Goal: Information Seeking & Learning: Check status

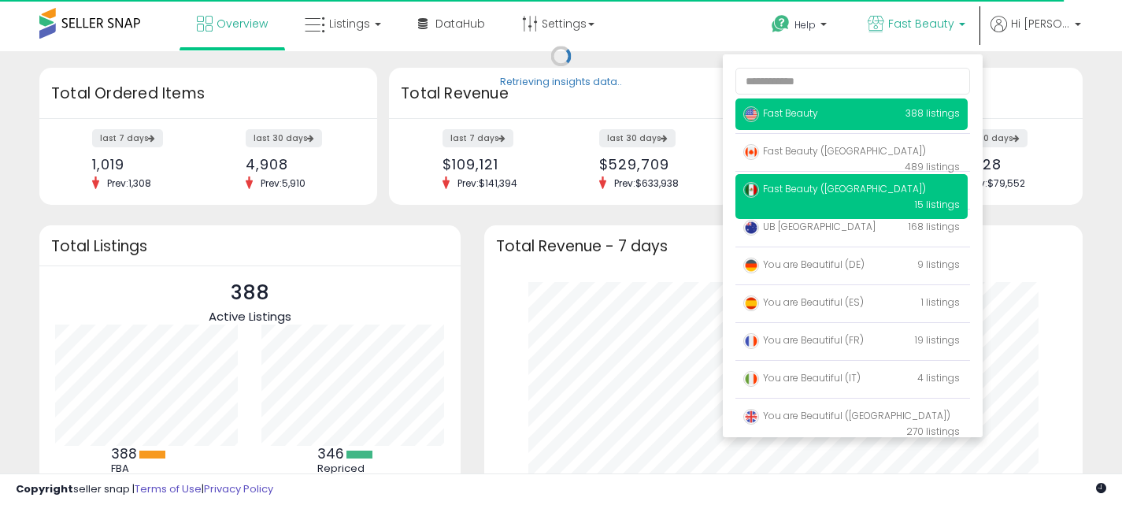
scroll to position [219, 567]
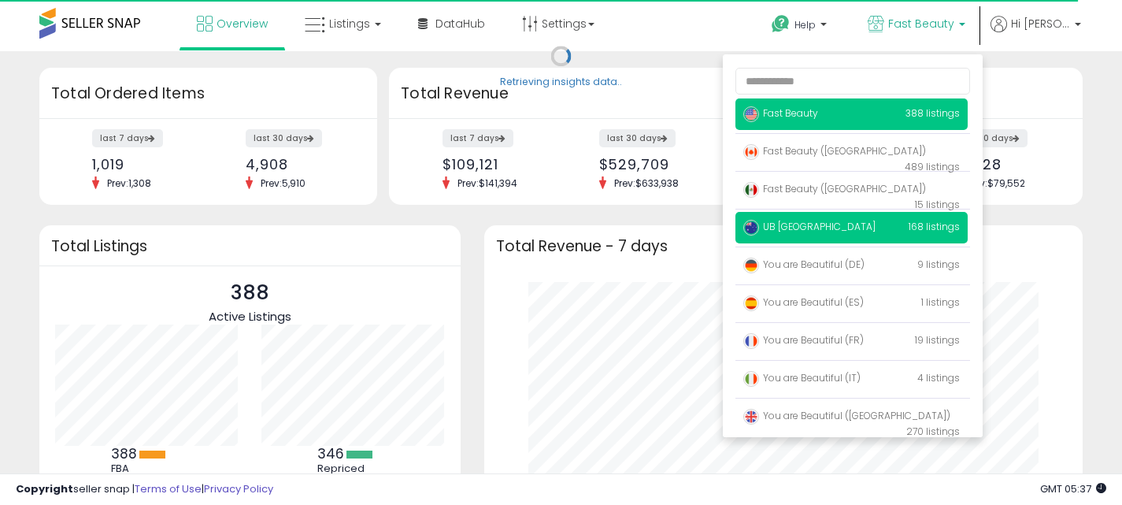
click at [895, 228] on p "UB [GEOGRAPHIC_DATA] 168 listings" at bounding box center [852, 228] width 232 height 32
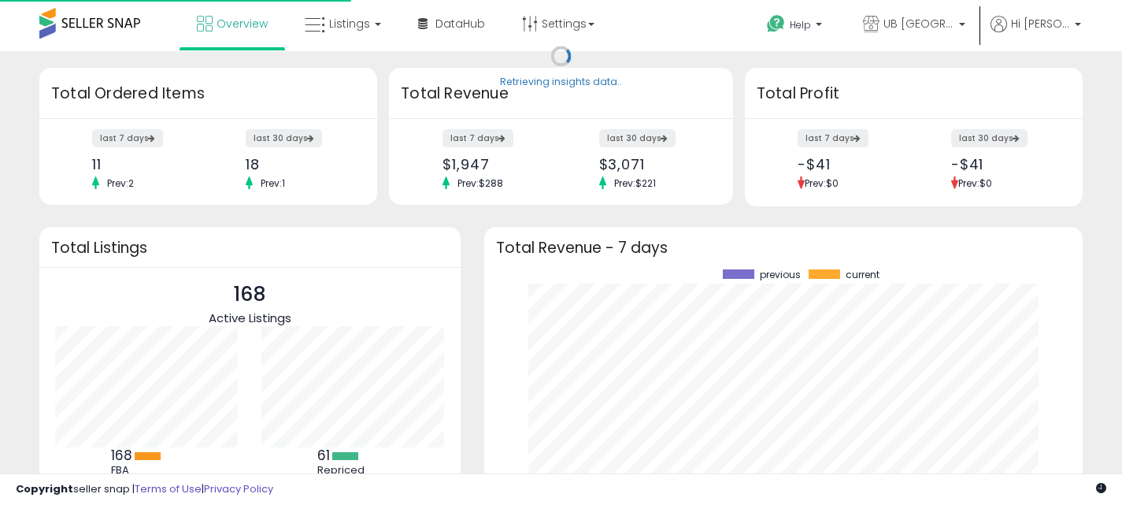
scroll to position [219, 567]
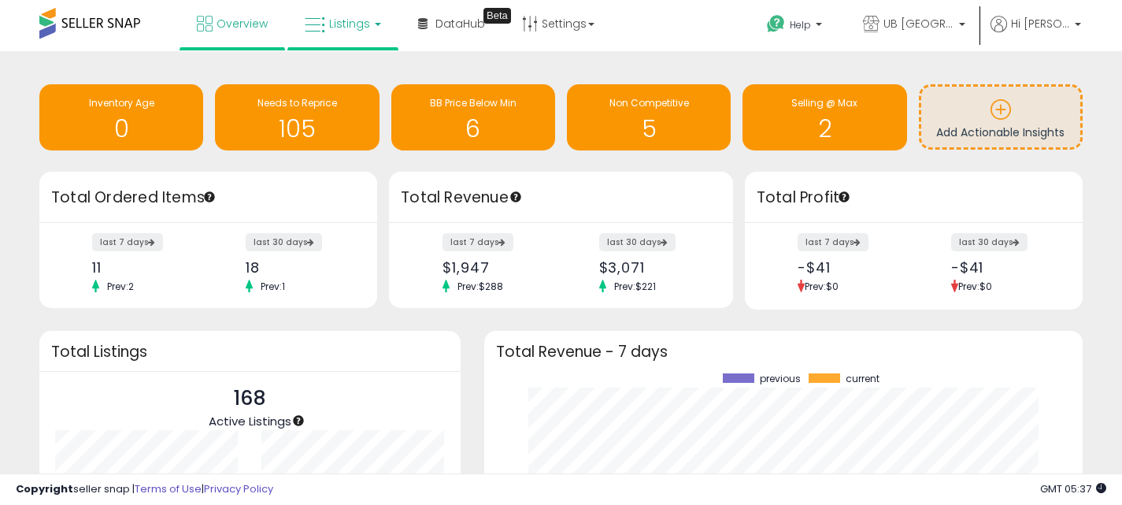
click at [347, 25] on span "Listings" at bounding box center [349, 24] width 41 height 16
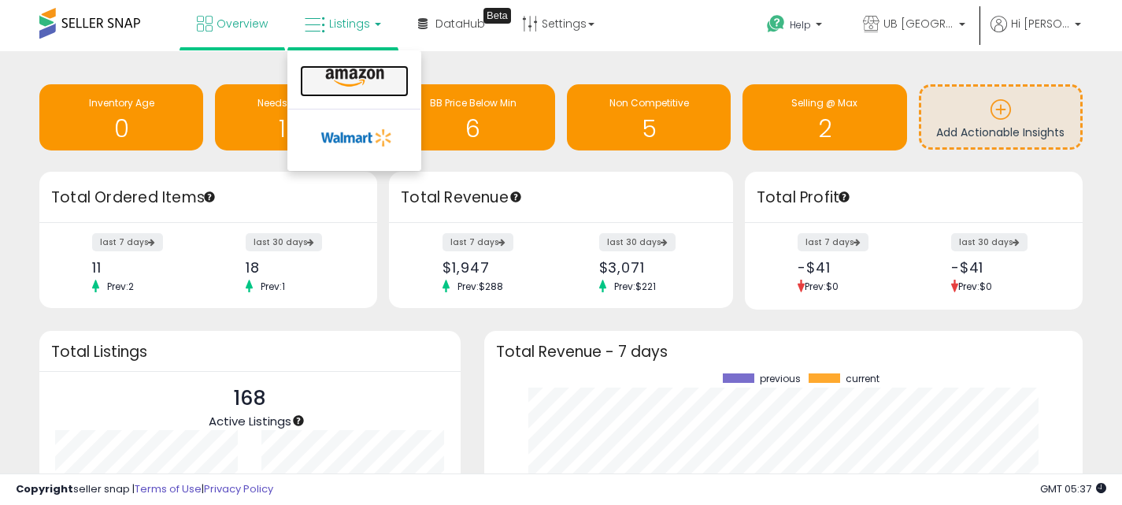
click at [363, 69] on icon at bounding box center [355, 78] width 69 height 20
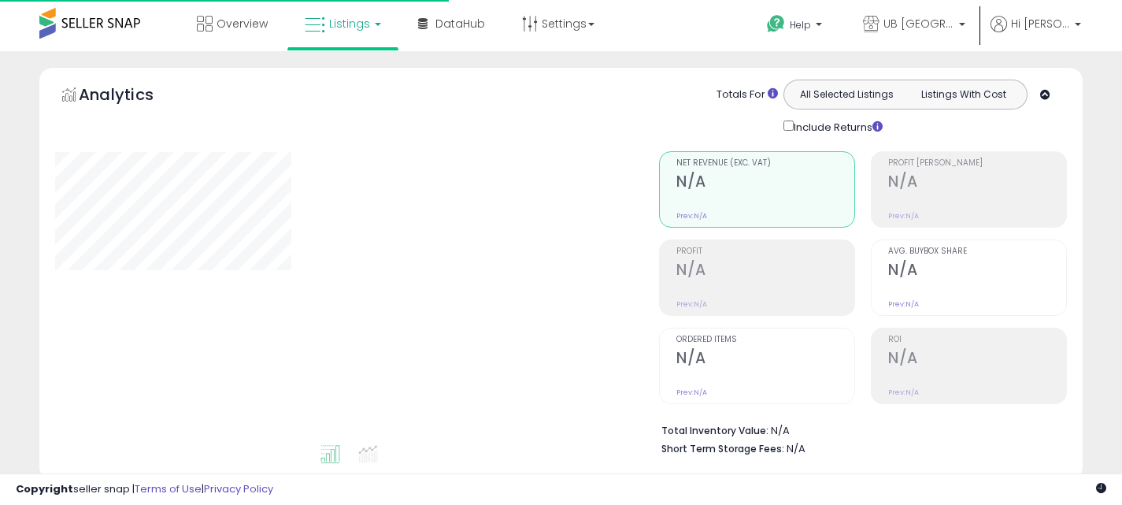
type input "**********"
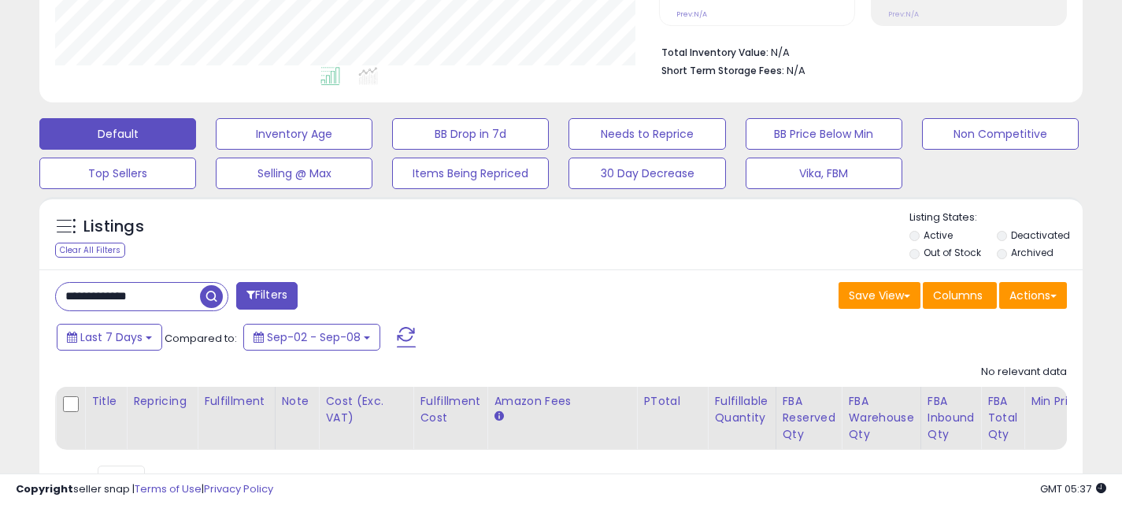
scroll to position [393, 0]
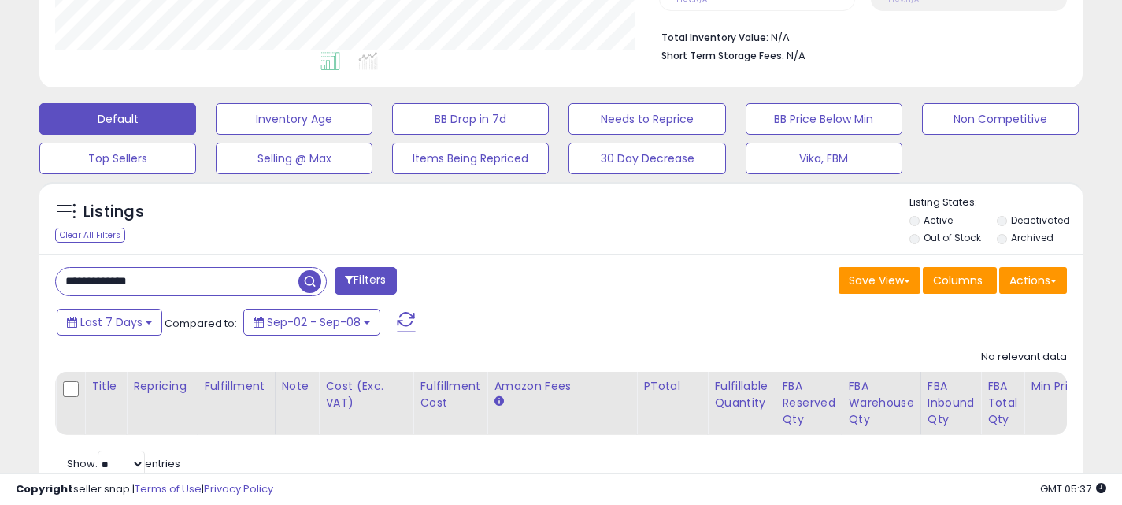
drag, startPoint x: 189, startPoint y: 277, endPoint x: -12, endPoint y: 272, distance: 200.9
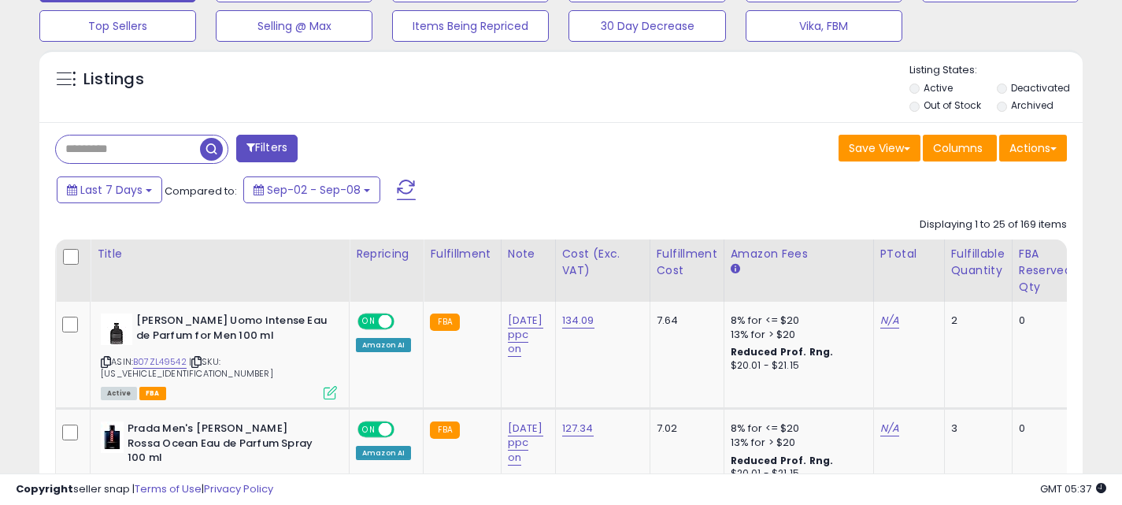
scroll to position [597, 0]
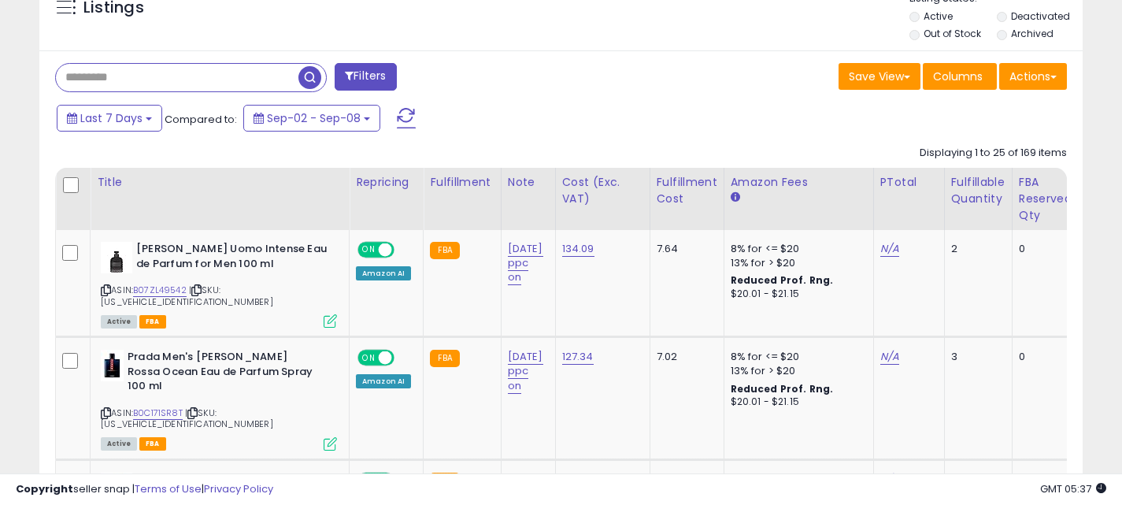
paste input "**********"
type input "**********"
click at [310, 70] on span "button" at bounding box center [310, 77] width 23 height 23
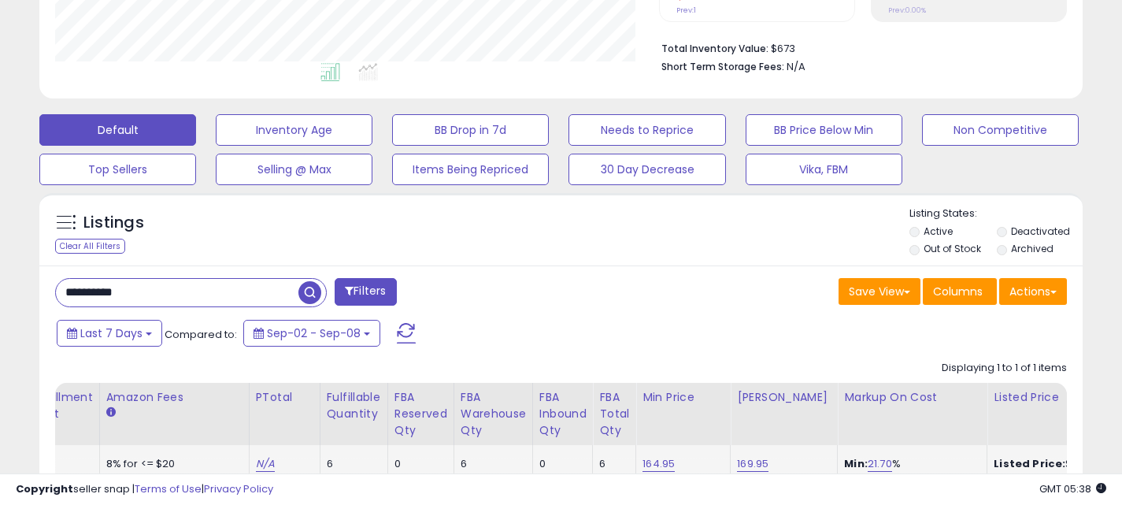
scroll to position [460, 0]
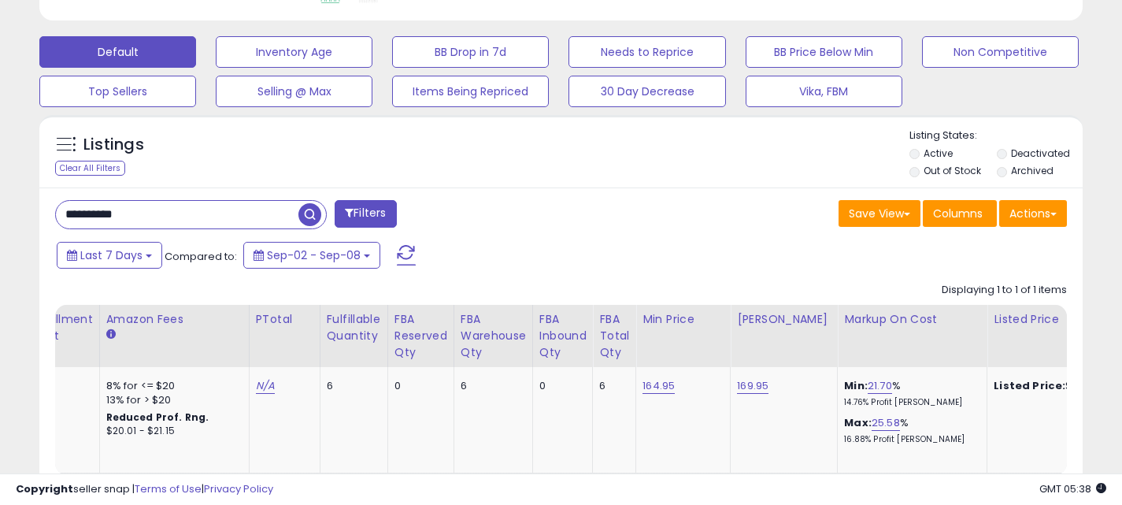
click at [310, 220] on span "button" at bounding box center [310, 214] width 23 height 23
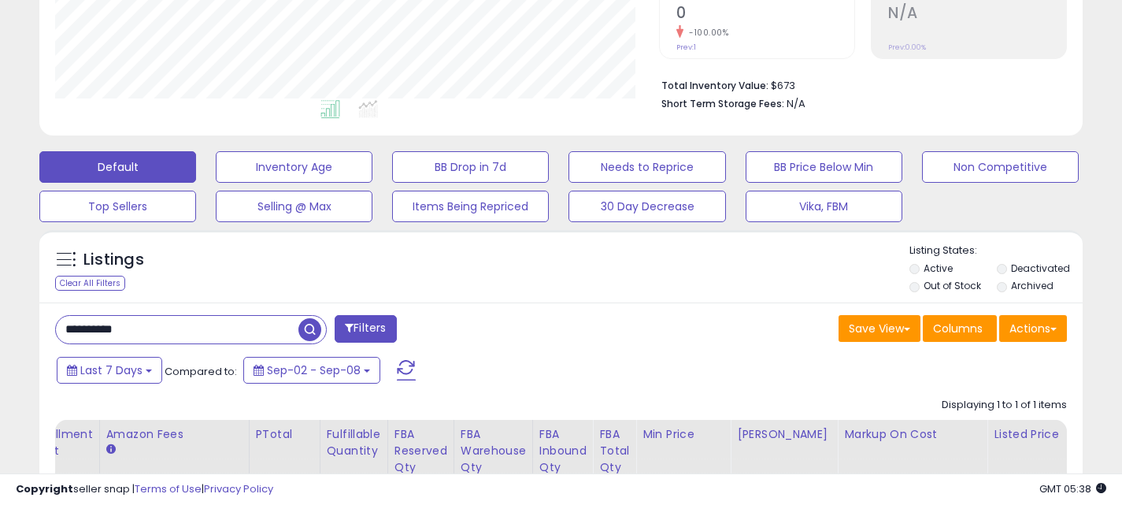
scroll to position [0, 0]
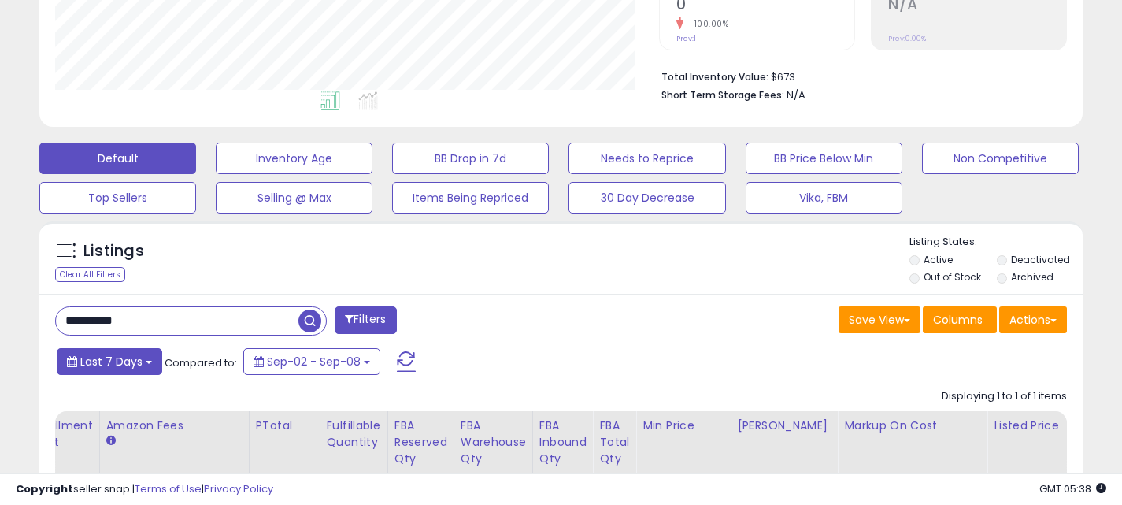
click at [143, 358] on button "Last 7 Days" at bounding box center [110, 361] width 106 height 27
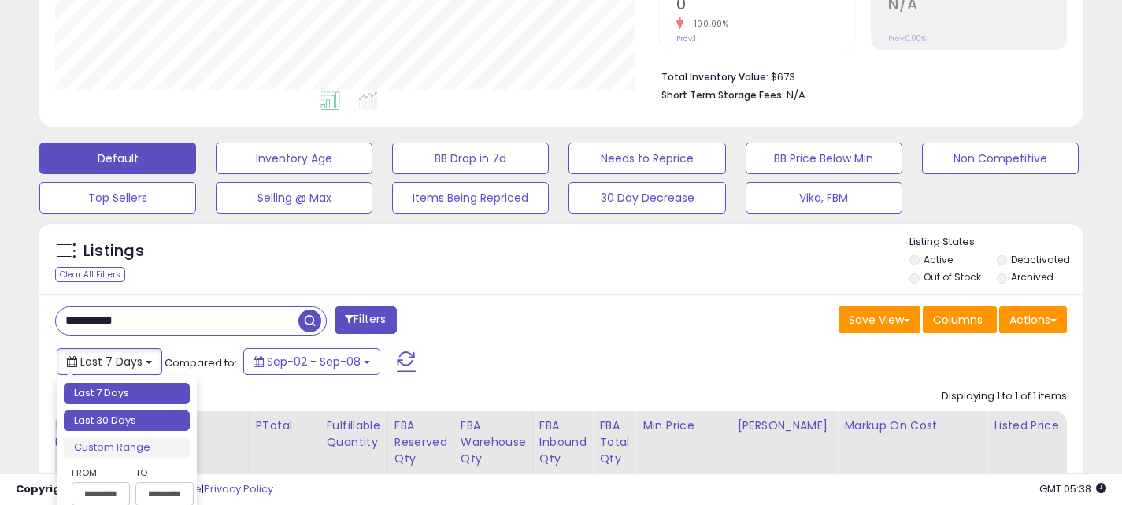
type input "**********"
click at [158, 417] on li "Last 30 Days" at bounding box center [127, 420] width 126 height 21
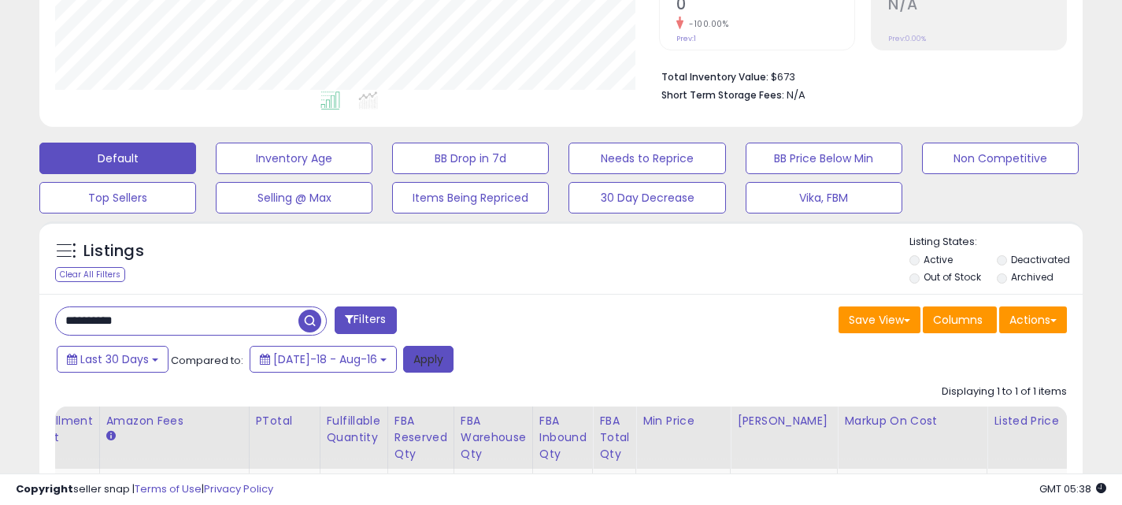
click at [403, 362] on button "Apply" at bounding box center [428, 359] width 50 height 27
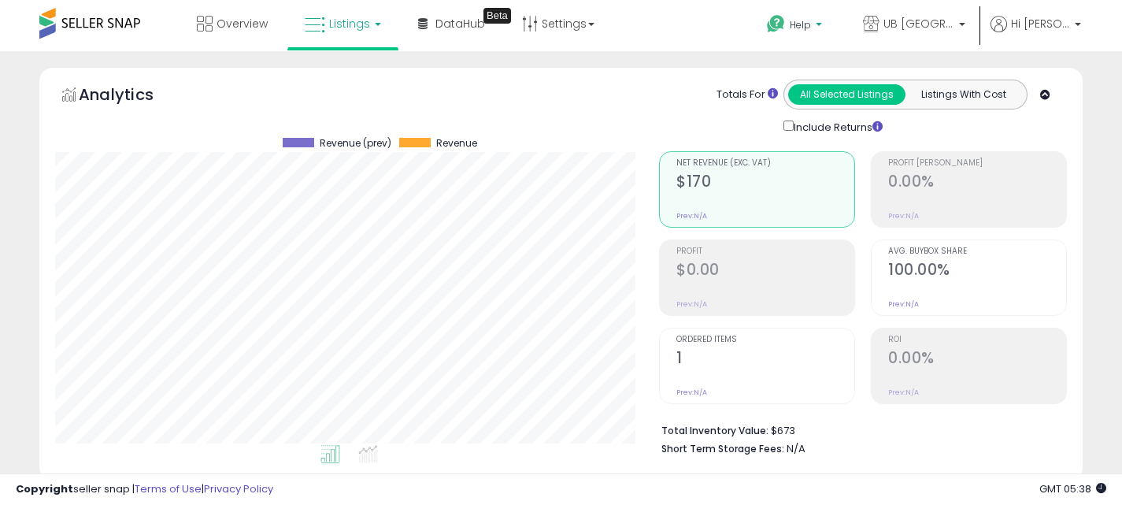
click at [803, 29] on span "Help" at bounding box center [800, 24] width 21 height 13
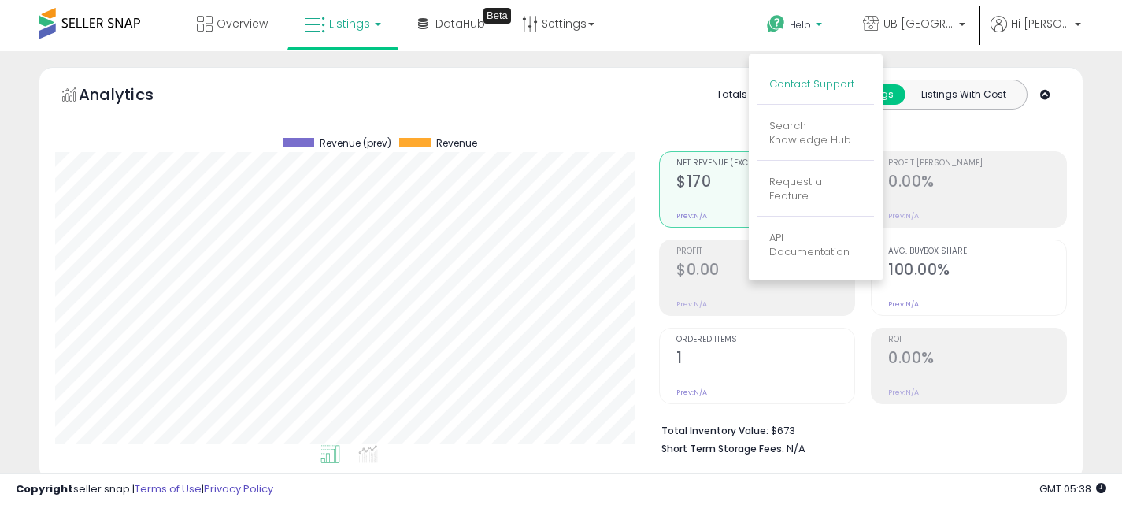
click at [802, 83] on link "Contact Support" at bounding box center [812, 83] width 85 height 15
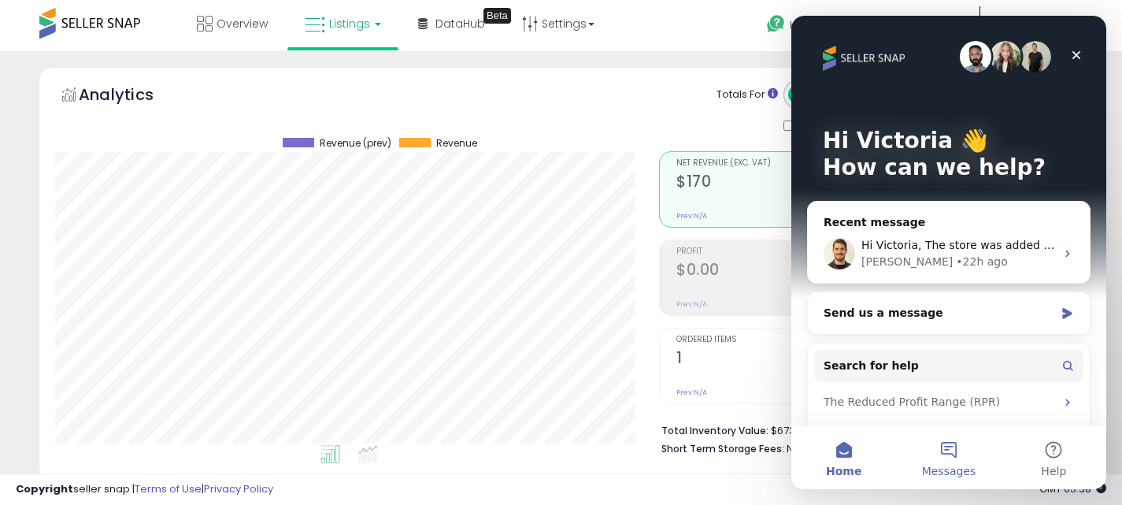
click at [957, 453] on button "Messages" at bounding box center [948, 457] width 105 height 63
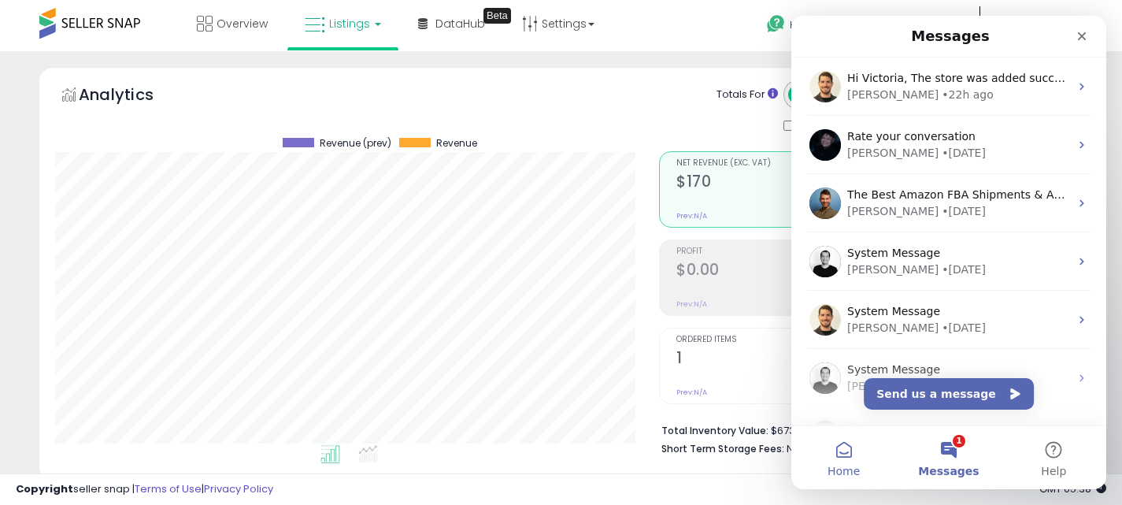
click at [819, 467] on button "Home" at bounding box center [844, 457] width 105 height 63
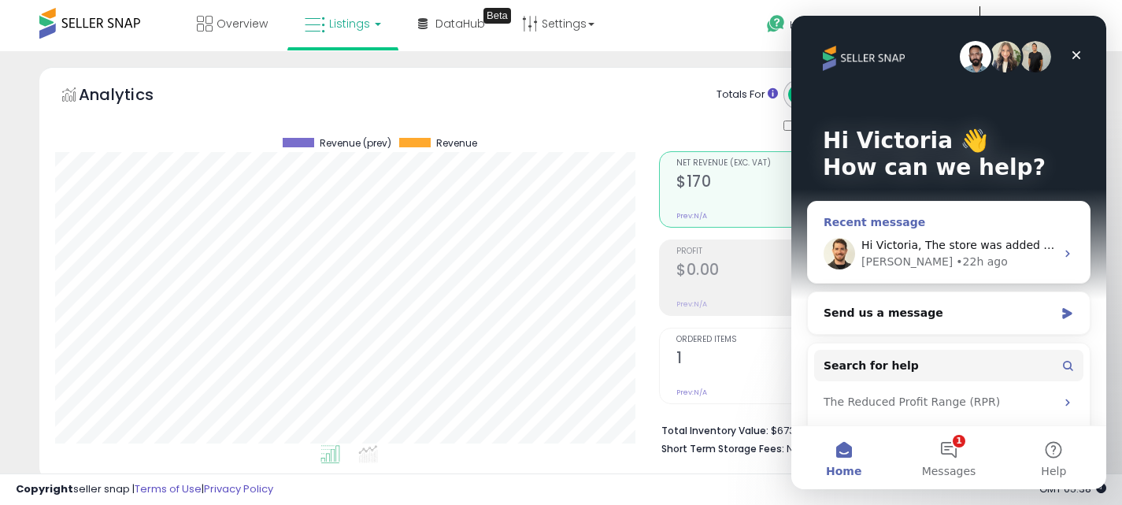
scroll to position [110, 0]
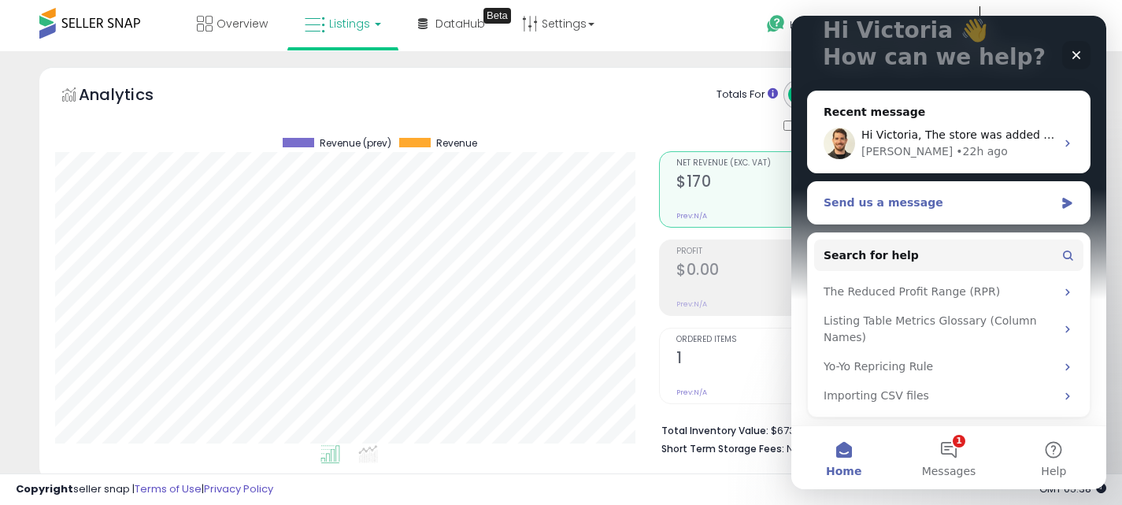
click at [903, 205] on div "Send us a message" at bounding box center [939, 203] width 231 height 17
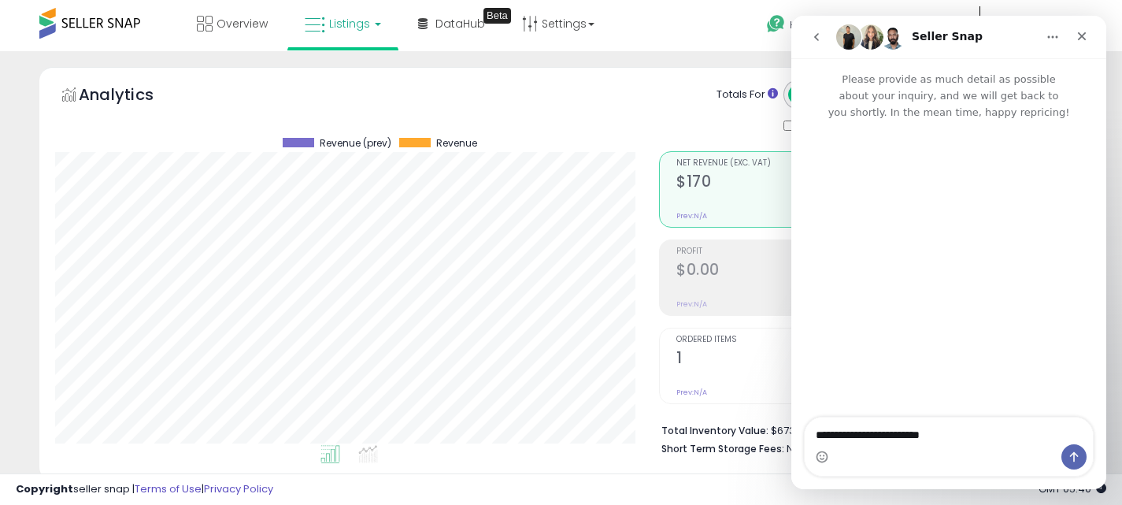
type textarea "**********"
click at [1086, 36] on icon "Close" at bounding box center [1082, 36] width 13 height 13
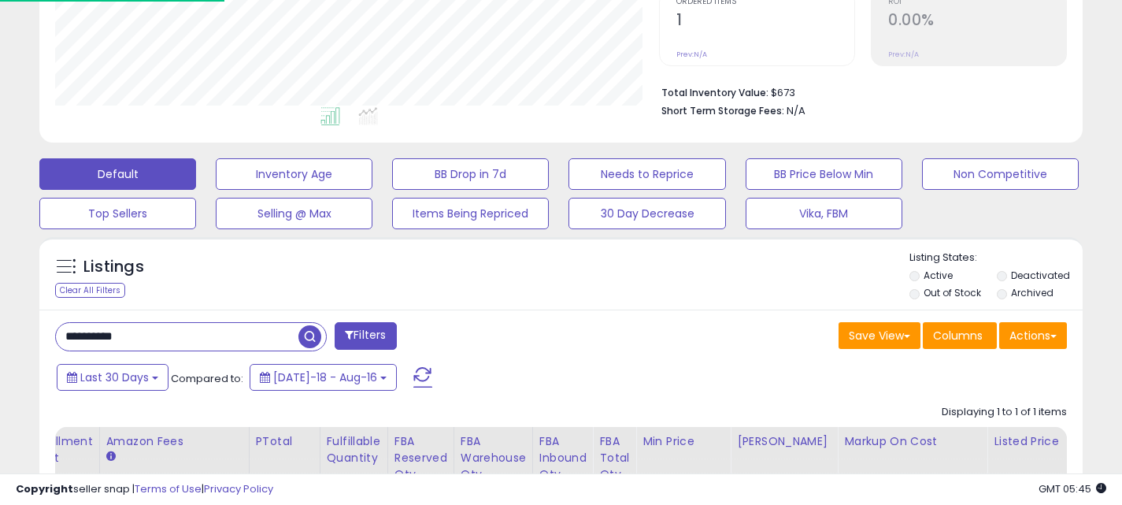
scroll to position [787382, 787101]
drag, startPoint x: 159, startPoint y: 335, endPoint x: 31, endPoint y: 334, distance: 128.4
click at [31, 335] on div "Listings Clear All Filters" at bounding box center [561, 454] width 1067 height 450
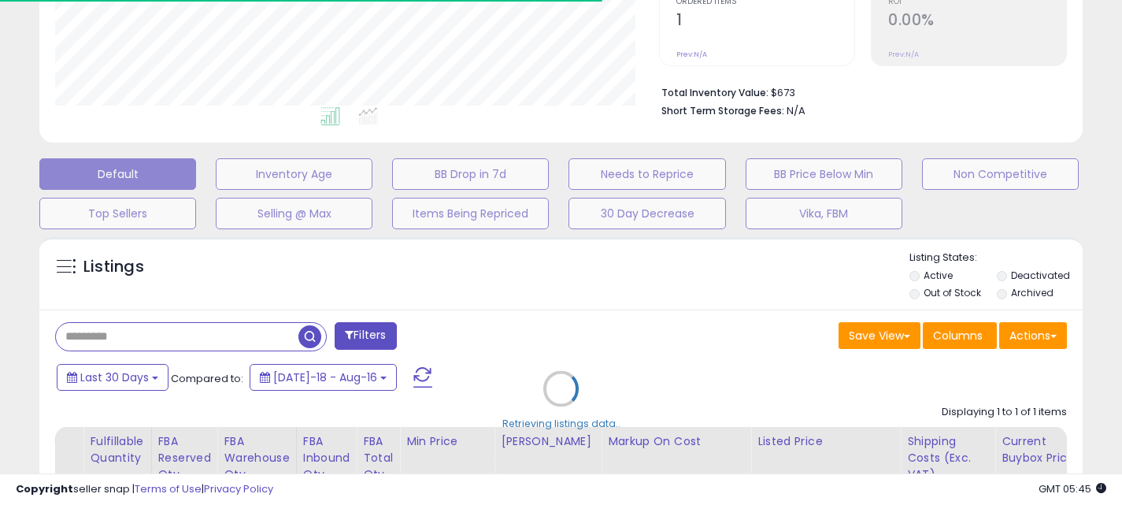
click at [145, 378] on div "Retrieving listings data.." at bounding box center [561, 400] width 1067 height 343
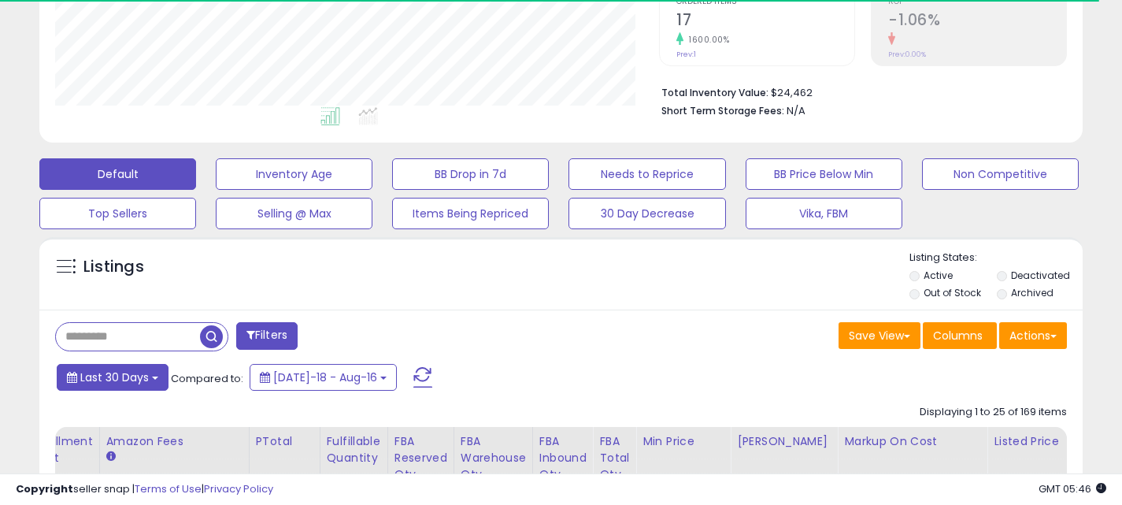
click at [147, 383] on span "Last 30 Days" at bounding box center [114, 377] width 69 height 16
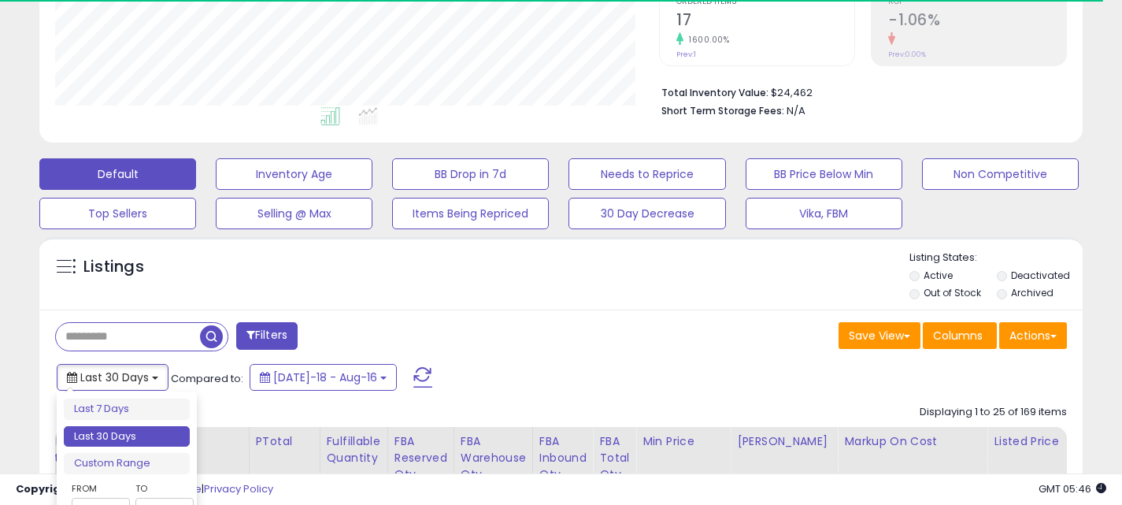
type input "**********"
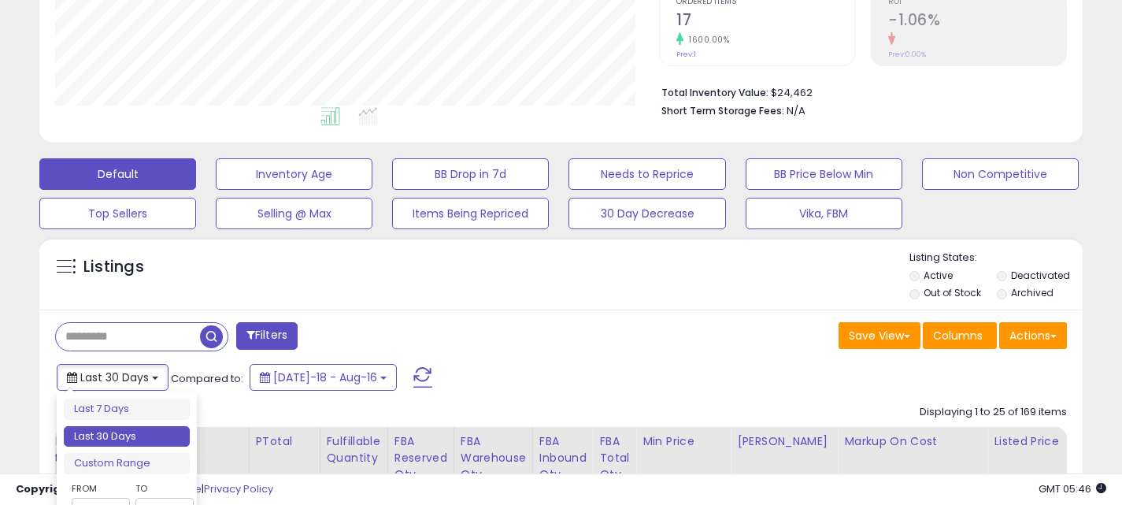
scroll to position [323, 604]
click at [126, 458] on li "Custom Range" at bounding box center [127, 463] width 126 height 21
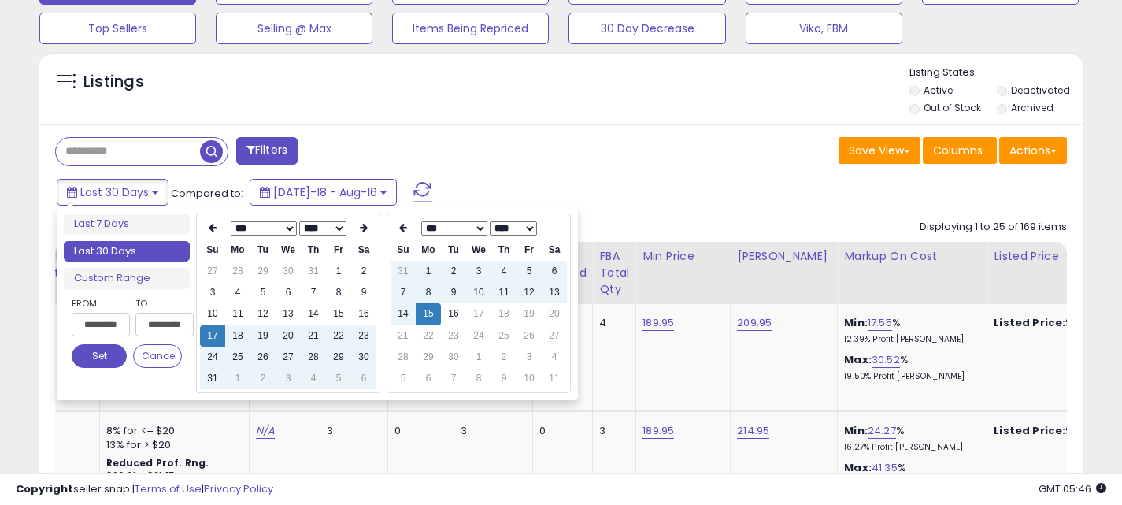
scroll to position [531, 0]
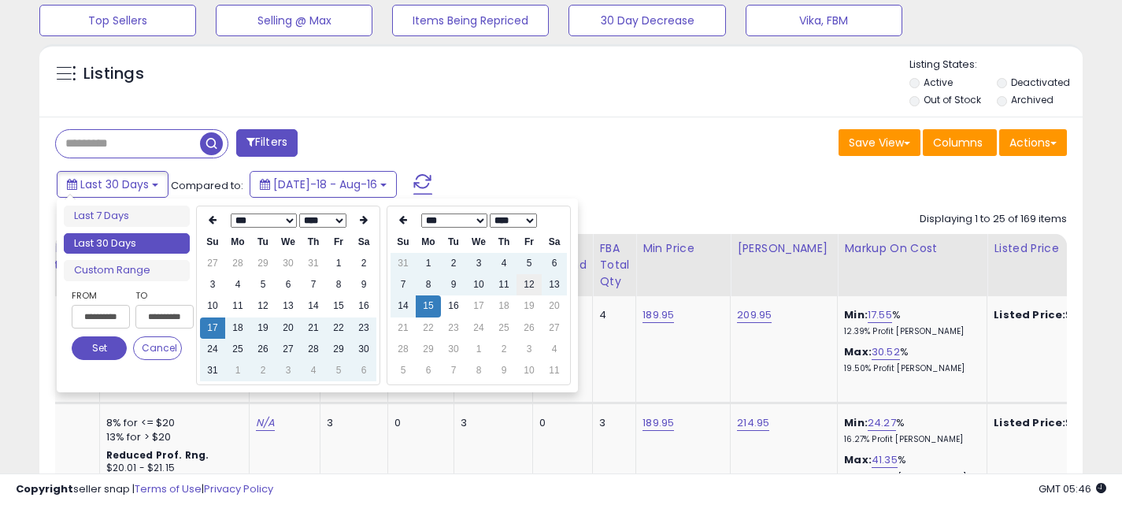
click at [525, 288] on td "12" at bounding box center [529, 284] width 25 height 21
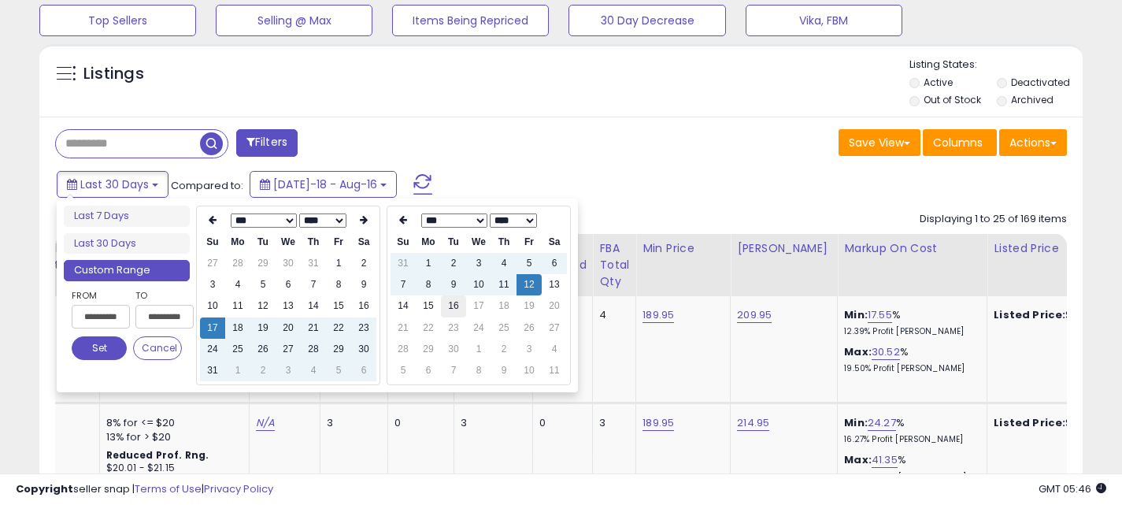
click at [450, 308] on td "16" at bounding box center [453, 305] width 25 height 21
type input "**********"
click at [95, 352] on button "Set" at bounding box center [99, 348] width 55 height 24
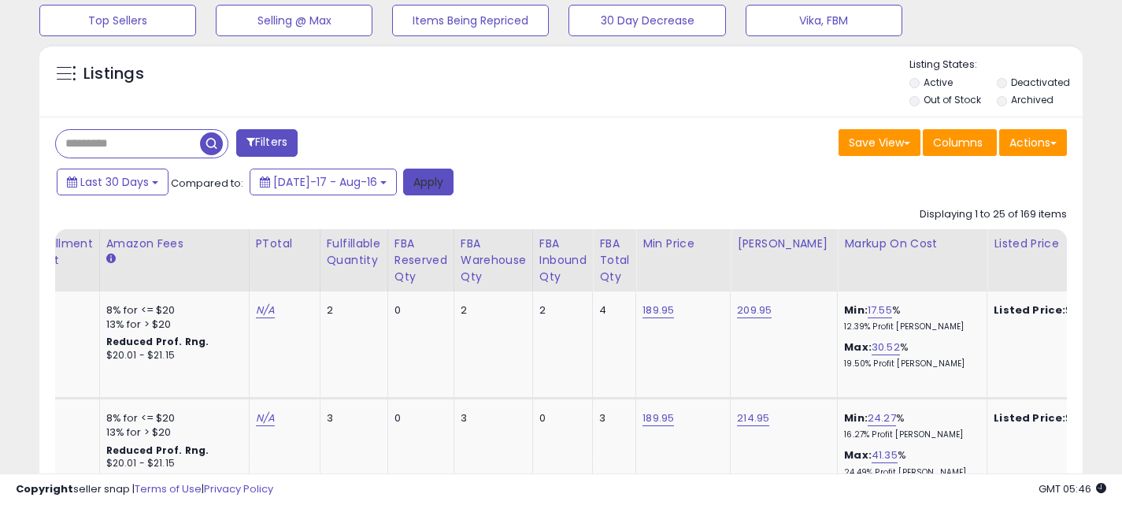
click at [414, 184] on button "Apply" at bounding box center [428, 182] width 50 height 27
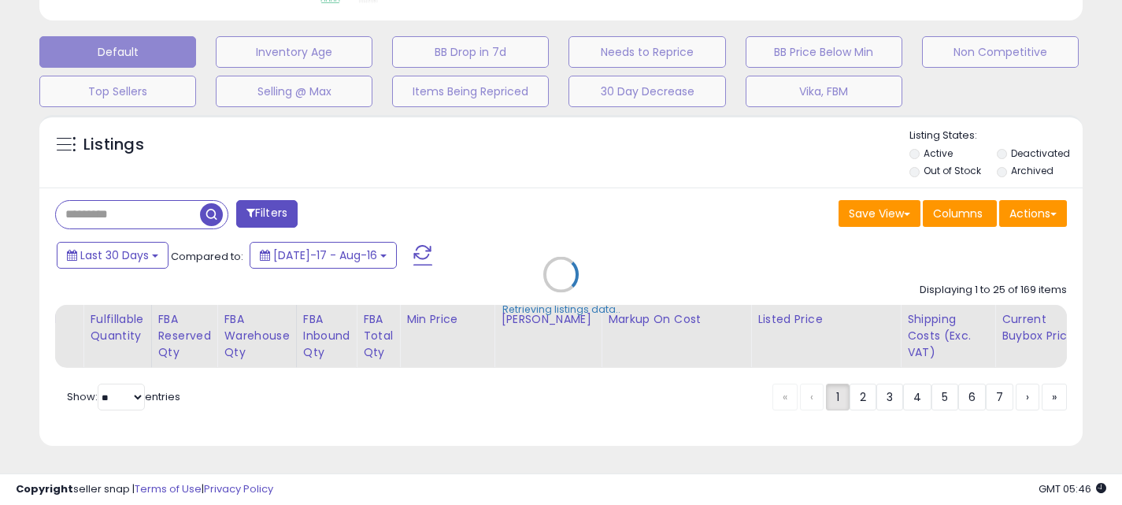
scroll to position [460, 0]
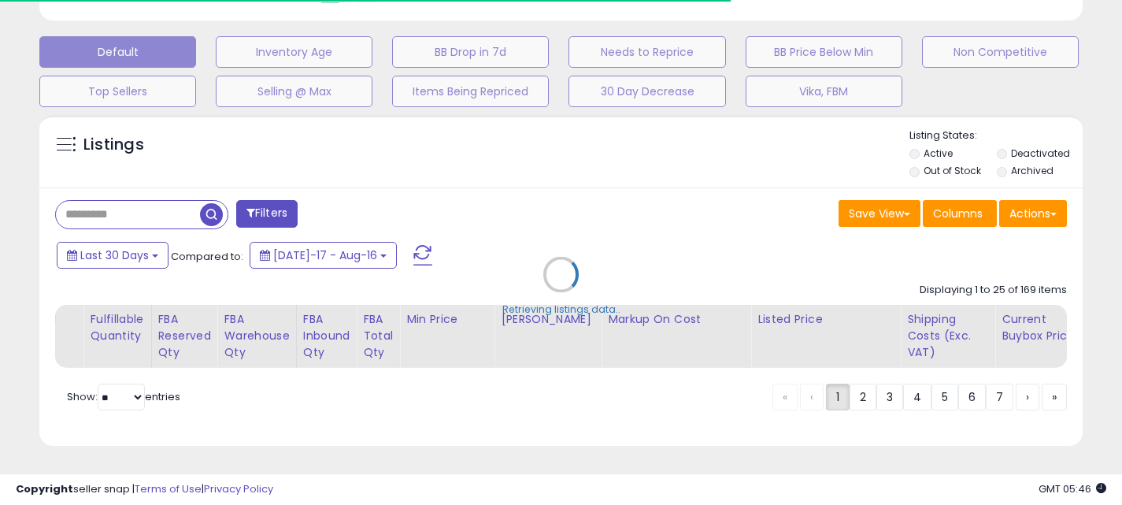
click at [147, 262] on div "Retrieving listings data.." at bounding box center [561, 286] width 1067 height 358
click at [153, 258] on div "Retrieving listings data.." at bounding box center [561, 286] width 1067 height 358
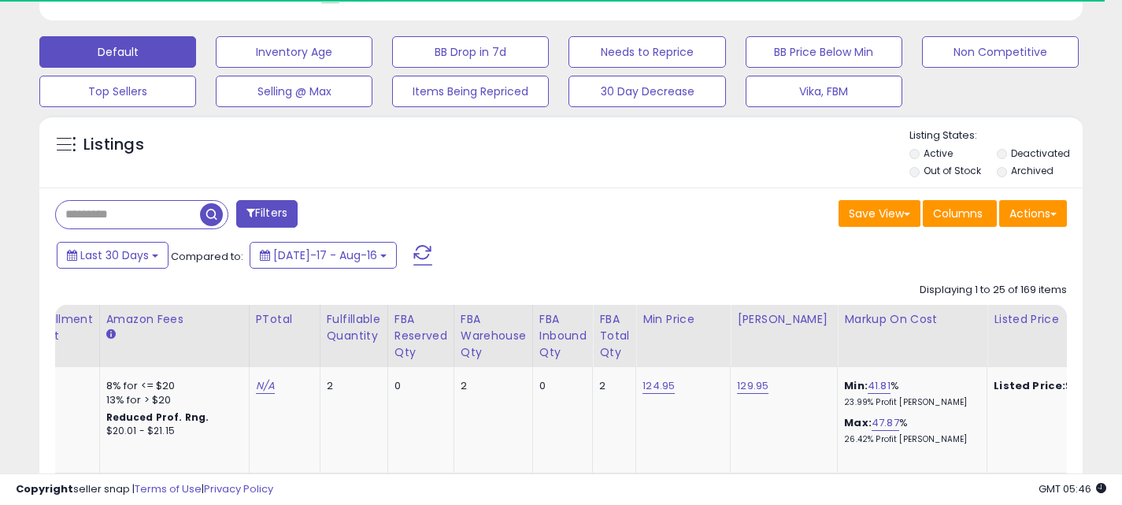
scroll to position [531, 0]
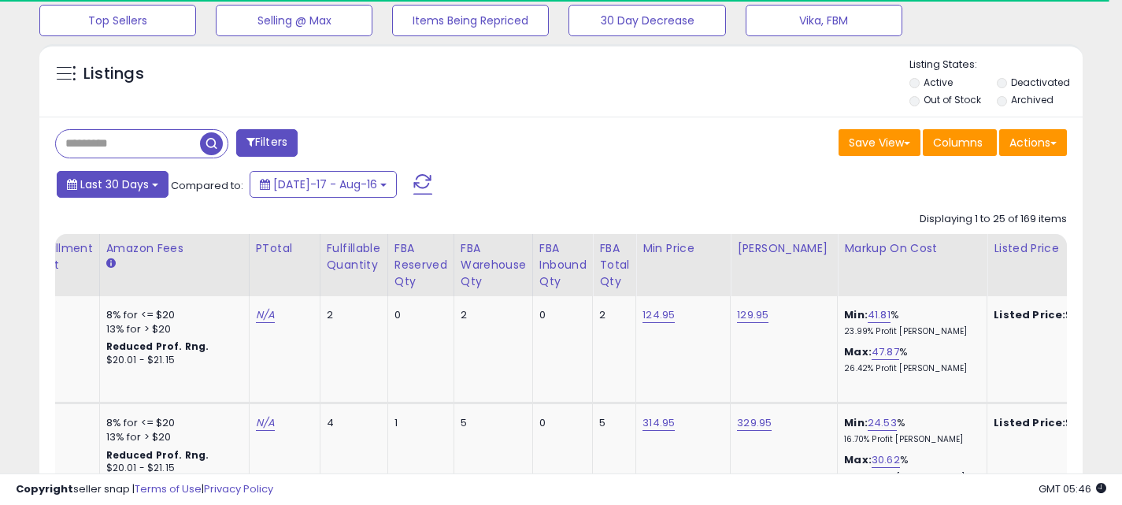
click at [147, 193] on button "Last 30 Days" at bounding box center [113, 184] width 112 height 27
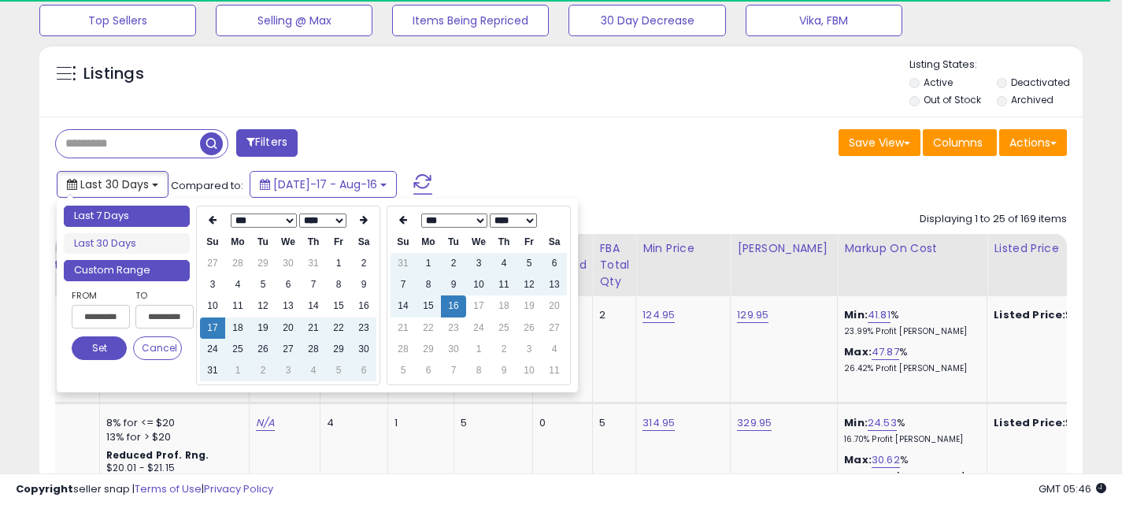
type input "**********"
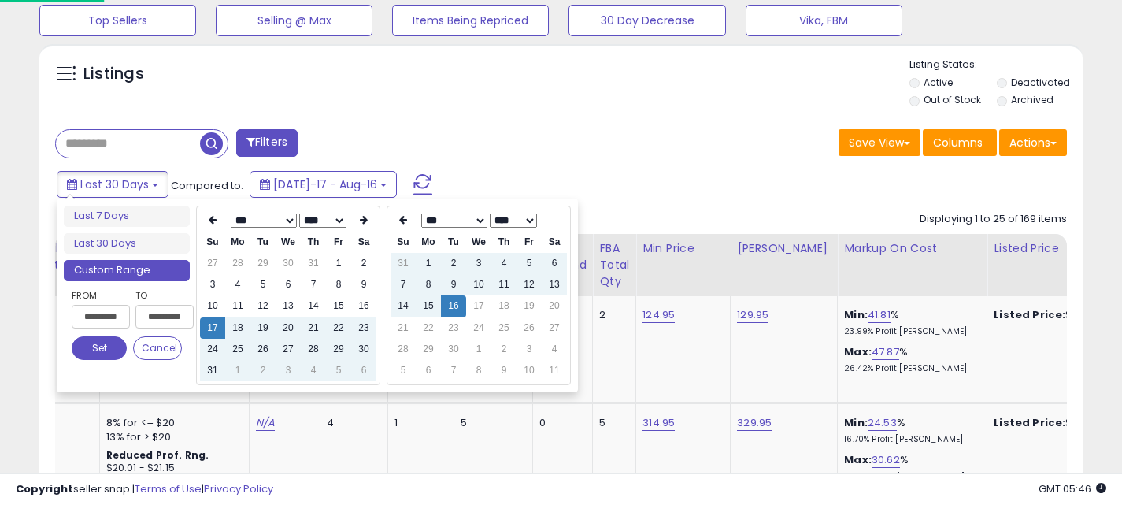
click at [212, 332] on td "17" at bounding box center [212, 327] width 25 height 21
click at [320, 306] on td "14" at bounding box center [313, 305] width 25 height 21
type input "**********"
click at [452, 307] on td "16" at bounding box center [453, 305] width 25 height 21
type input "**********"
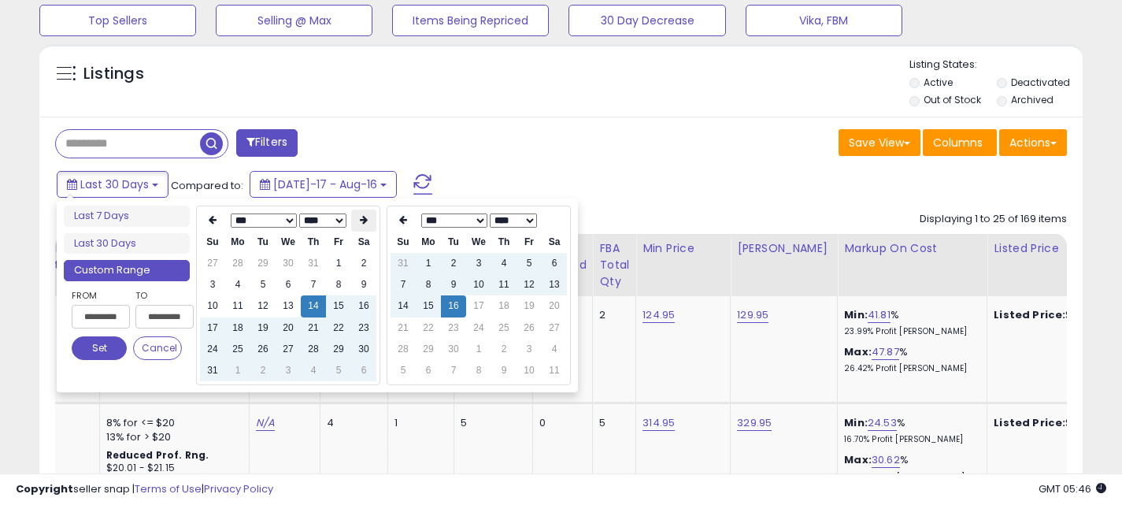
click at [365, 220] on icon at bounding box center [364, 219] width 8 height 9
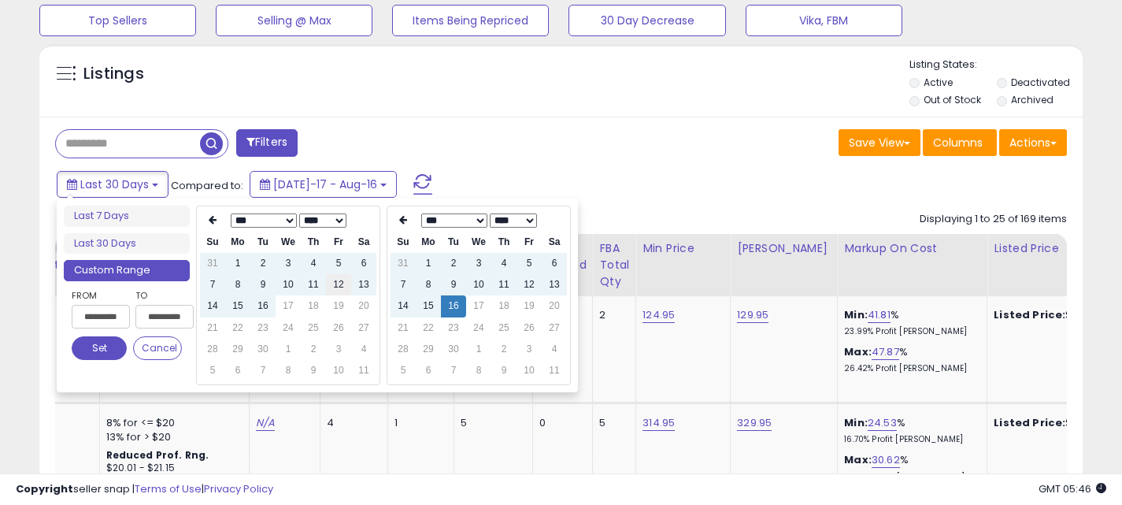
click at [328, 289] on td "12" at bounding box center [338, 284] width 25 height 21
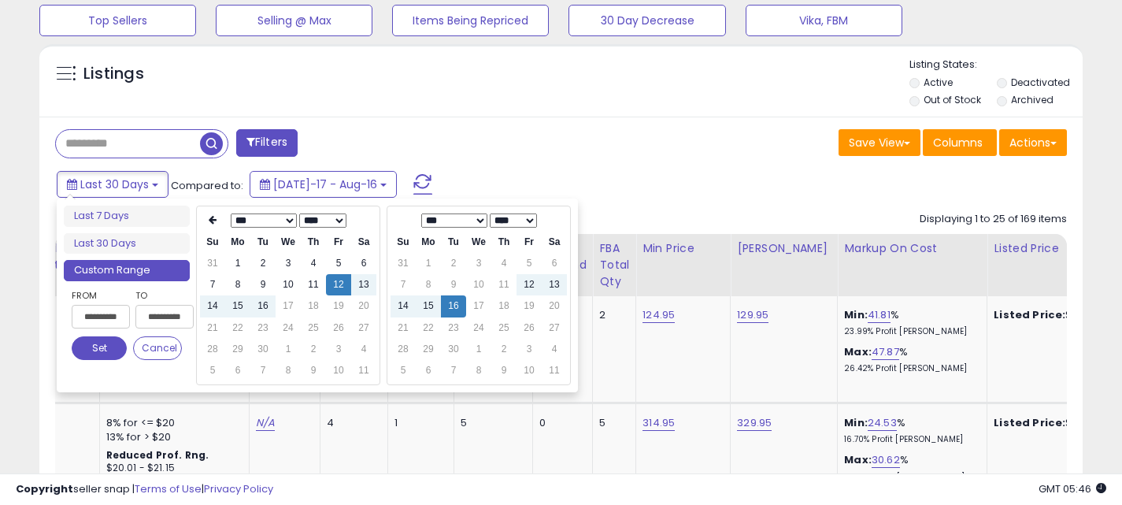
type input "**********"
click at [106, 348] on button "Set" at bounding box center [99, 348] width 55 height 24
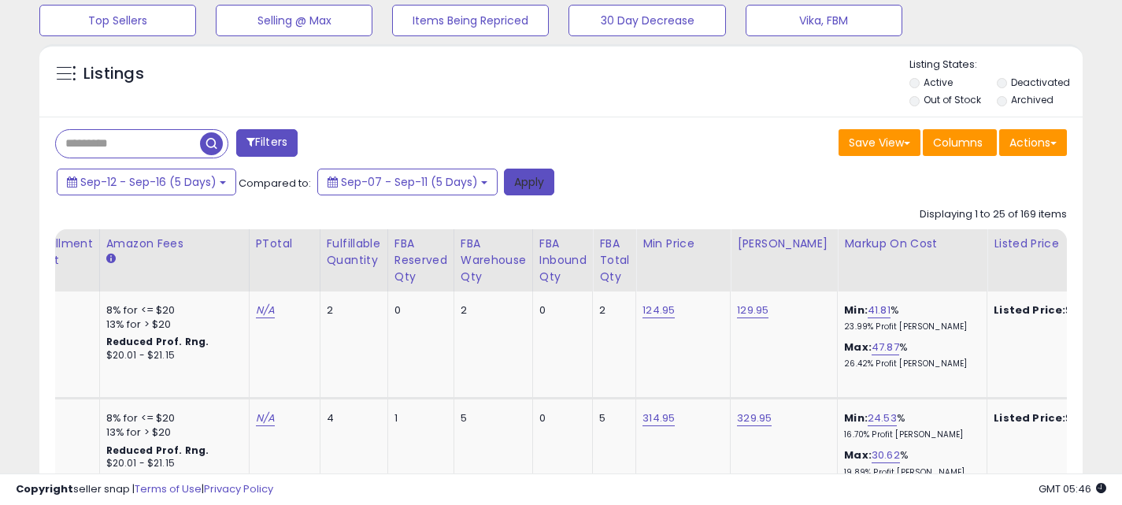
click at [525, 187] on button "Apply" at bounding box center [529, 182] width 50 height 27
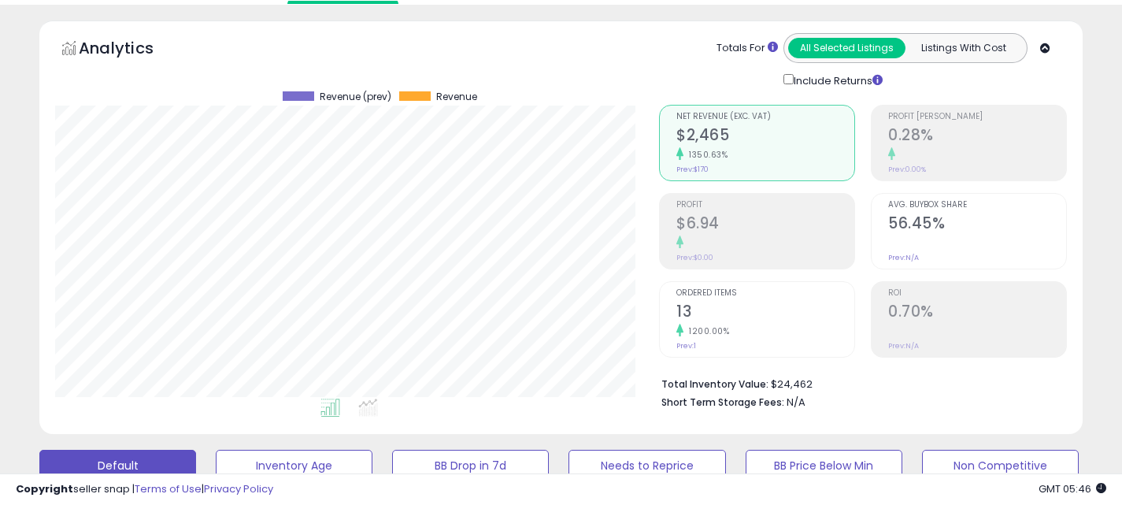
scroll to position [0, 0]
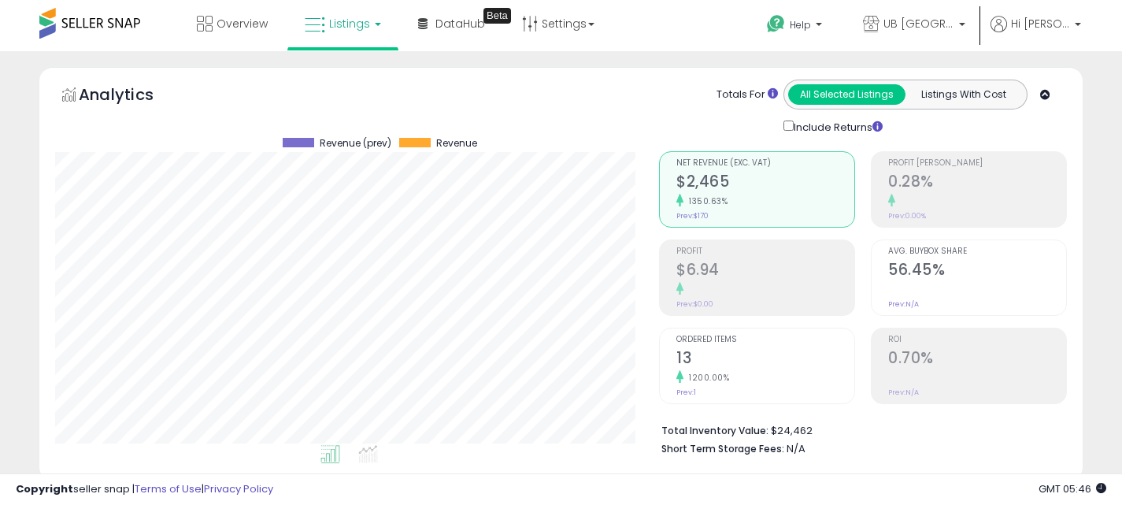
click at [929, 349] on h2 "0.70%" at bounding box center [978, 359] width 178 height 21
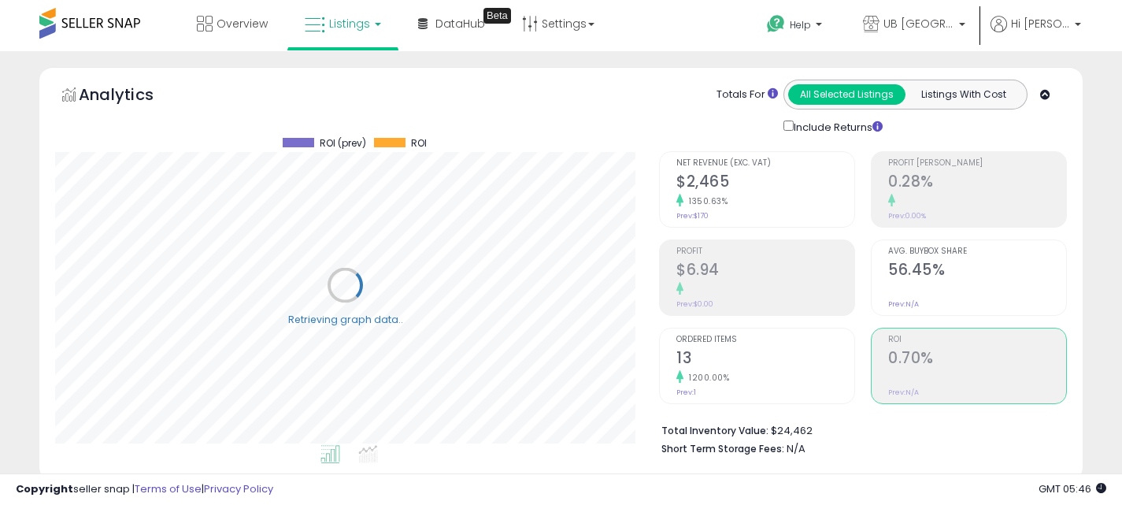
scroll to position [323, 604]
click at [731, 176] on h2 "$2,465" at bounding box center [766, 183] width 178 height 21
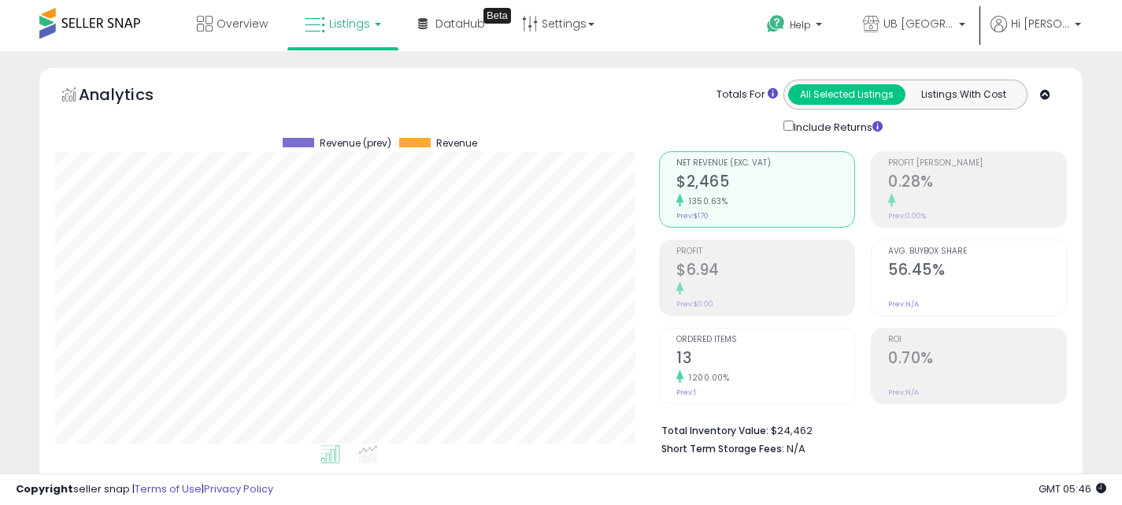
click at [782, 380] on div "1200.00%" at bounding box center [766, 377] width 178 height 15
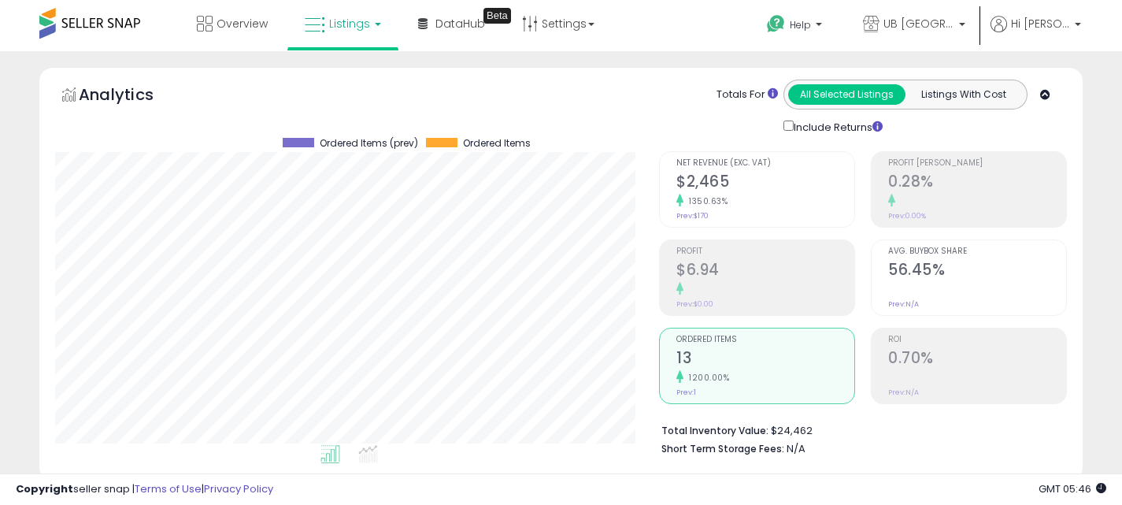
click at [955, 367] on h2 "0.70%" at bounding box center [978, 359] width 178 height 21
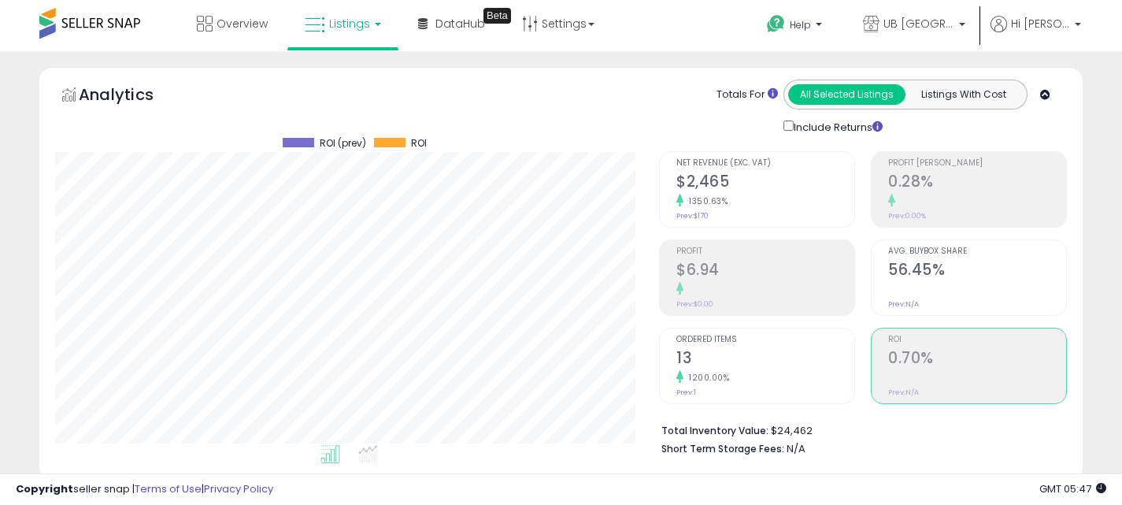
click at [824, 194] on div "1350.63%" at bounding box center [766, 201] width 178 height 15
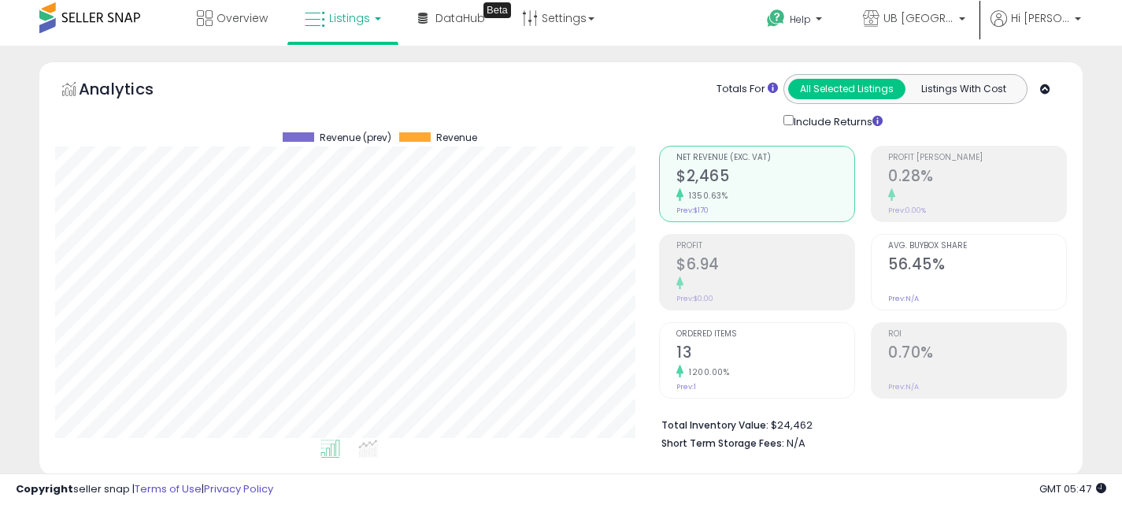
scroll to position [11, 0]
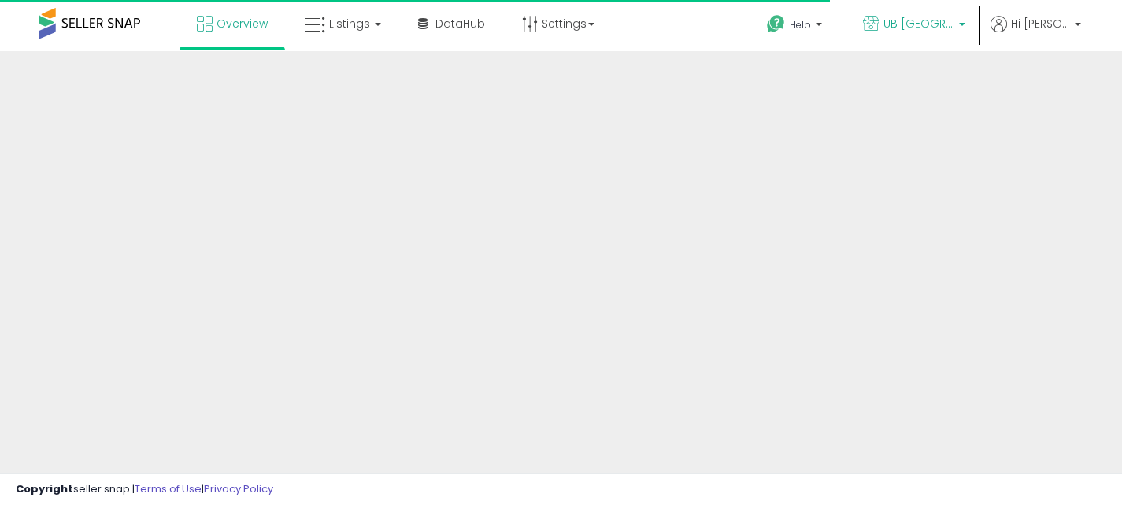
click at [891, 33] on p "UB [GEOGRAPHIC_DATA]" at bounding box center [914, 26] width 102 height 20
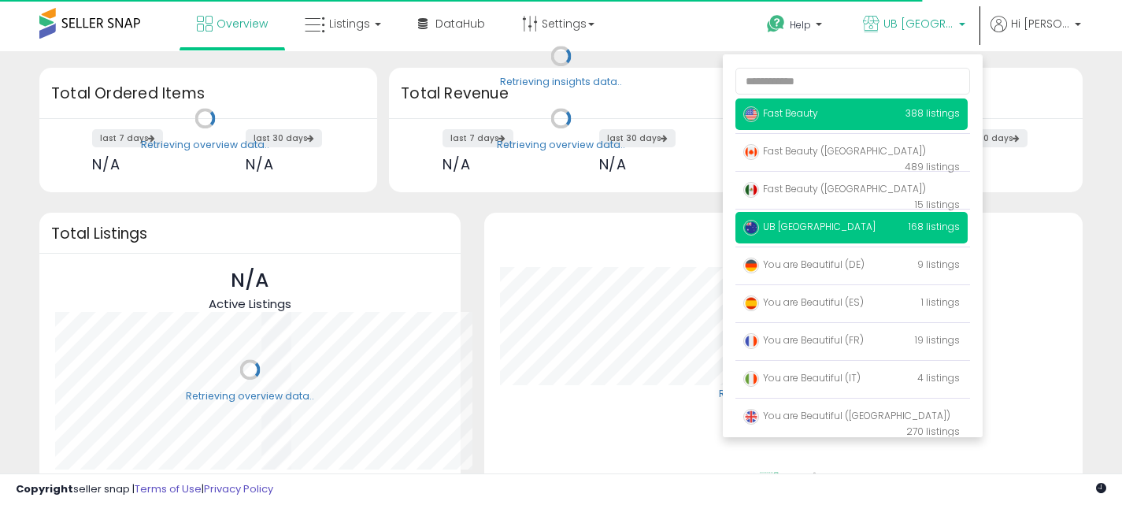
click at [879, 117] on p "Fast Beauty 388 listings" at bounding box center [852, 114] width 232 height 32
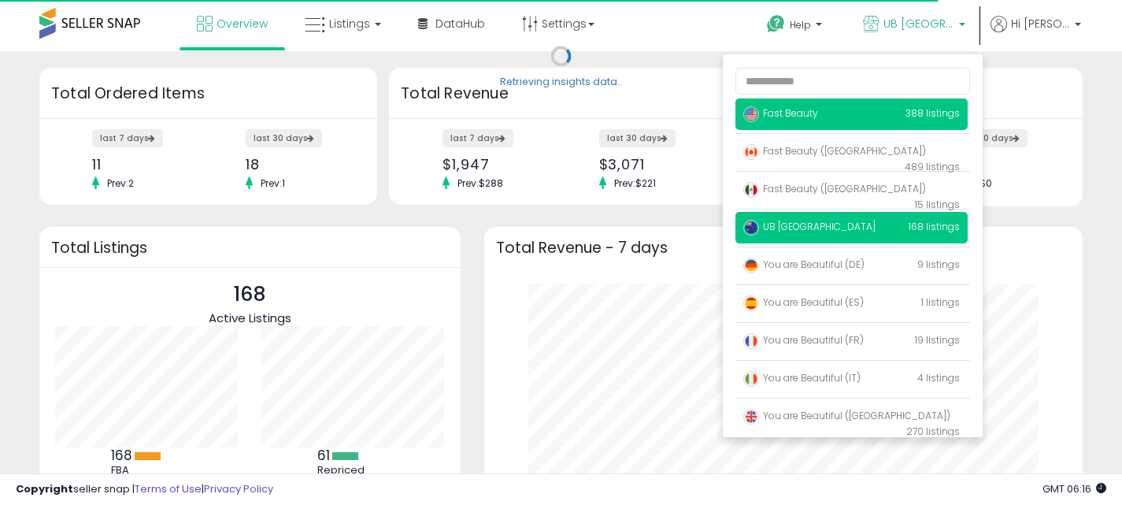
scroll to position [219, 567]
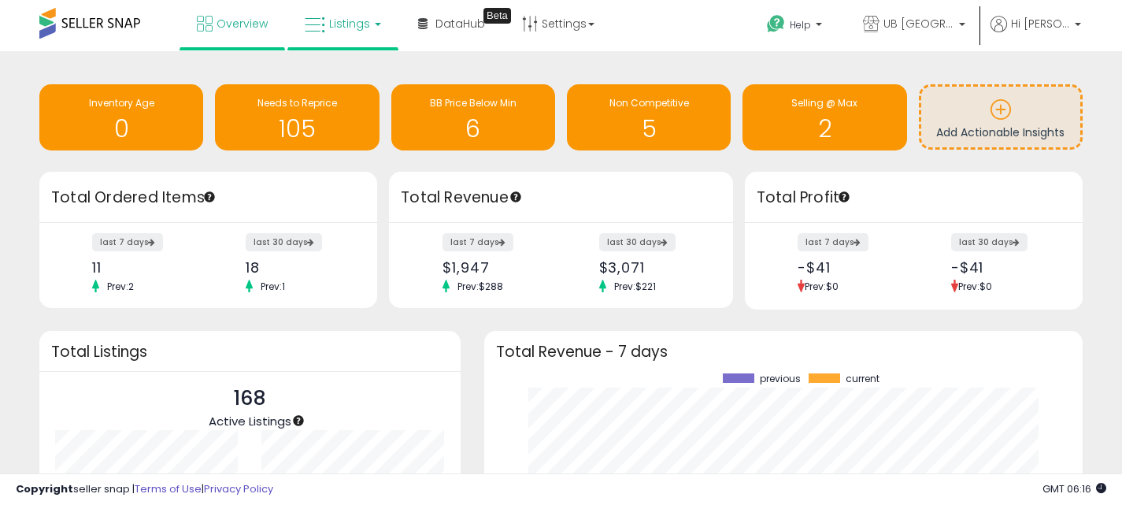
click at [343, 4] on link "Listings" at bounding box center [343, 23] width 100 height 47
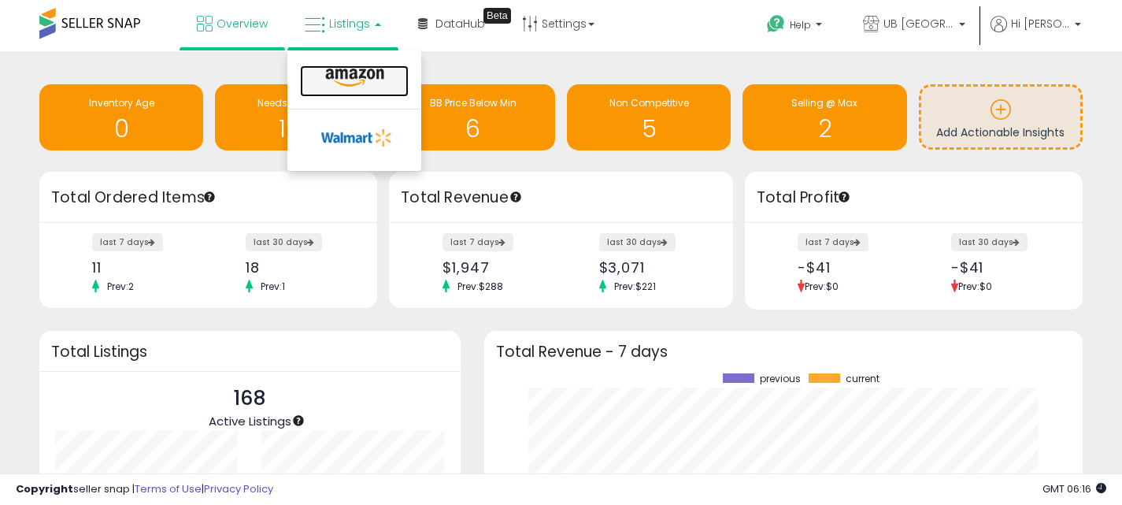
click at [365, 72] on icon at bounding box center [355, 78] width 69 height 20
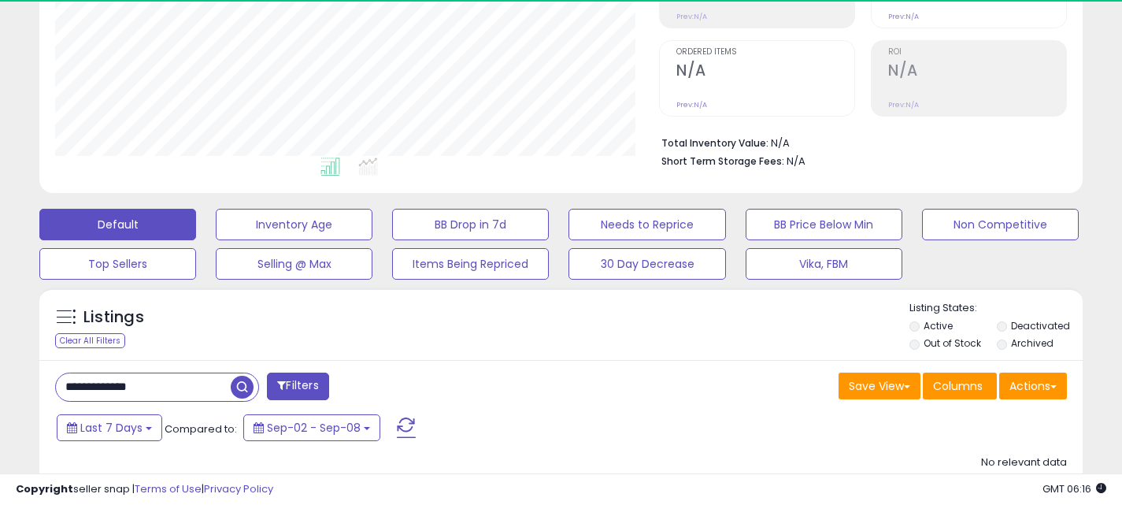
scroll to position [323, 604]
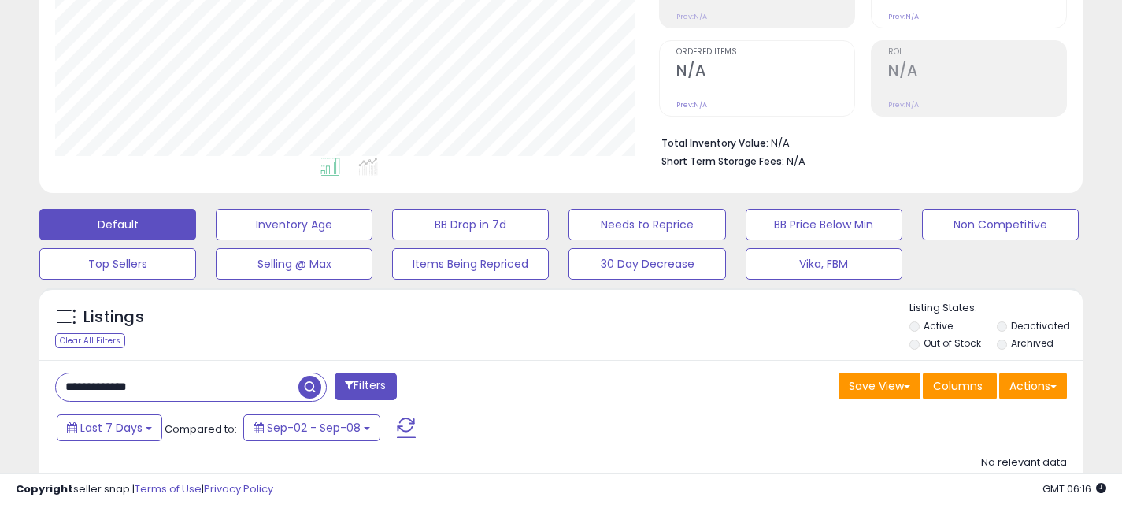
drag, startPoint x: 168, startPoint y: 382, endPoint x: 63, endPoint y: 380, distance: 104.8
click at [63, 381] on input "**********" at bounding box center [177, 387] width 243 height 28
paste input "text"
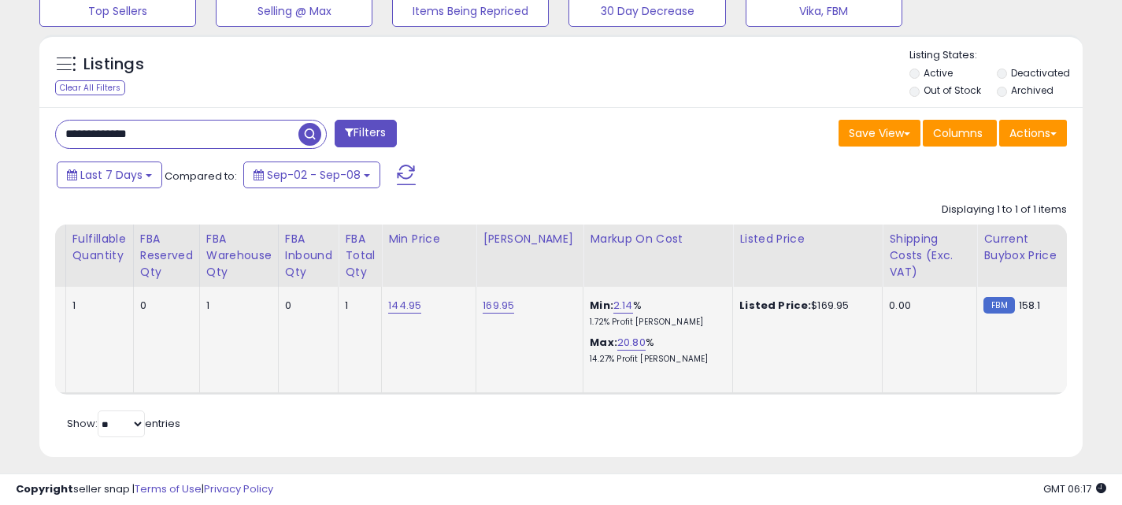
scroll to position [0, 911]
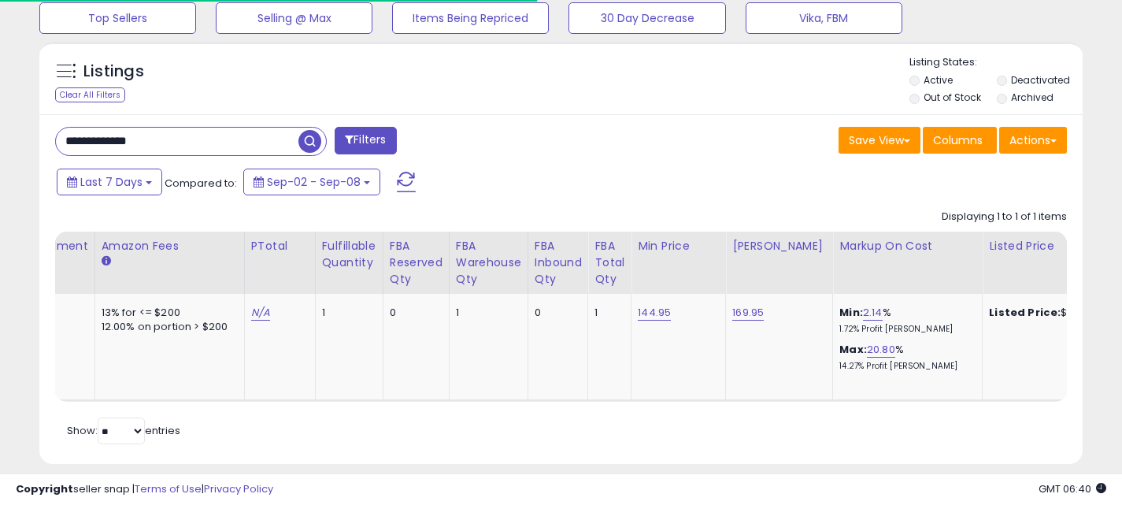
drag, startPoint x: 186, startPoint y: 140, endPoint x: 8, endPoint y: 139, distance: 178.0
click at [8, 139] on div "**********" at bounding box center [561, 9] width 1107 height 950
paste input "text"
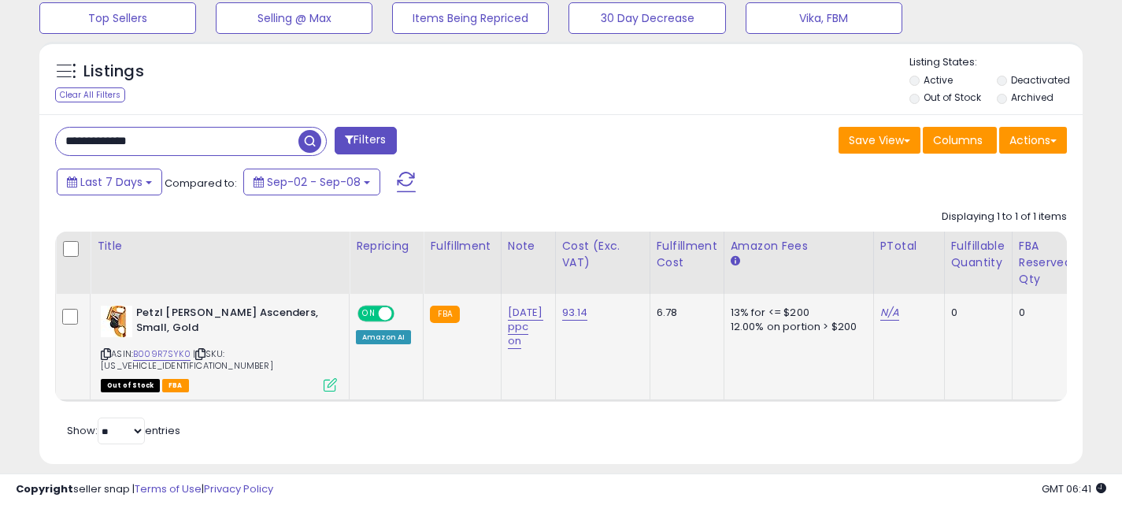
scroll to position [323, 604]
click at [108, 353] on icon at bounding box center [106, 354] width 10 height 9
drag, startPoint x: 180, startPoint y: 139, endPoint x: 8, endPoint y: 133, distance: 172.6
click at [8, 137] on div "**********" at bounding box center [561, 9] width 1107 height 950
paste input "text"
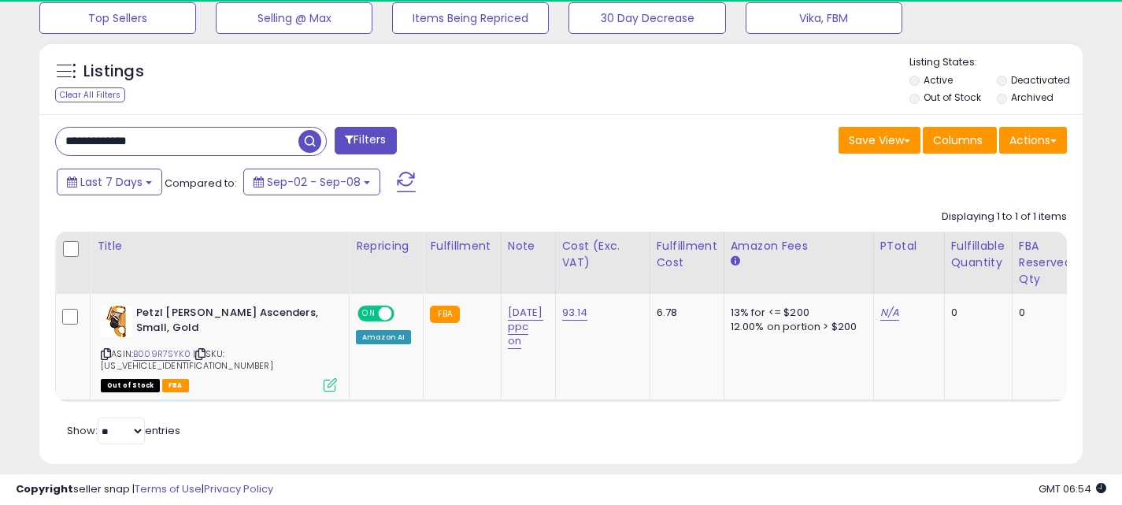
type input "**********"
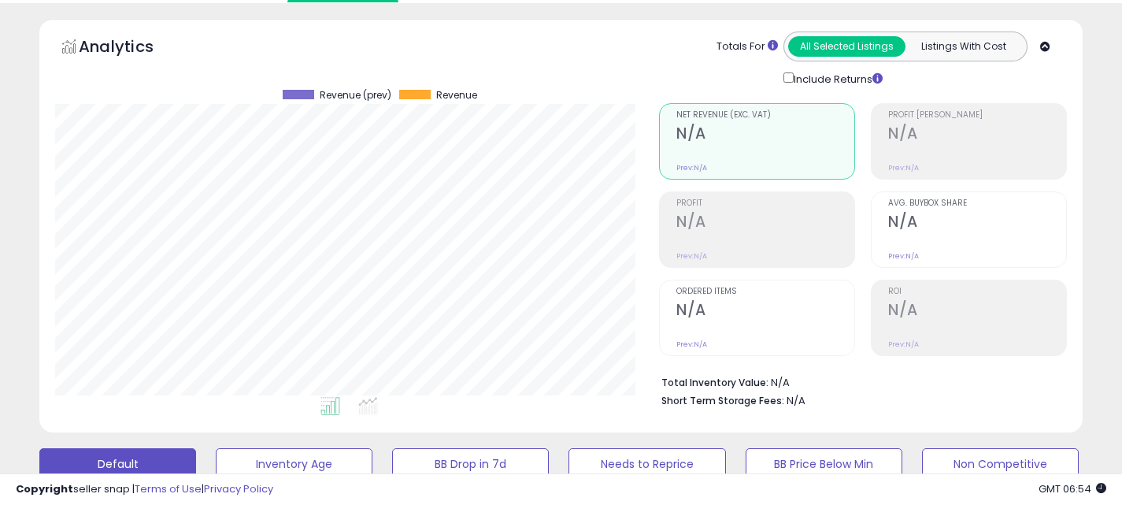
scroll to position [0, 0]
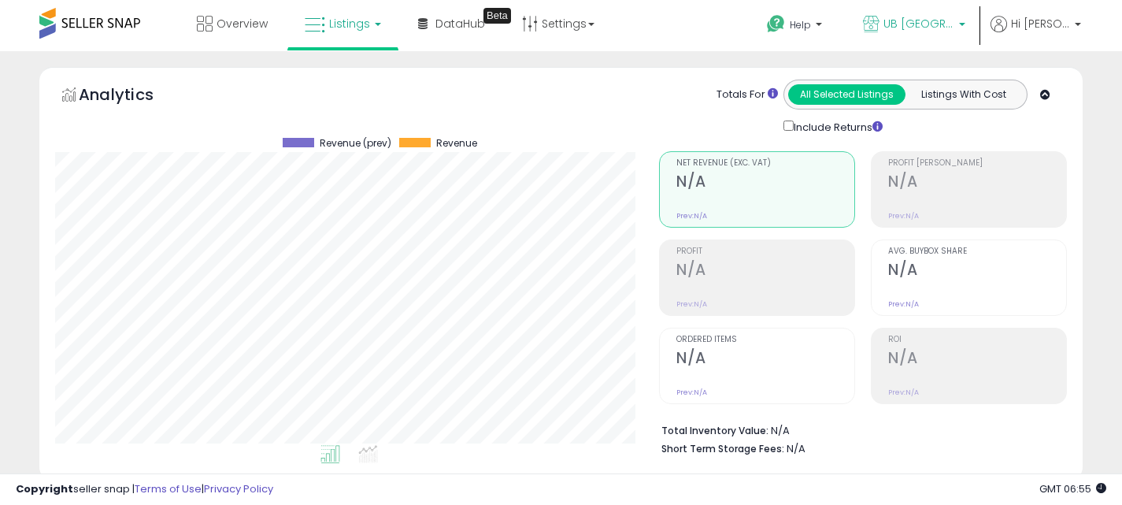
click at [966, 23] on b at bounding box center [962, 28] width 6 height 11
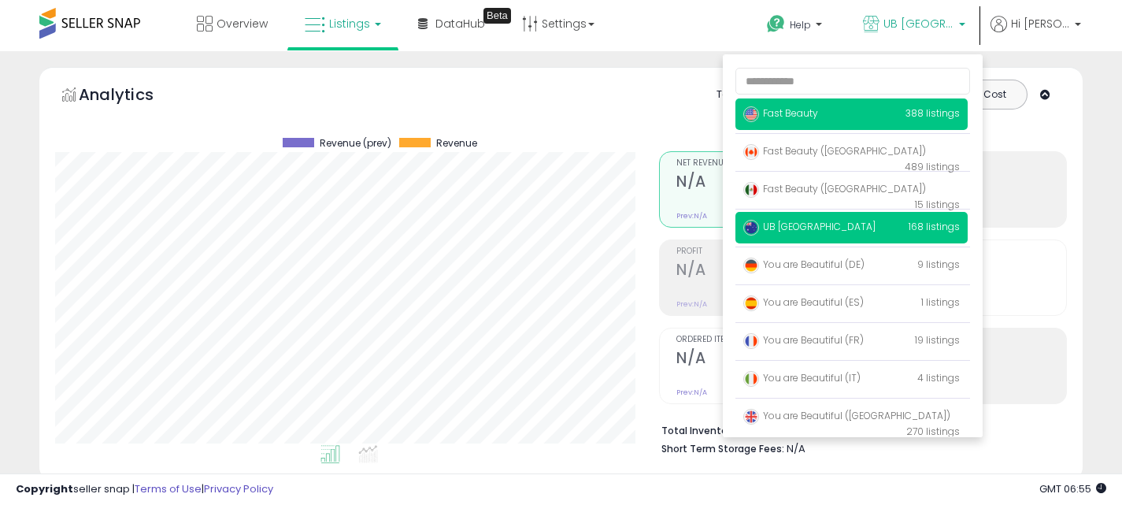
click at [886, 112] on p "Fast Beauty 388 listings" at bounding box center [852, 114] width 232 height 32
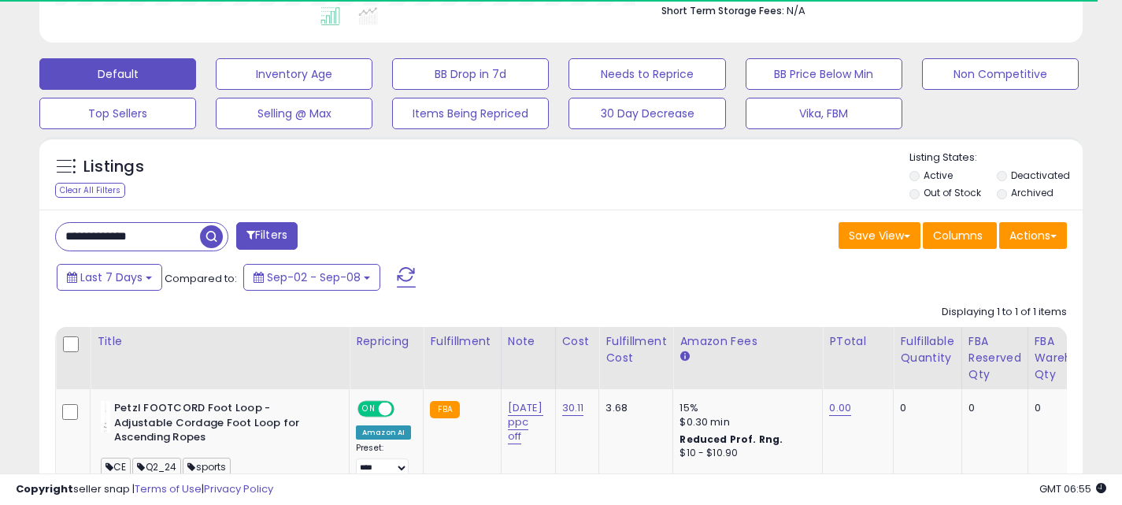
scroll to position [323, 604]
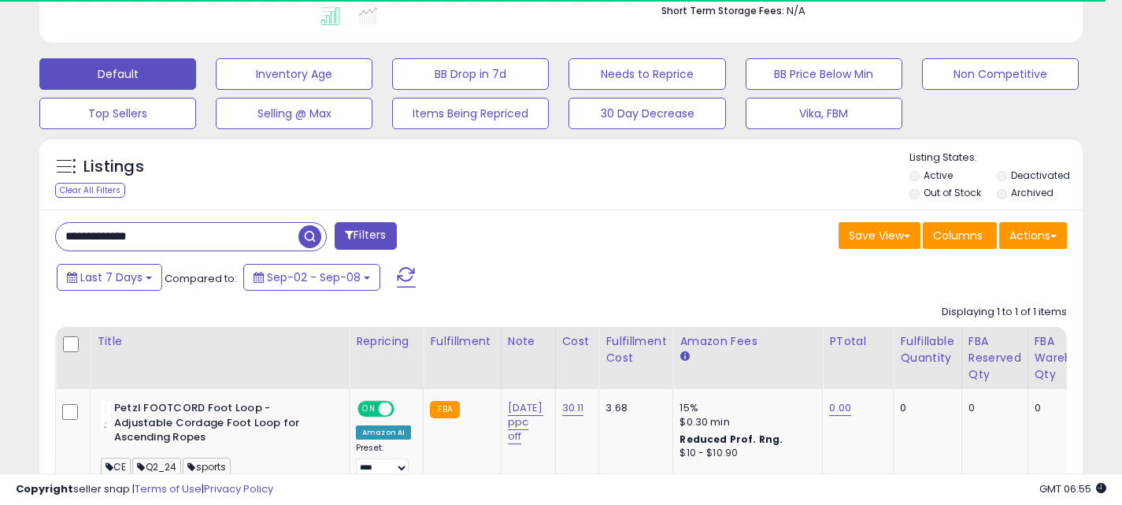
drag, startPoint x: 176, startPoint y: 233, endPoint x: 9, endPoint y: 223, distance: 167.3
click at [9, 224] on div "**********" at bounding box center [561, 118] width 1107 height 978
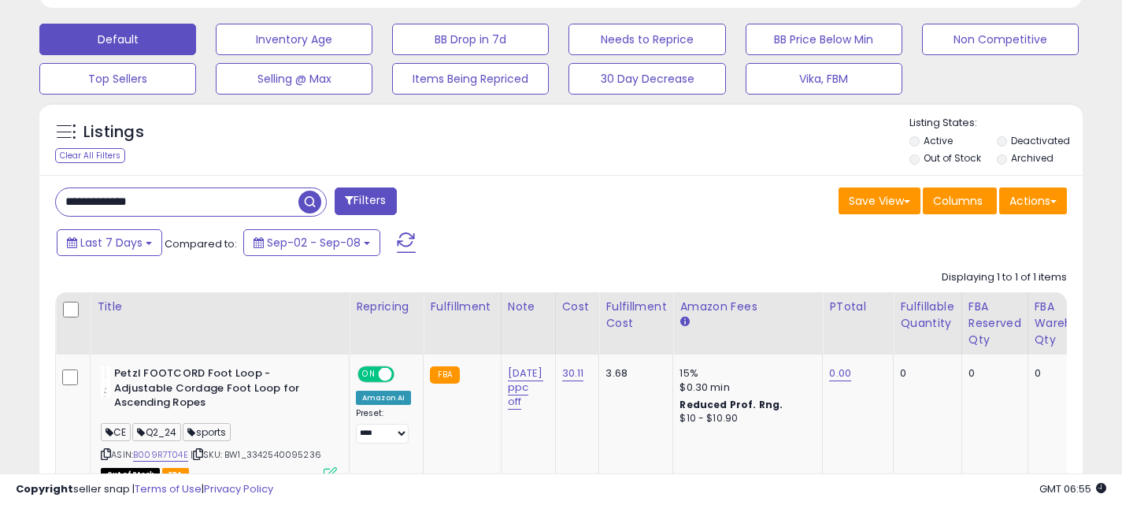
scroll to position [518, 0]
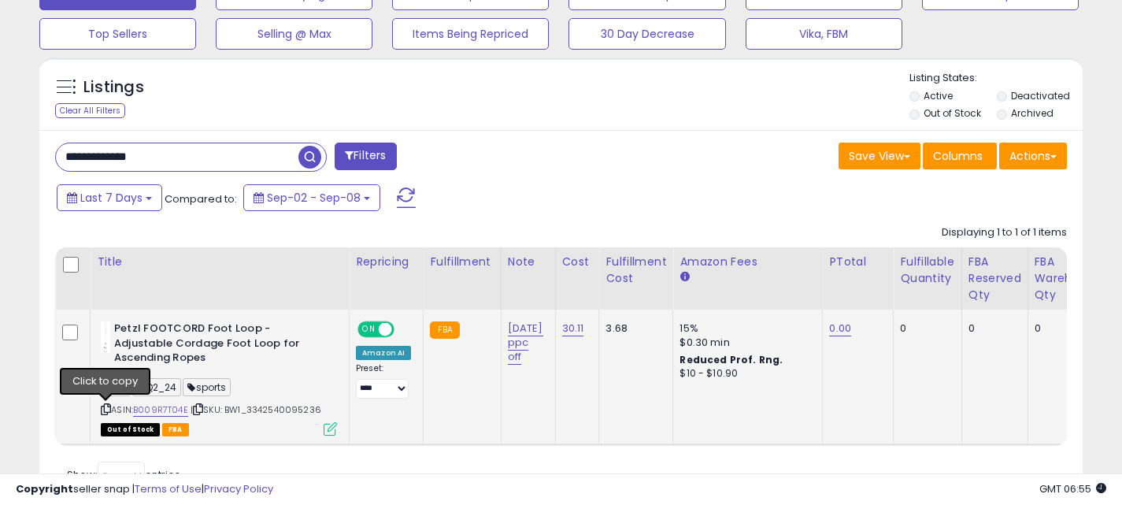
click at [106, 411] on icon at bounding box center [106, 409] width 10 height 9
drag, startPoint x: 170, startPoint y: 158, endPoint x: 48, endPoint y: 157, distance: 122.1
click at [48, 157] on div "**********" at bounding box center [302, 159] width 518 height 32
paste input "text"
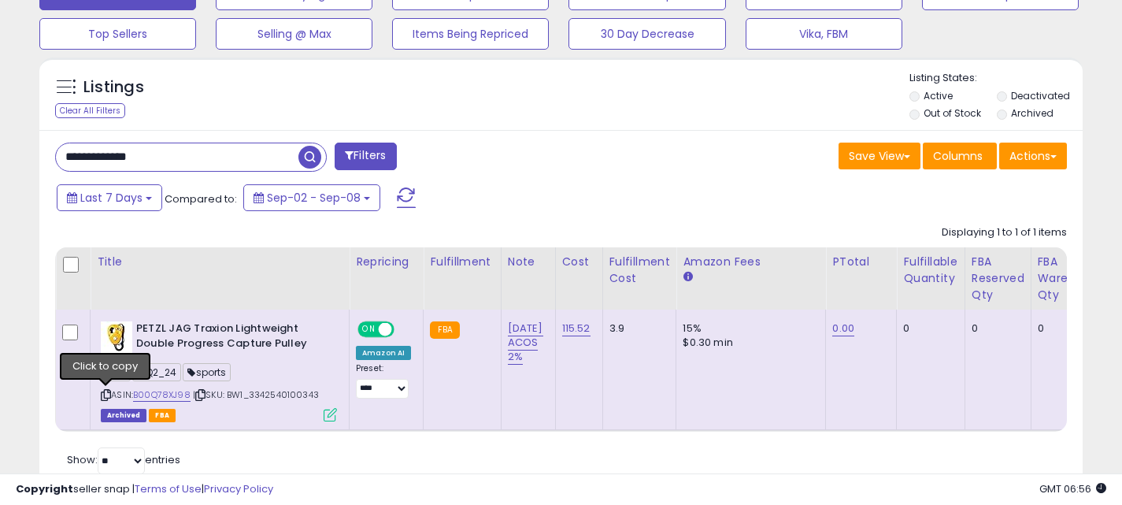
click at [105, 394] on icon at bounding box center [106, 395] width 10 height 9
drag, startPoint x: 160, startPoint y: 154, endPoint x: 39, endPoint y: 154, distance: 121.3
click at [39, 154] on div "**********" at bounding box center [561, 312] width 1044 height 364
paste input "text"
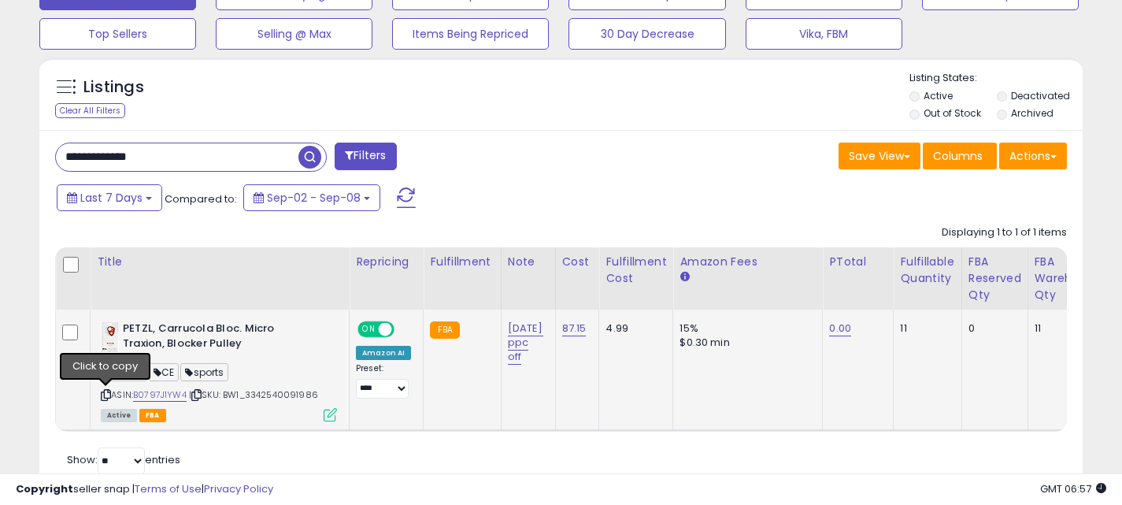
click at [107, 395] on icon at bounding box center [106, 395] width 10 height 9
drag, startPoint x: 210, startPoint y: 151, endPoint x: 26, endPoint y: 154, distance: 184.3
click at [26, 154] on div "**********" at bounding box center [561, 31] width 1107 height 964
paste input "text"
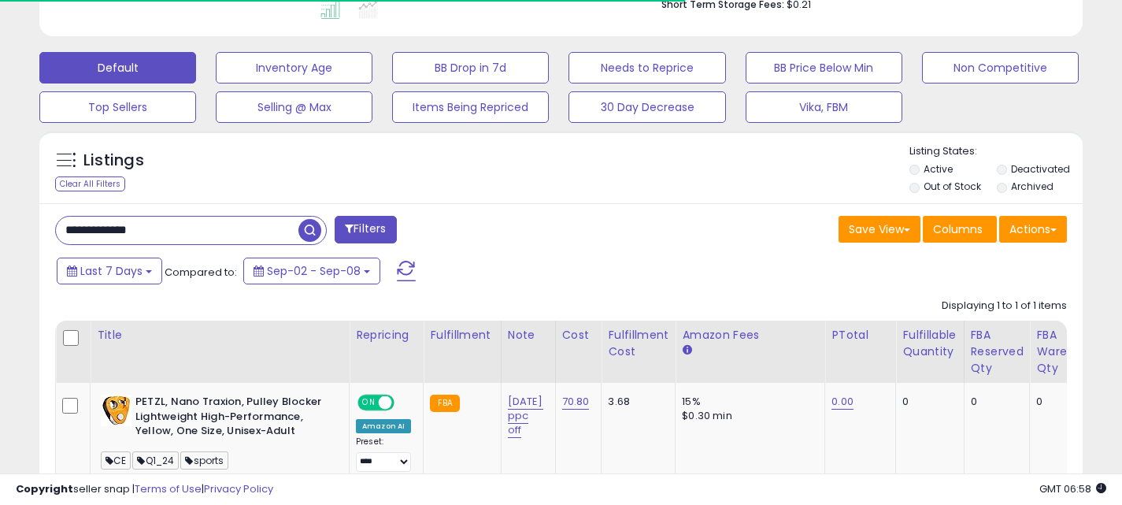
scroll to position [518, 0]
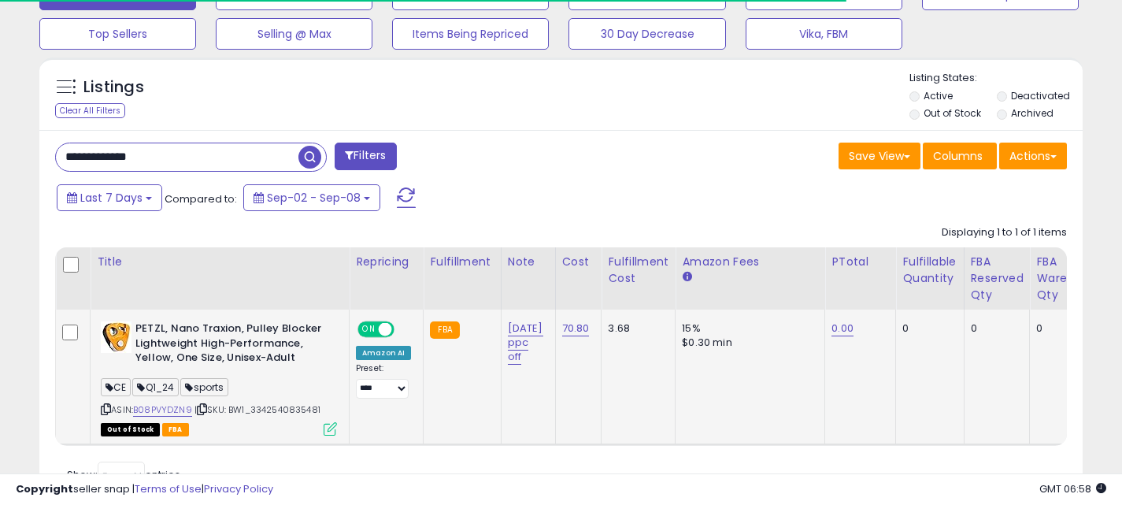
click at [106, 409] on icon at bounding box center [106, 409] width 10 height 9
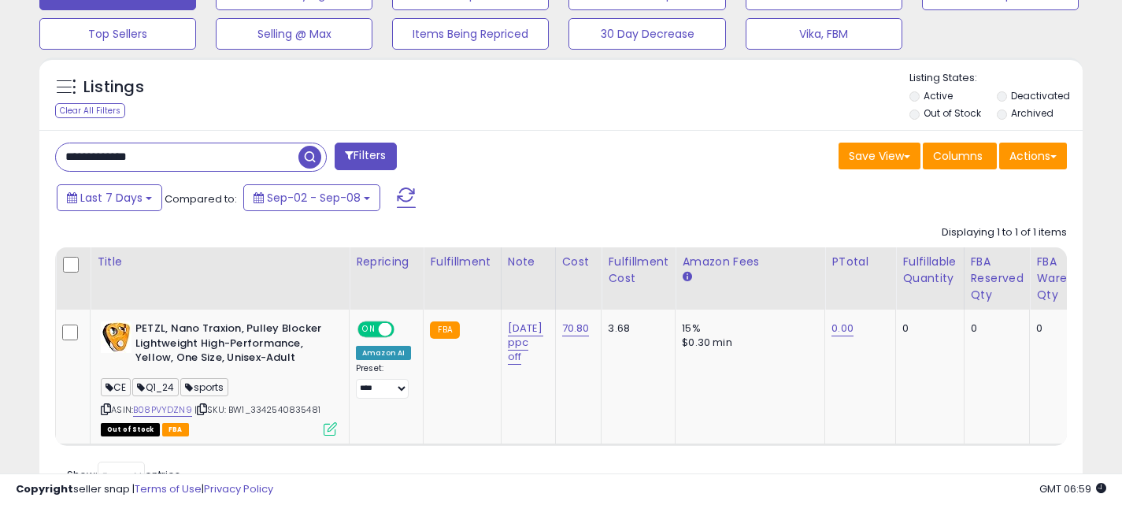
scroll to position [323, 604]
drag, startPoint x: 170, startPoint y: 154, endPoint x: 45, endPoint y: 151, distance: 125.3
click at [45, 153] on div "**********" at bounding box center [302, 159] width 518 height 32
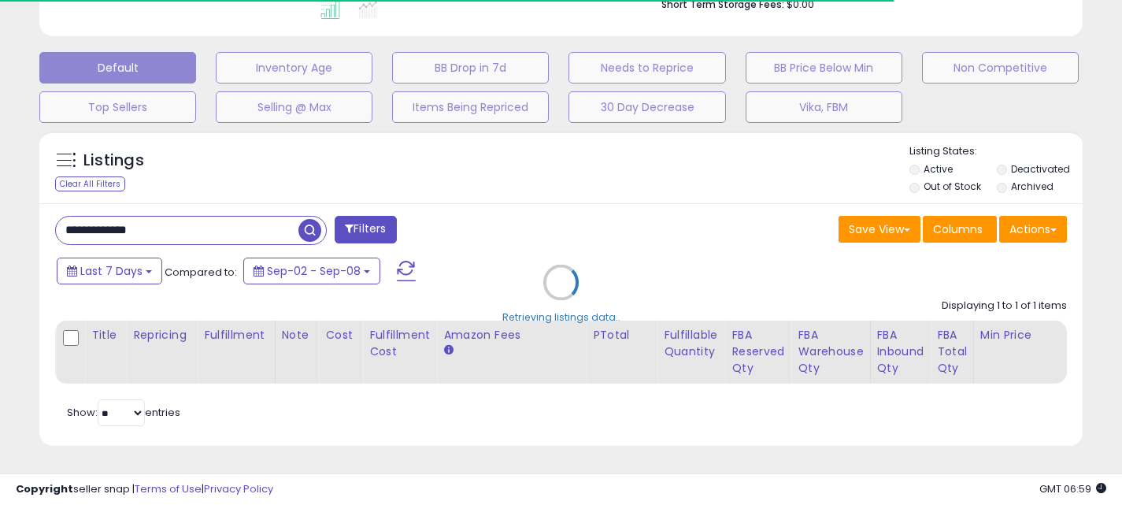
scroll to position [518, 0]
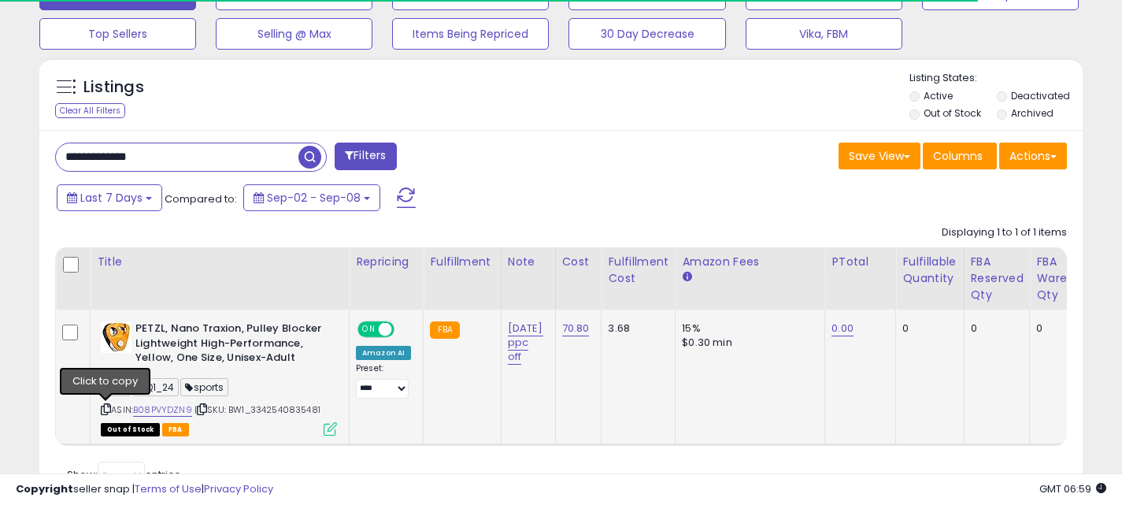
click at [106, 408] on icon at bounding box center [106, 409] width 10 height 9
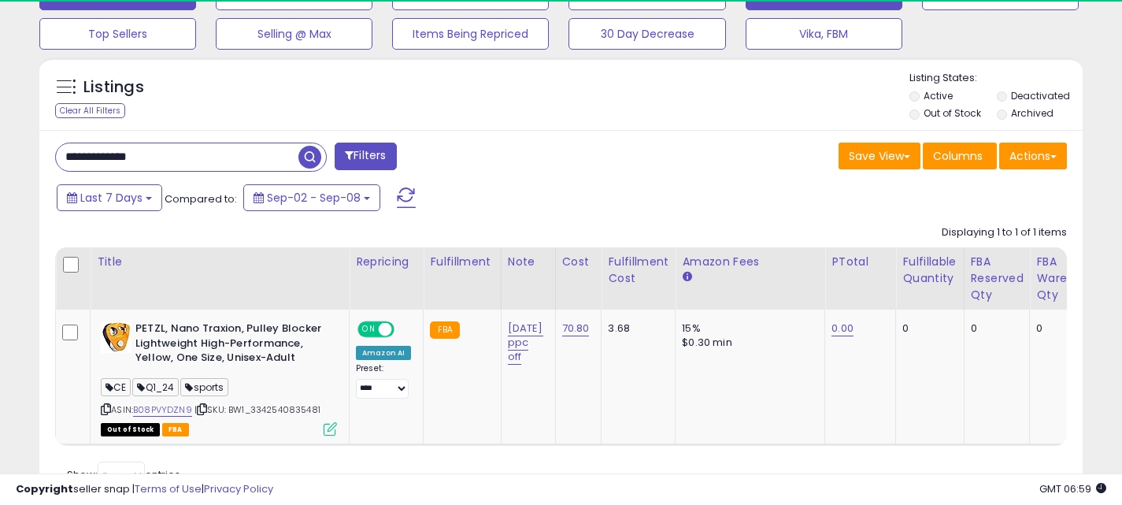
scroll to position [323, 604]
drag, startPoint x: 174, startPoint y: 160, endPoint x: 30, endPoint y: 158, distance: 144.2
click at [30, 158] on div "Listings Clear All Filters" at bounding box center [561, 289] width 1067 height 479
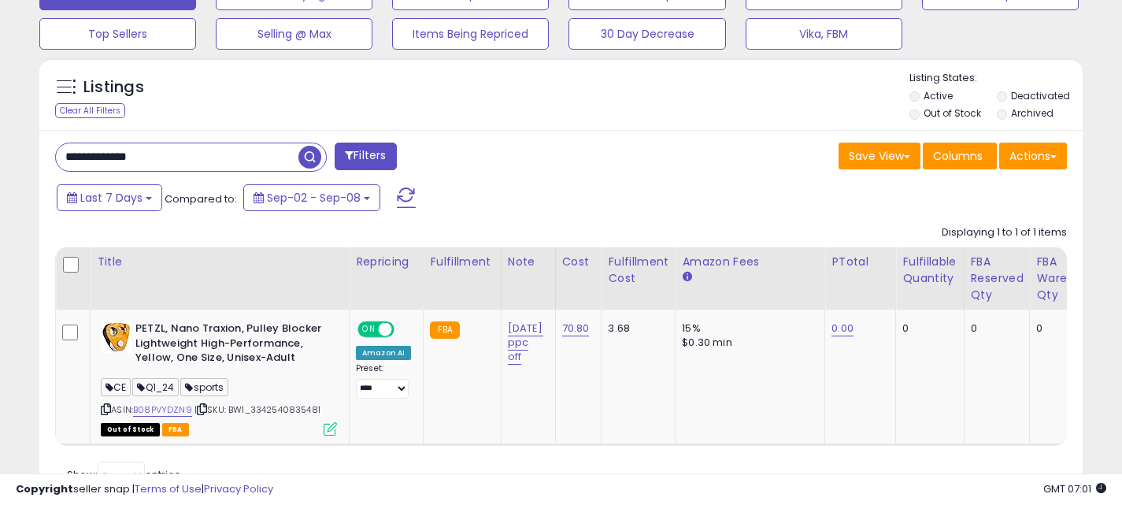
paste input "text"
type input "**********"
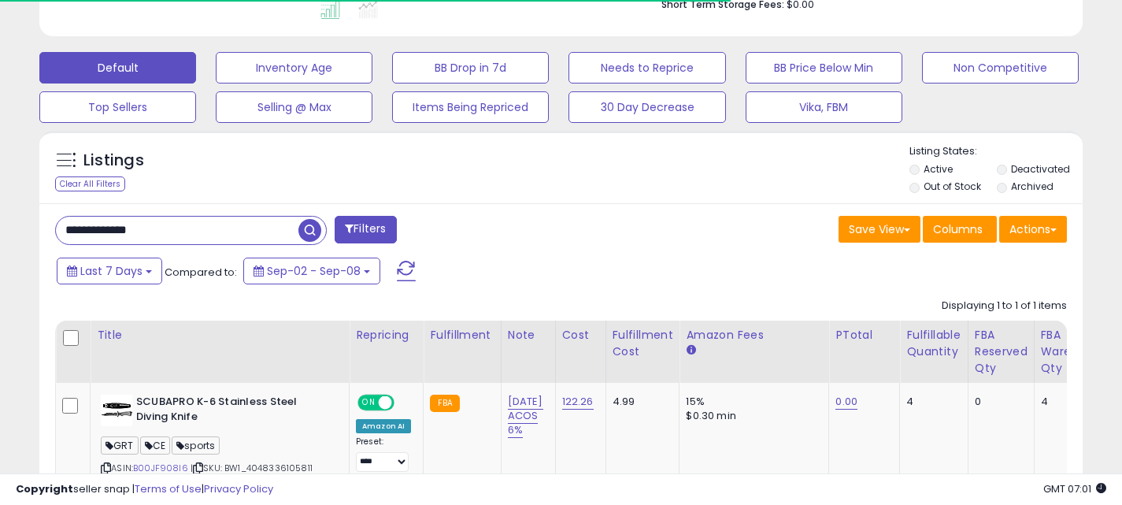
scroll to position [518, 0]
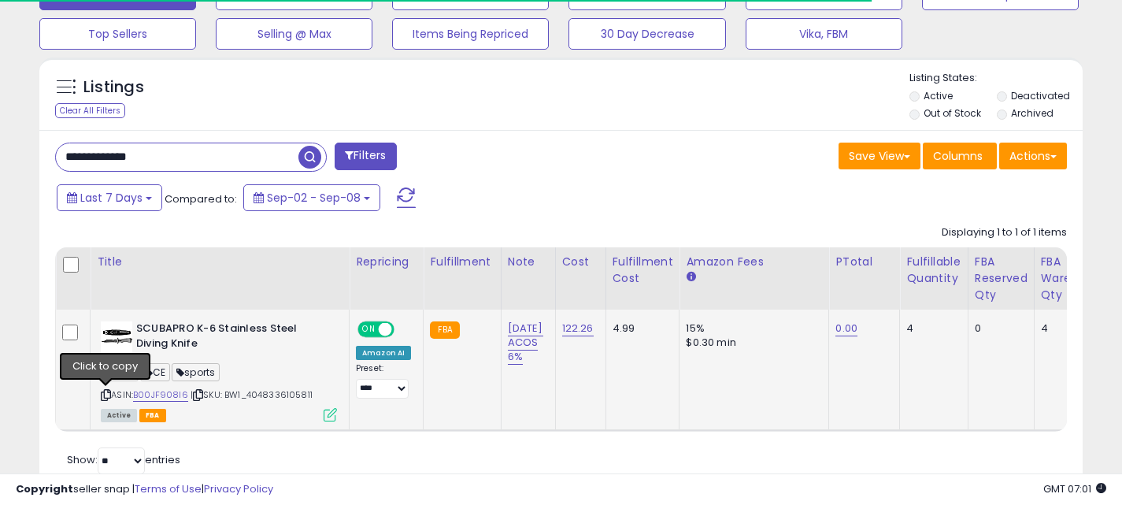
click at [103, 395] on icon at bounding box center [106, 395] width 10 height 9
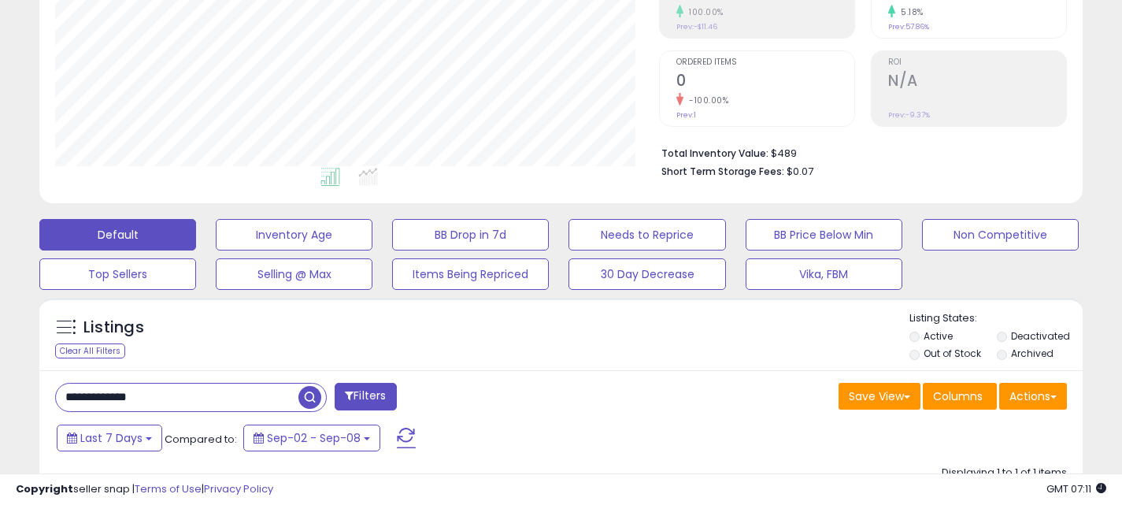
scroll to position [0, 0]
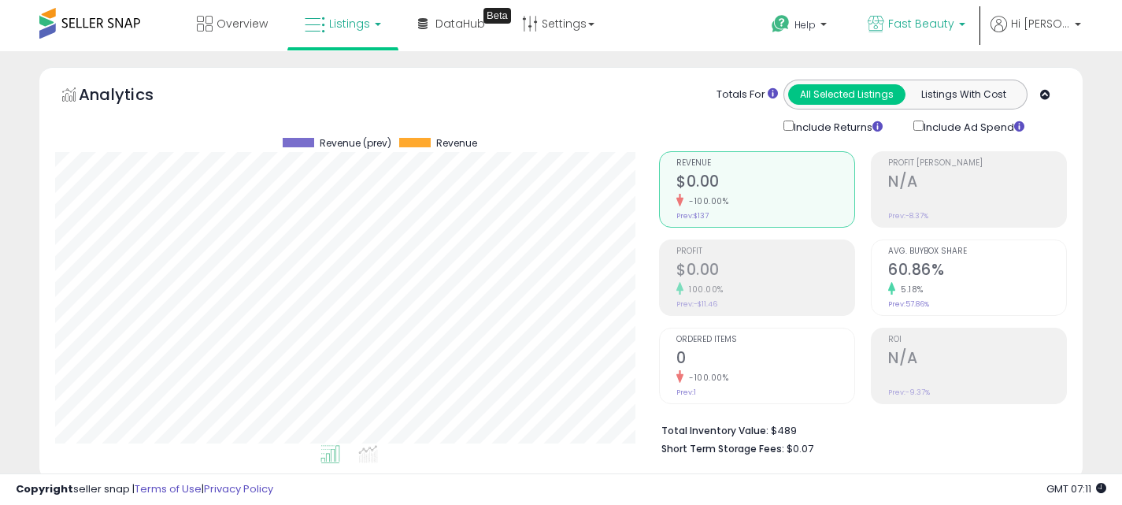
click at [929, 17] on span "Fast Beauty" at bounding box center [922, 24] width 66 height 16
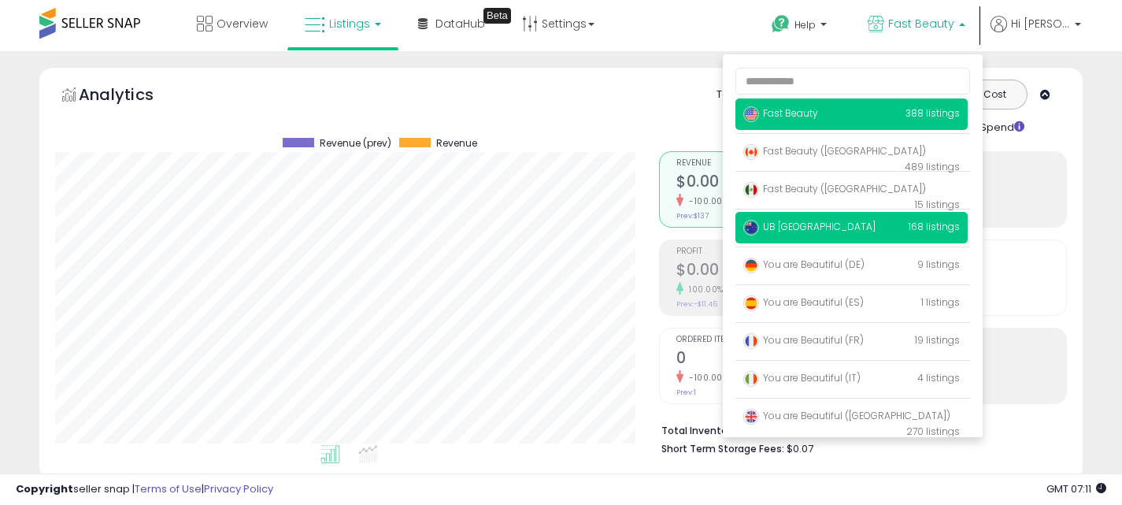
click at [877, 236] on p "UB Australia 168 listings" at bounding box center [852, 228] width 232 height 32
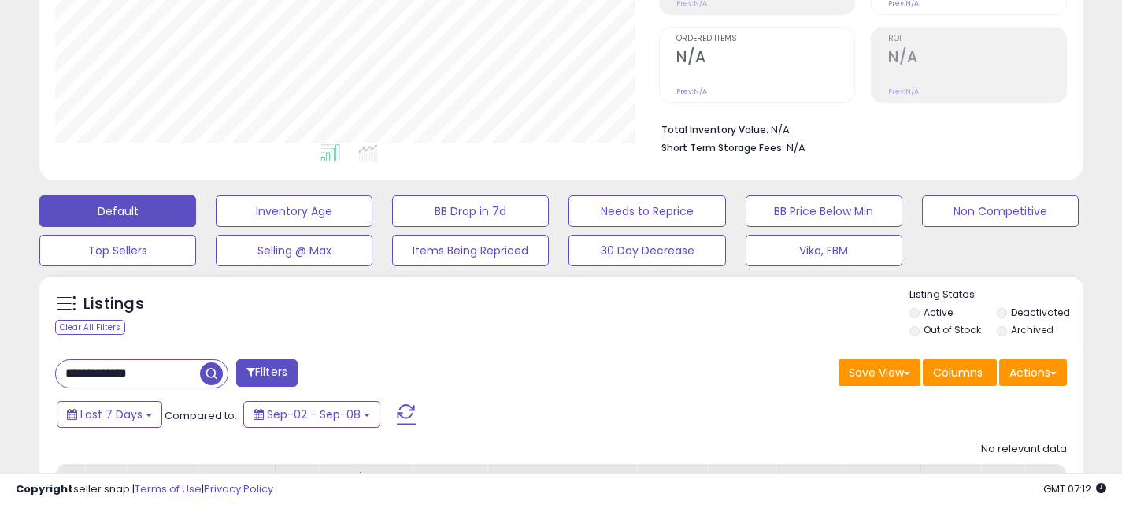
scroll to position [323, 604]
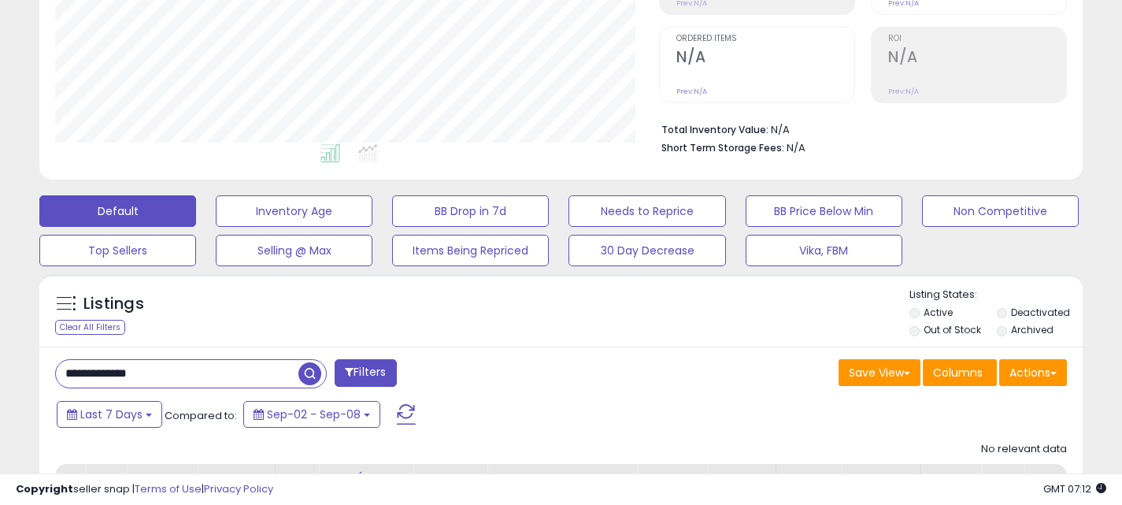
drag, startPoint x: 157, startPoint y: 368, endPoint x: 45, endPoint y: 365, distance: 111.9
click at [44, 366] on div "**********" at bounding box center [302, 375] width 518 height 32
paste input "text"
type input "**********"
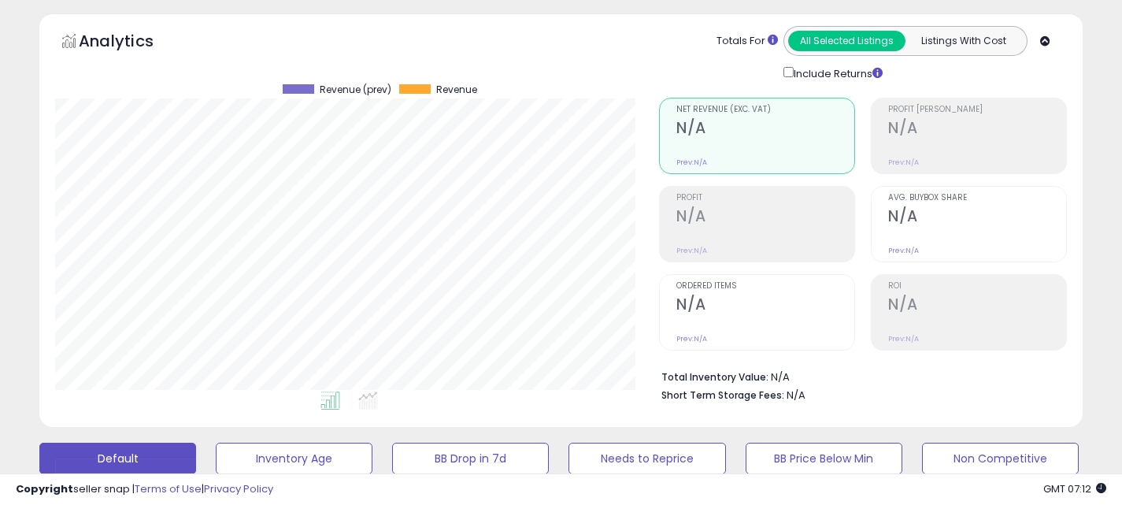
scroll to position [0, 0]
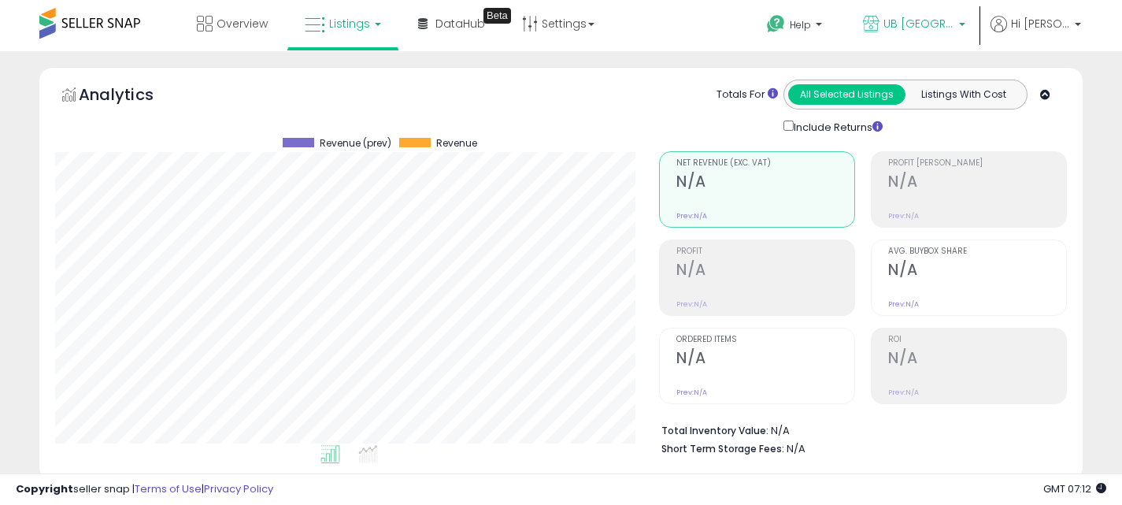
click at [955, 23] on span "UB [GEOGRAPHIC_DATA]" at bounding box center [919, 24] width 71 height 16
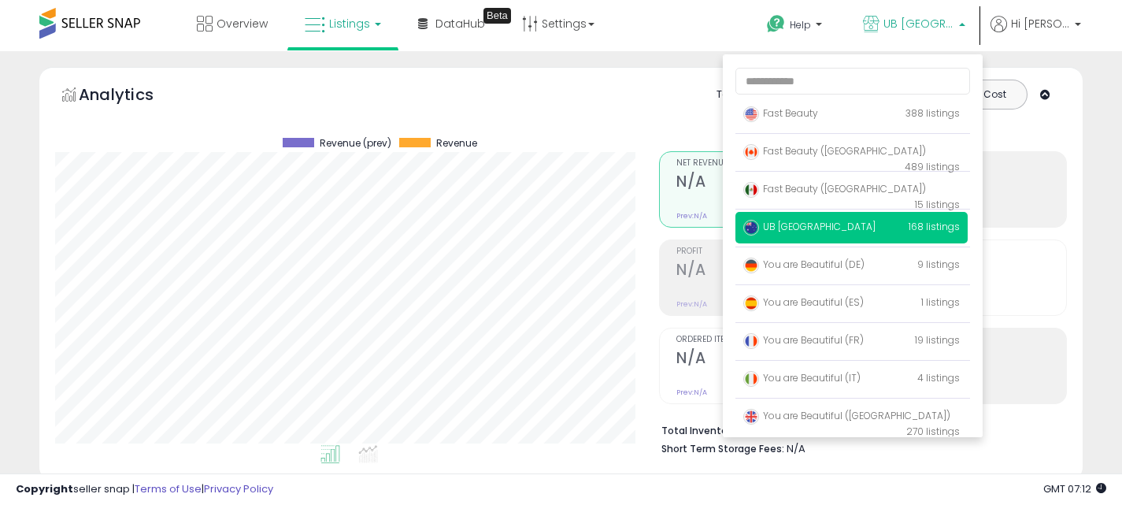
click at [691, 15] on div "Overview Listings DataHub Beta" at bounding box center [358, 33] width 740 height 67
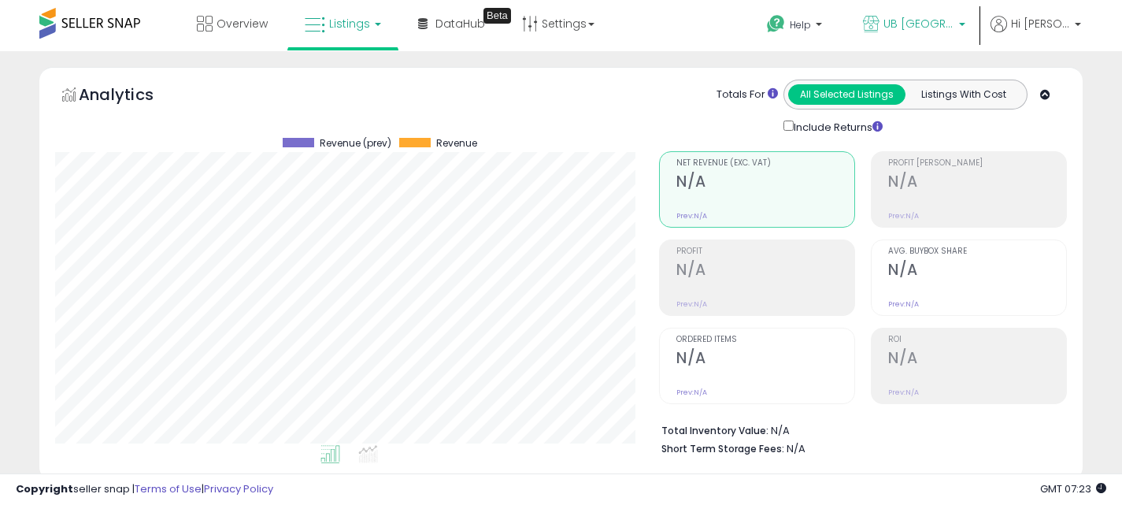
click at [915, 18] on span "UB [GEOGRAPHIC_DATA]" at bounding box center [919, 24] width 71 height 16
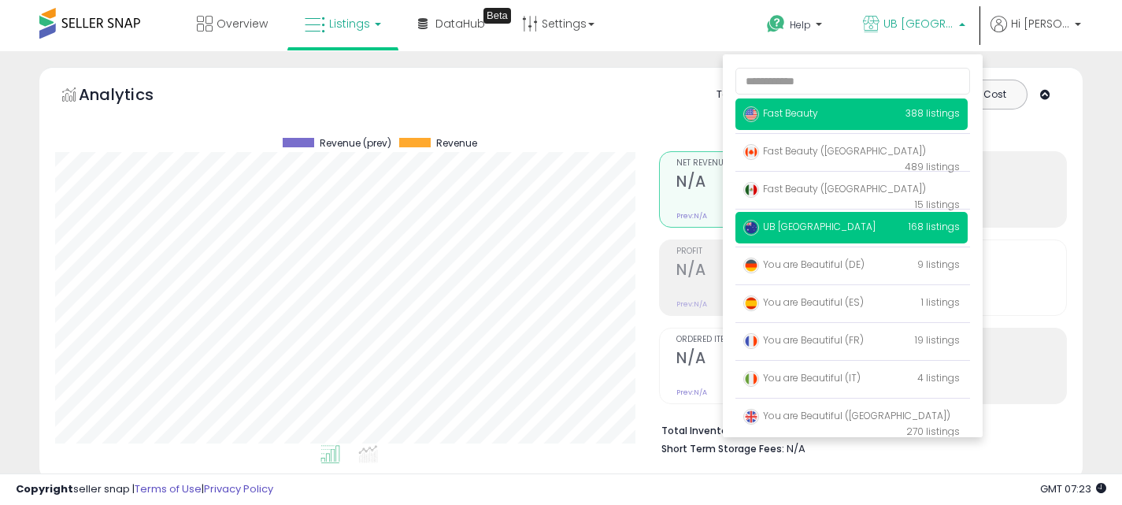
click at [884, 121] on p "Fast Beauty 388 listings" at bounding box center [852, 114] width 232 height 32
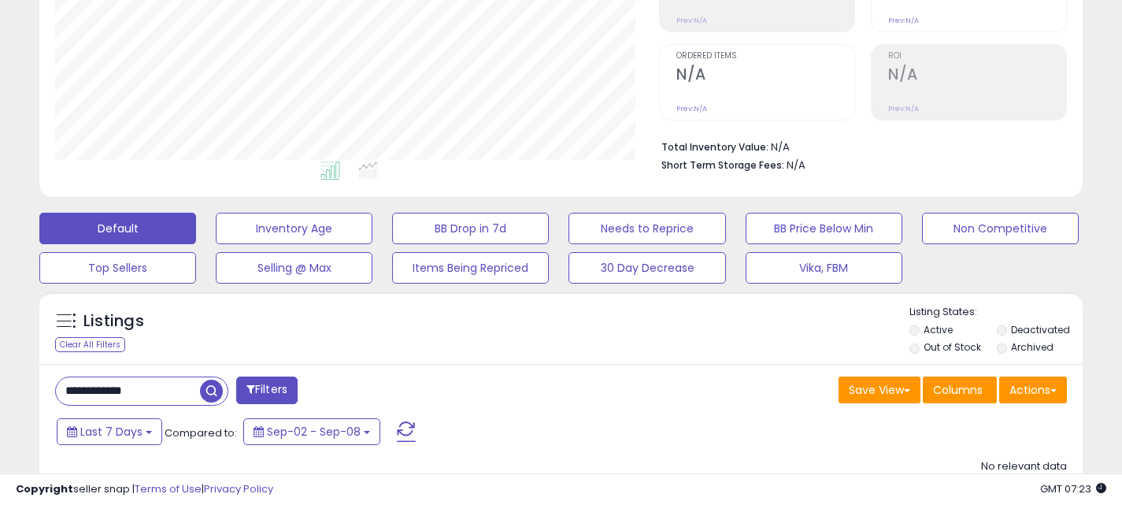
scroll to position [323, 604]
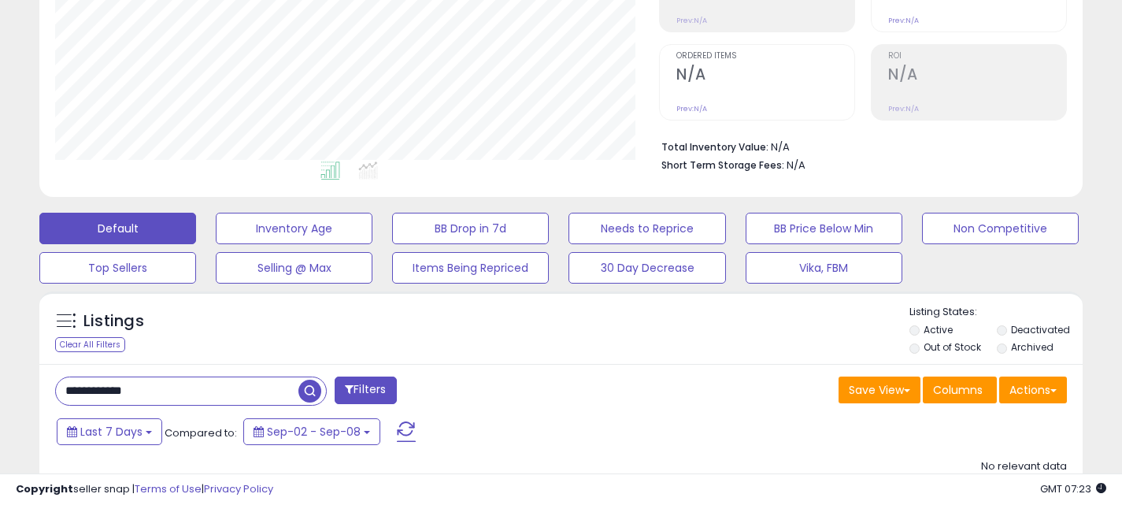
drag, startPoint x: 156, startPoint y: 392, endPoint x: 29, endPoint y: 391, distance: 126.8
click at [30, 391] on div "Listings Clear All Filters" at bounding box center [561, 455] width 1067 height 343
paste input "*"
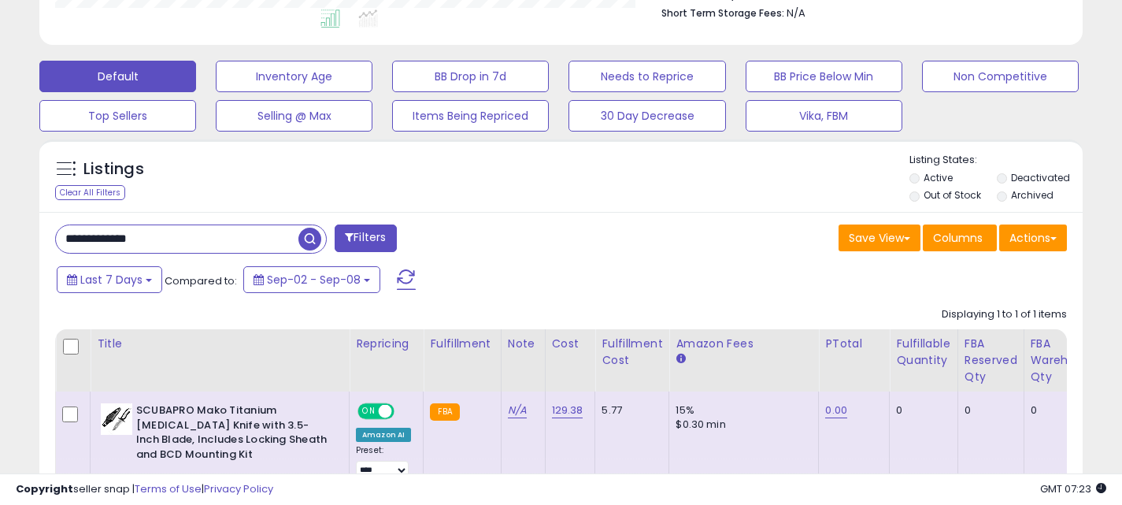
scroll to position [595, 0]
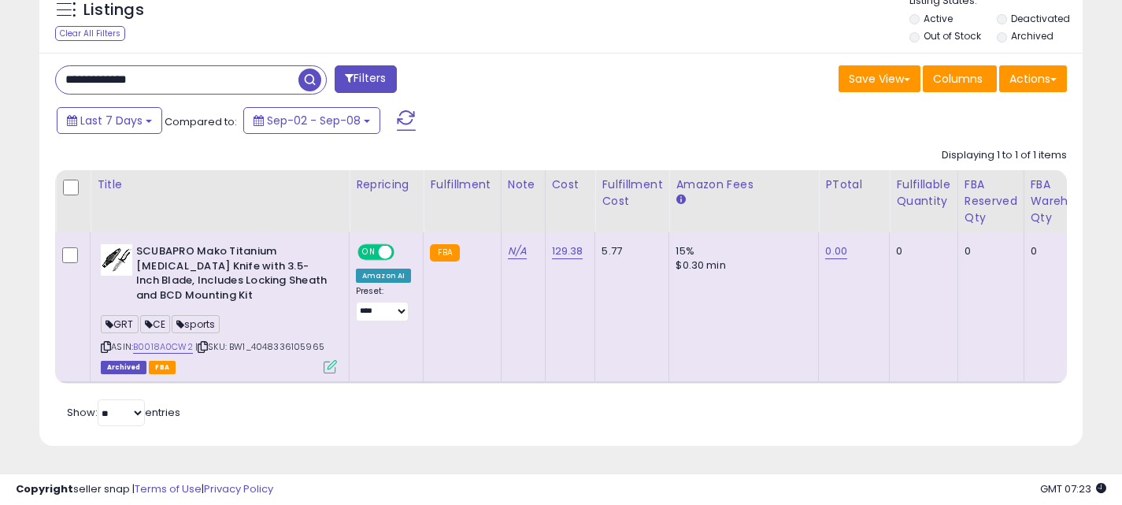
click at [106, 343] on icon at bounding box center [106, 347] width 10 height 9
drag, startPoint x: 192, startPoint y: 83, endPoint x: 52, endPoint y: 76, distance: 140.4
click at [52, 77] on div "**********" at bounding box center [302, 81] width 518 height 32
paste input "text"
type input "**********"
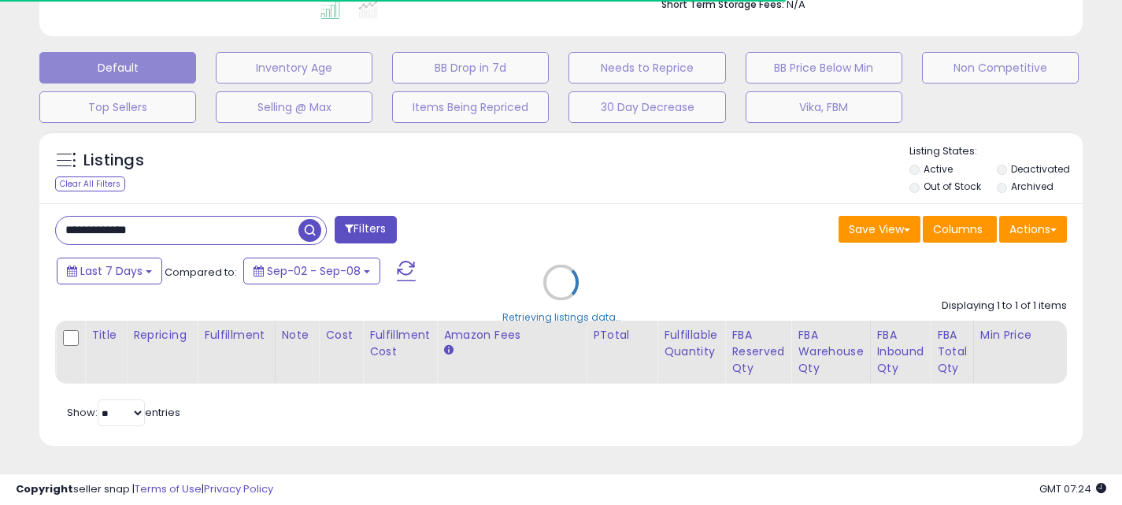
scroll to position [566, 0]
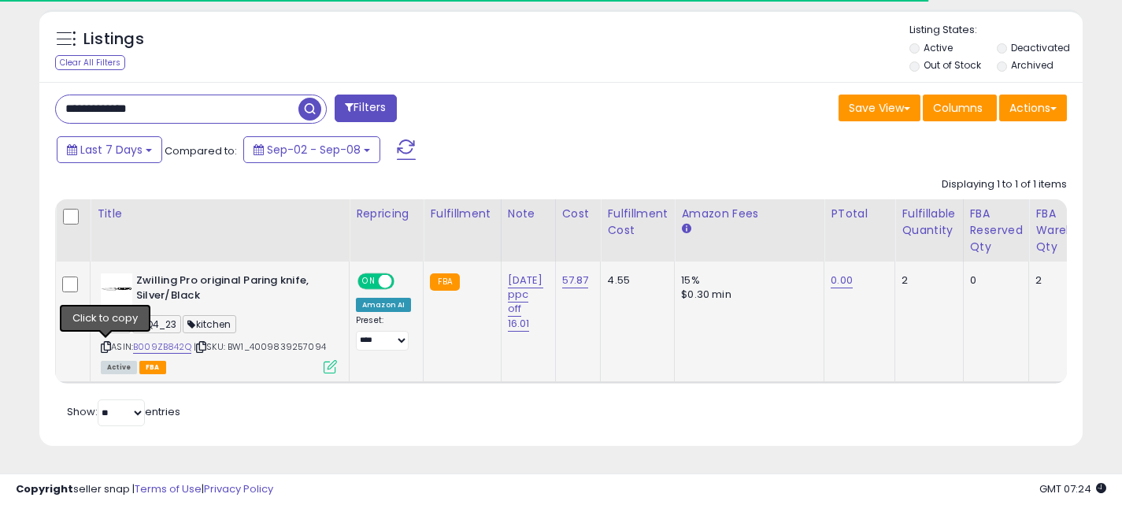
click at [106, 345] on icon at bounding box center [106, 347] width 10 height 9
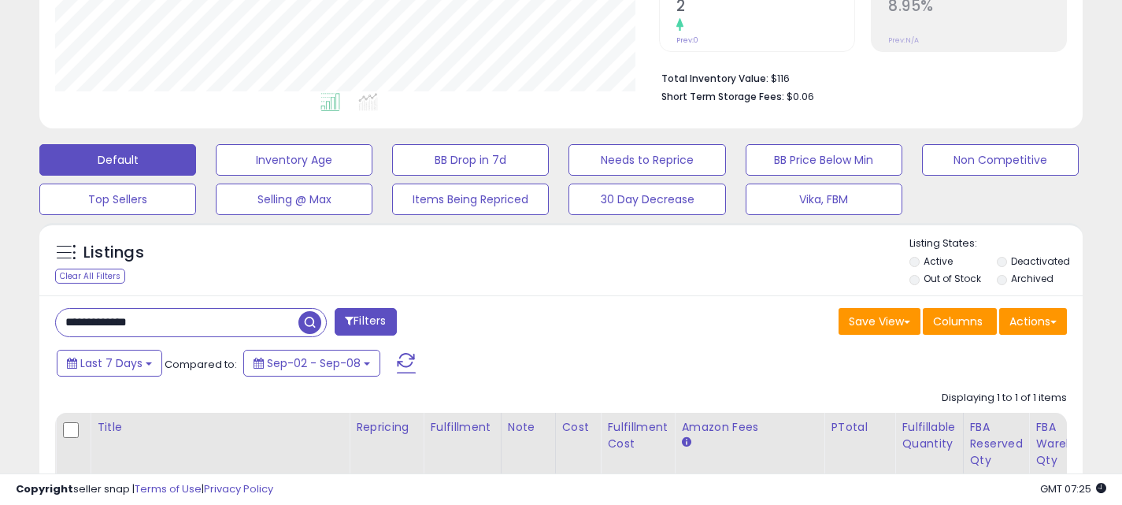
scroll to position [0, 0]
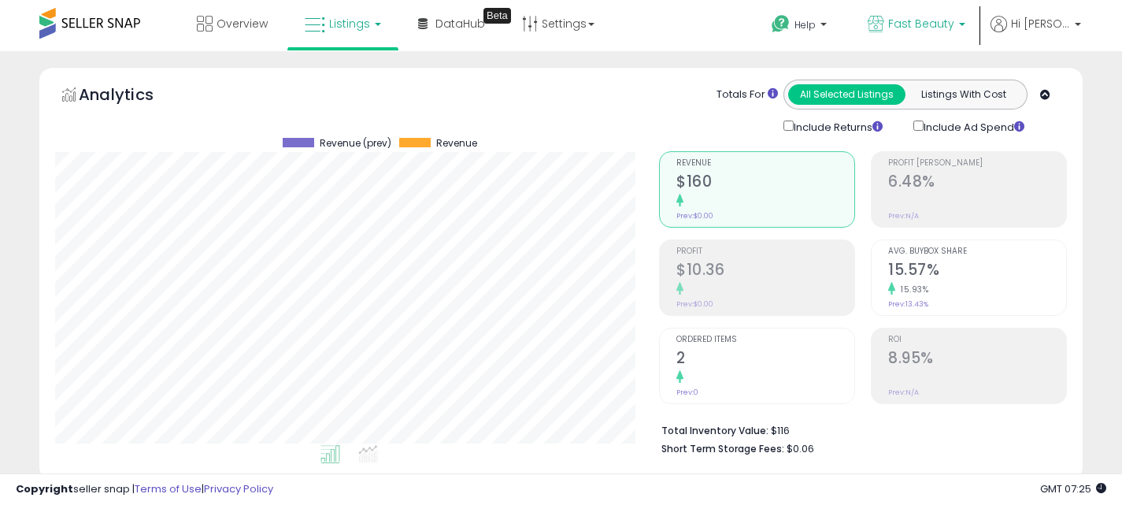
click at [954, 17] on span "Fast Beauty" at bounding box center [922, 24] width 66 height 16
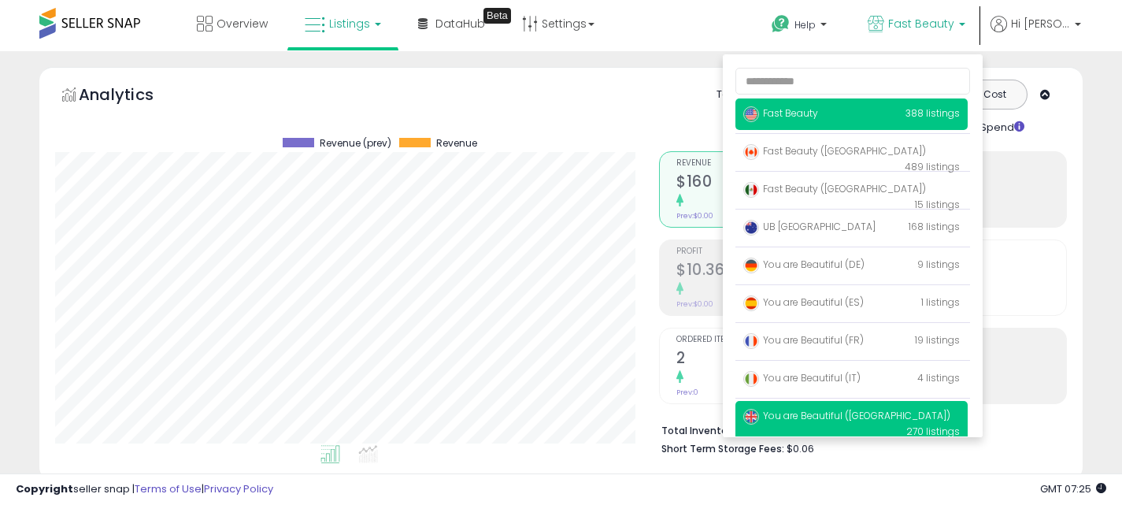
click at [896, 413] on p "You are Beautiful ([GEOGRAPHIC_DATA]) 270 listings" at bounding box center [852, 423] width 232 height 45
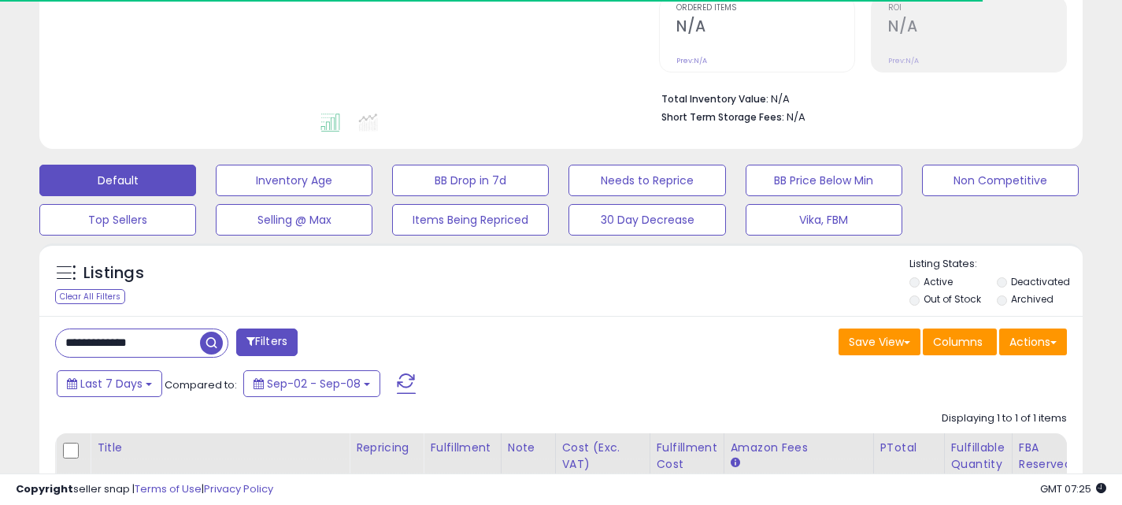
scroll to position [375, 0]
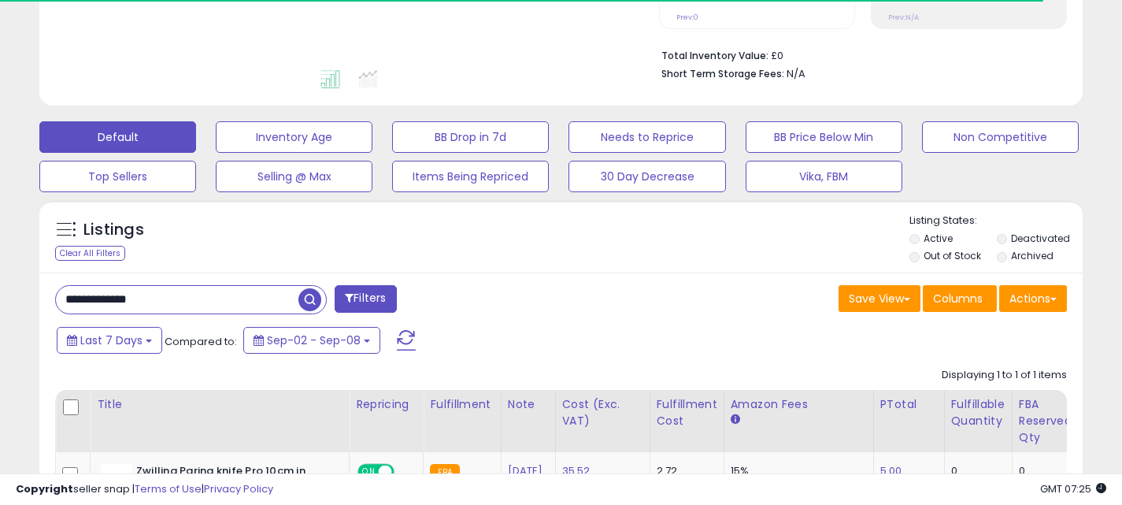
drag, startPoint x: 177, startPoint y: 302, endPoint x: 9, endPoint y: 302, distance: 167.8
click at [9, 302] on div "**********" at bounding box center [561, 179] width 1107 height 975
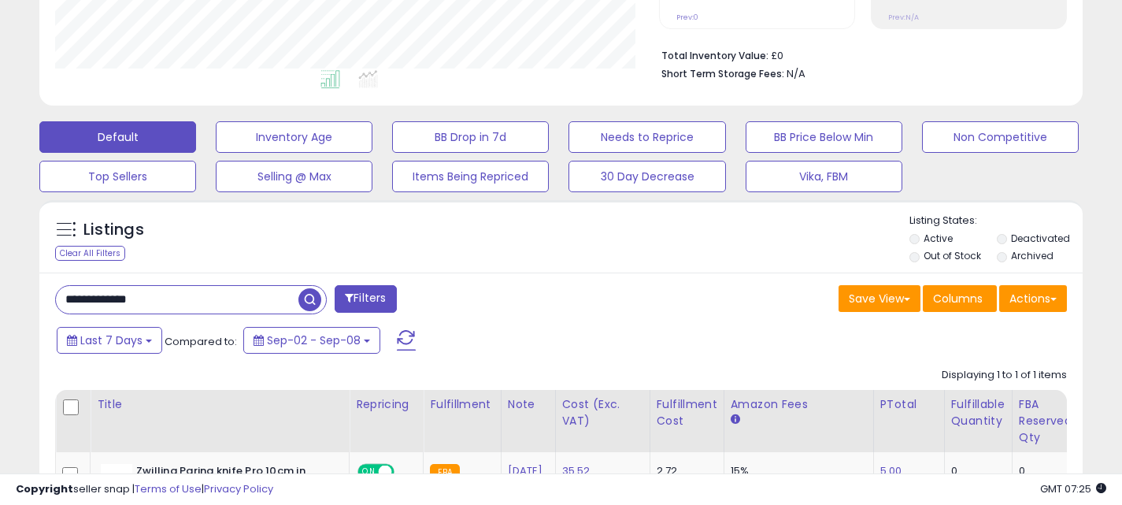
paste input "****"
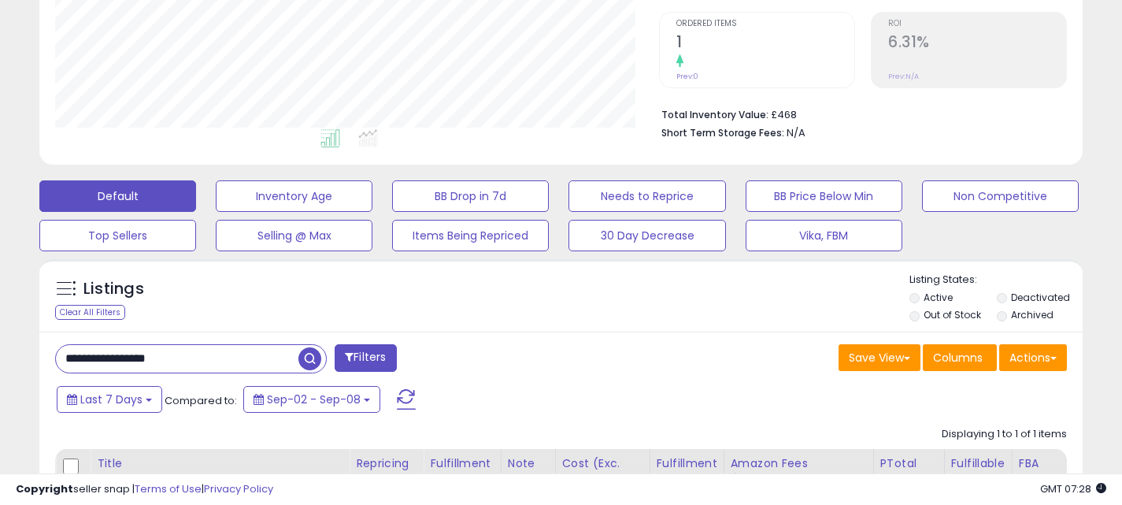
scroll to position [327, 0]
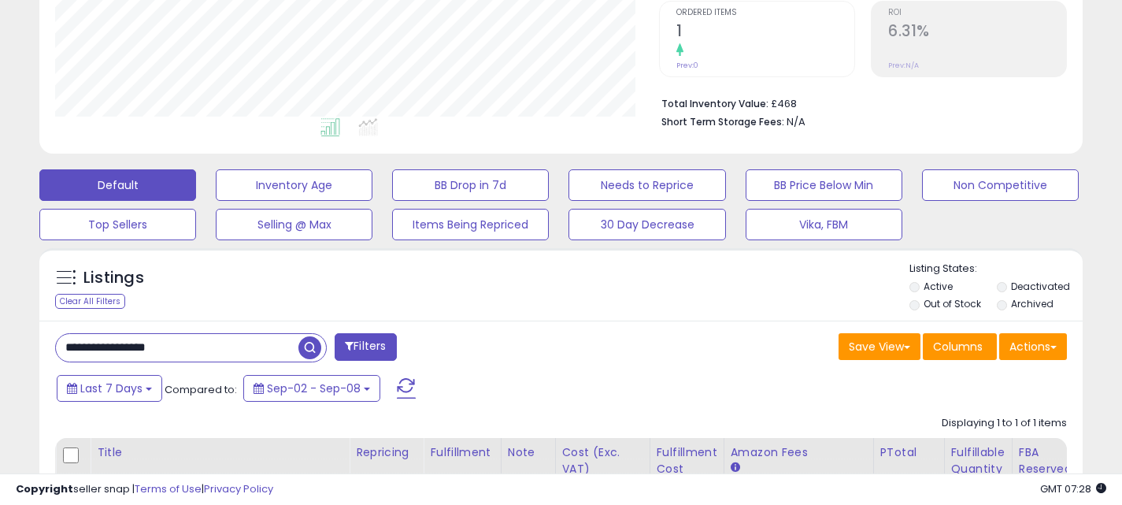
drag, startPoint x: 194, startPoint y: 343, endPoint x: 22, endPoint y: 337, distance: 171.8
click at [22, 338] on div "**********" at bounding box center [561, 235] width 1107 height 990
paste input "text"
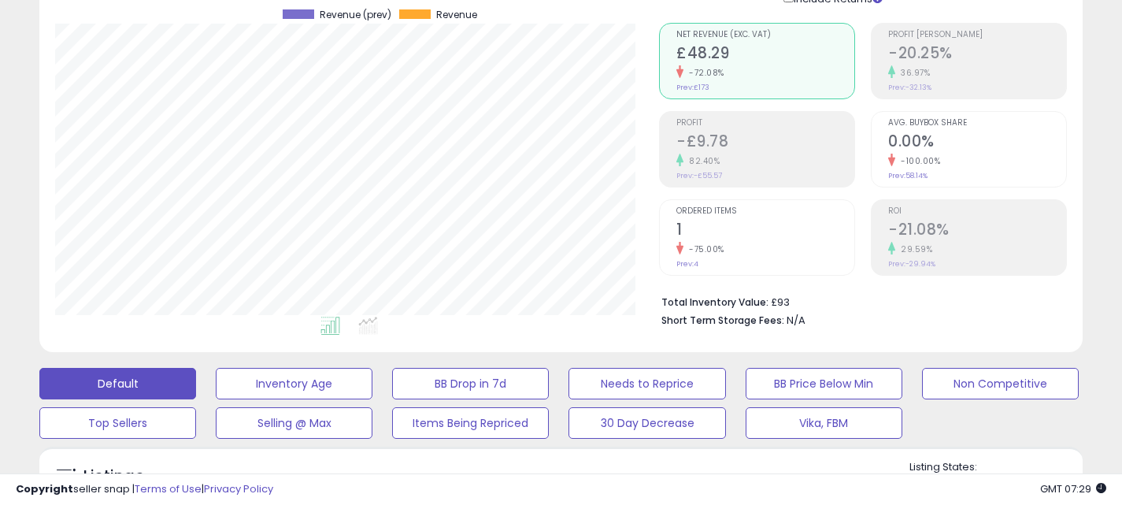
scroll to position [343, 0]
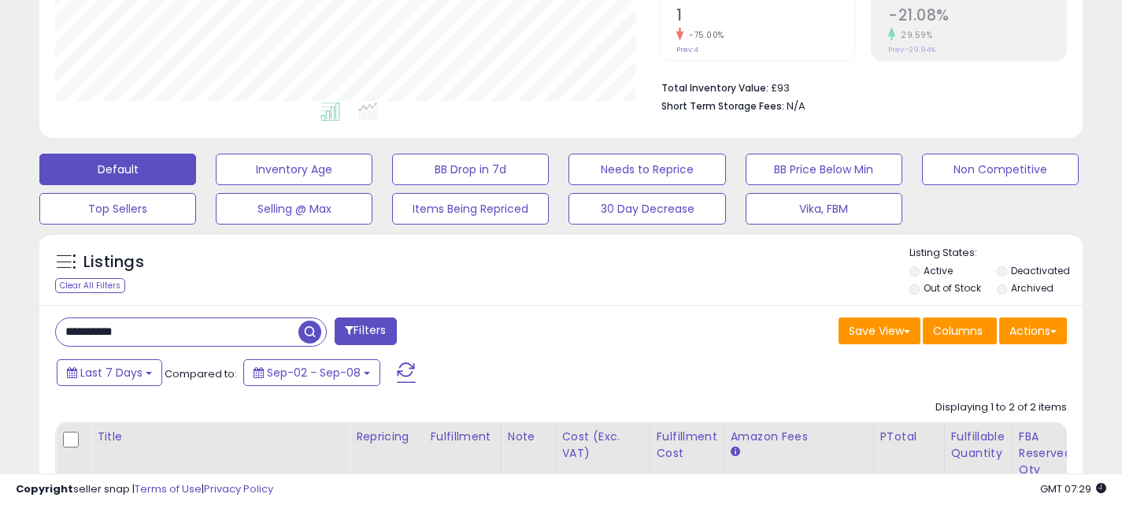
drag, startPoint x: 198, startPoint y: 343, endPoint x: 11, endPoint y: 316, distance: 188.6
click at [14, 317] on div "**********" at bounding box center [561, 260] width 1107 height 1073
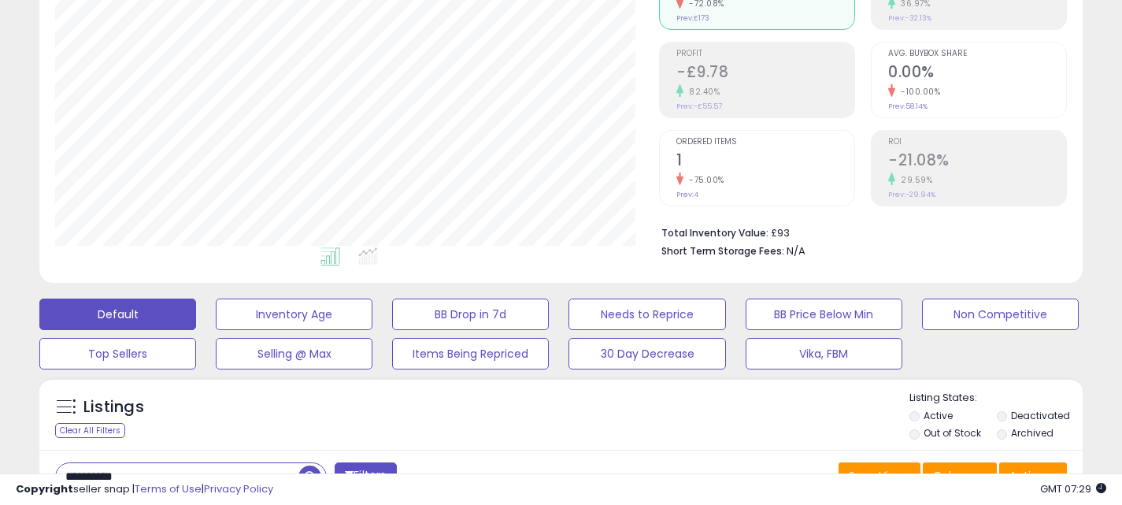
scroll to position [363, 0]
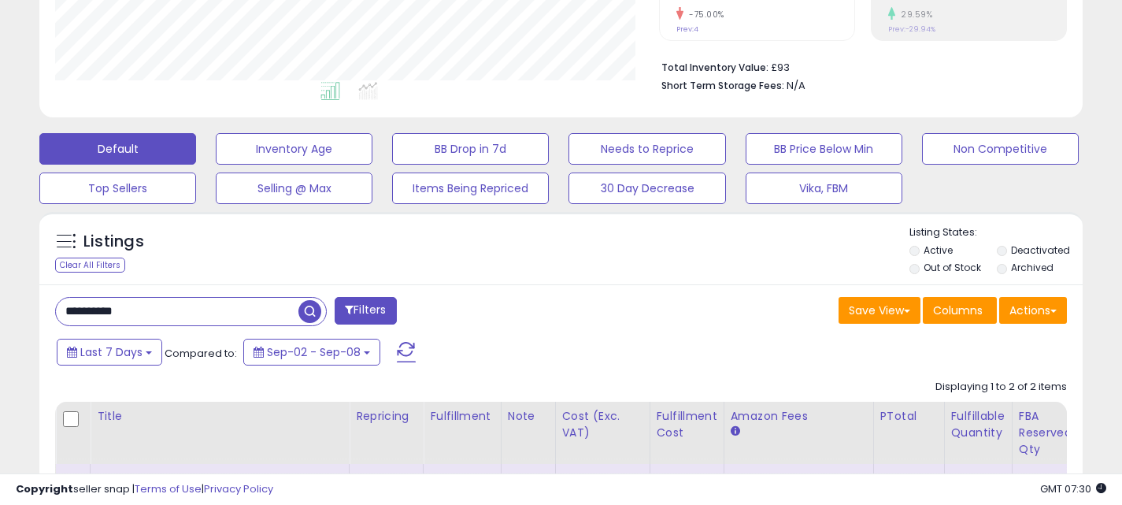
drag, startPoint x: 176, startPoint y: 312, endPoint x: 12, endPoint y: 302, distance: 164.1
click at [13, 303] on div "**********" at bounding box center [561, 240] width 1107 height 1073
paste input "***"
type input "**********"
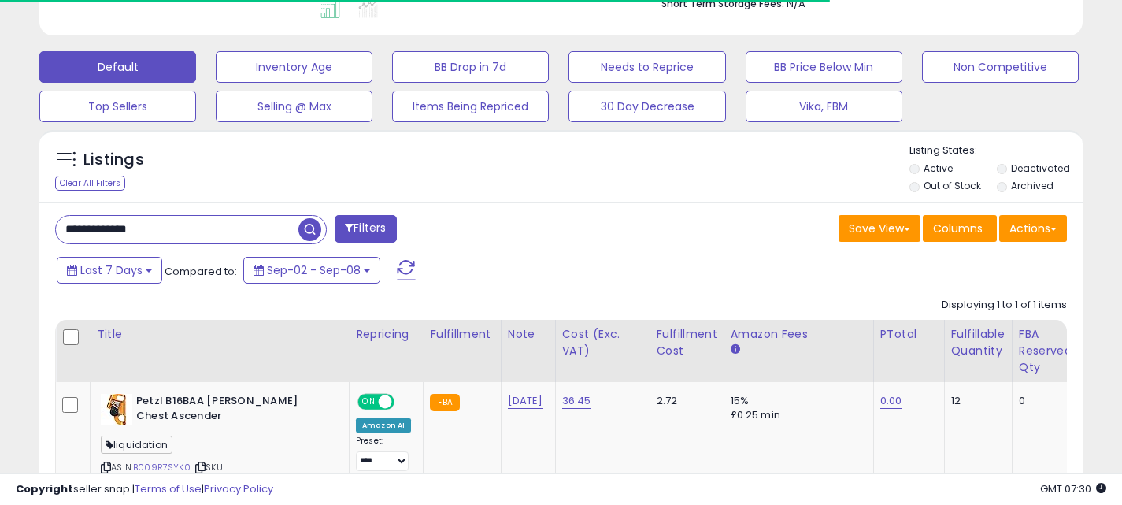
scroll to position [564, 0]
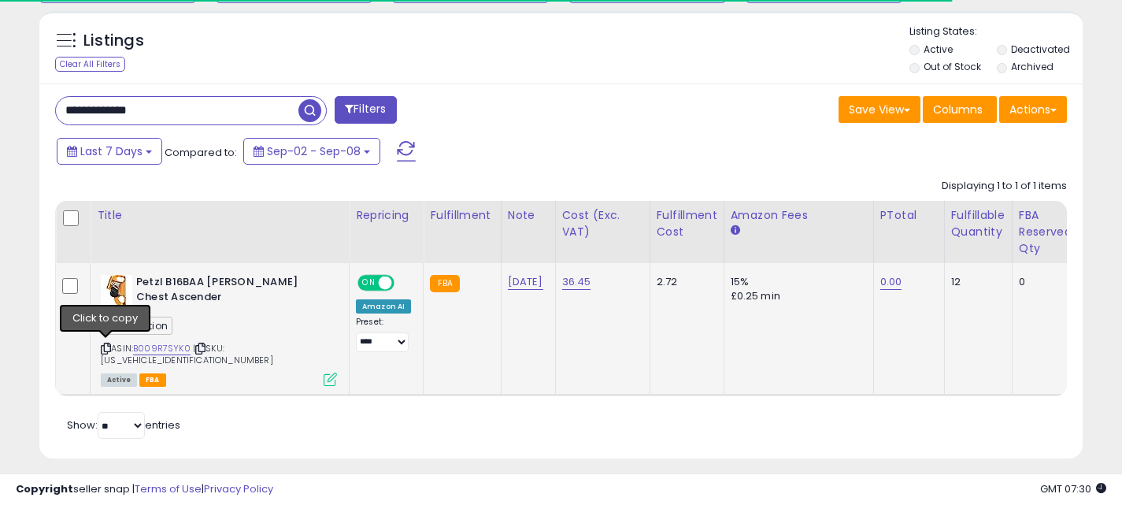
click at [107, 344] on icon at bounding box center [106, 348] width 10 height 9
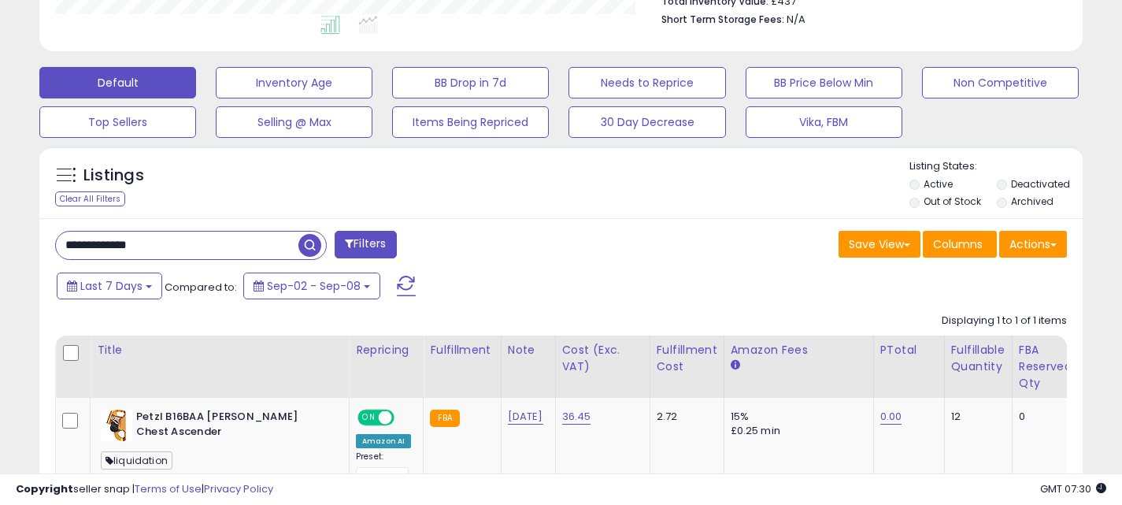
scroll to position [526, 0]
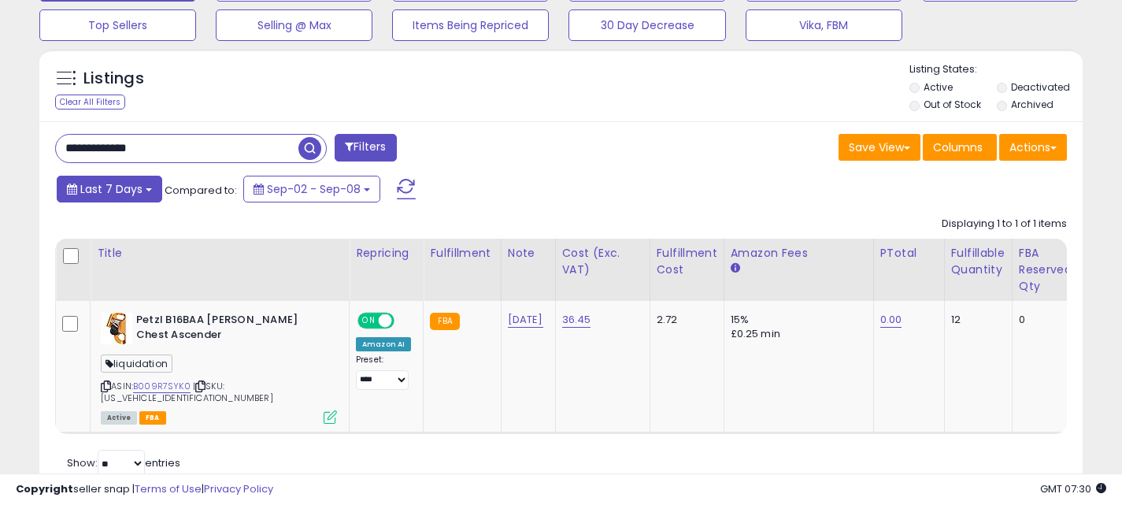
click at [129, 191] on span "Last 7 Days" at bounding box center [111, 189] width 62 height 16
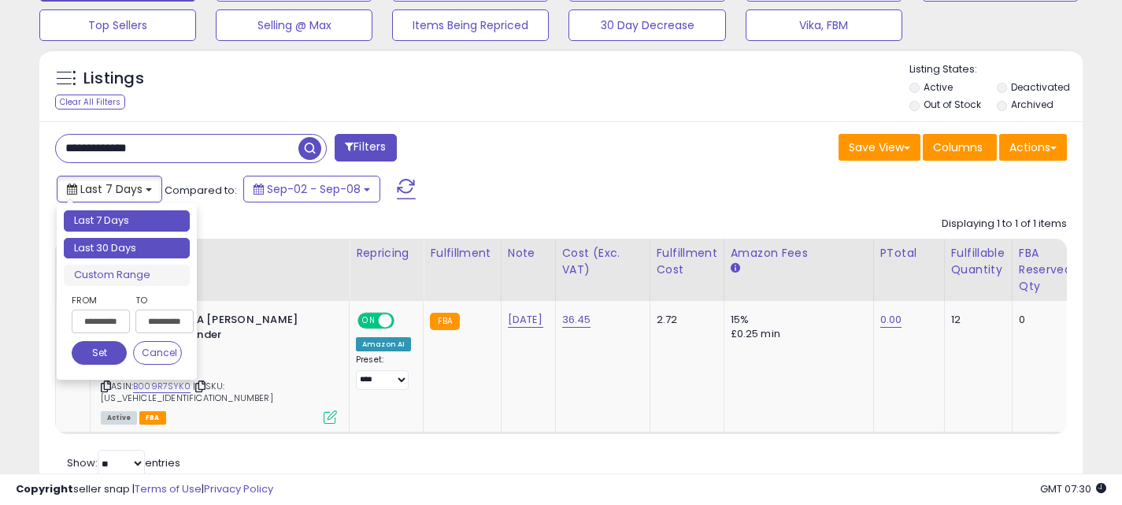
type input "**********"
click at [128, 253] on li "Last 30 Days" at bounding box center [127, 248] width 126 height 21
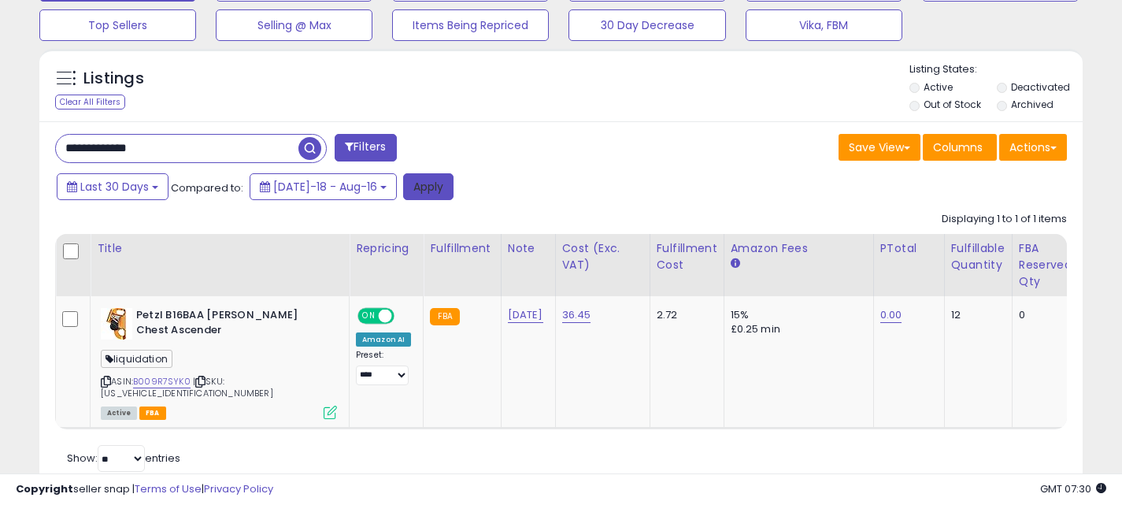
click at [403, 185] on button "Apply" at bounding box center [428, 186] width 50 height 27
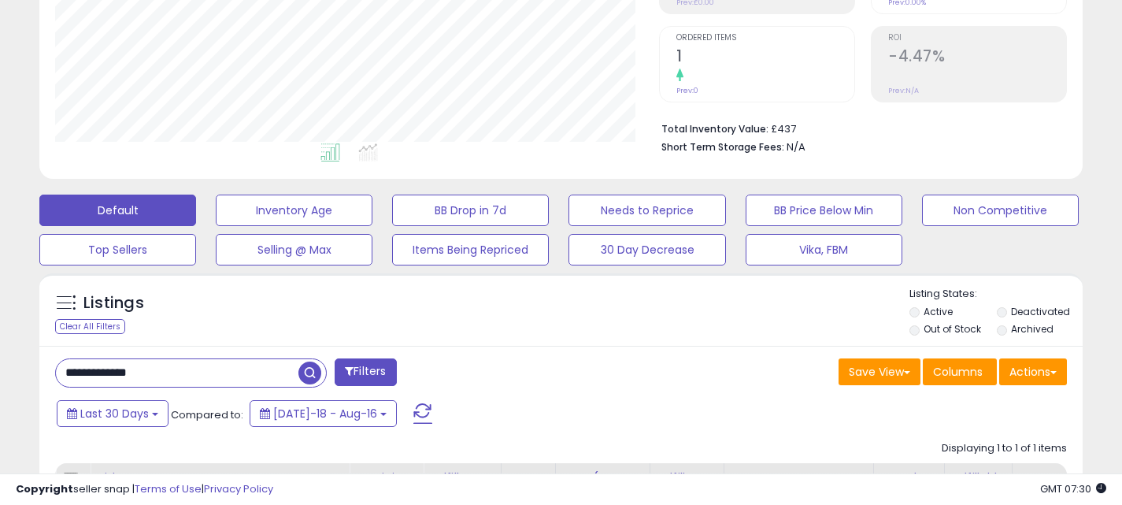
scroll to position [323, 0]
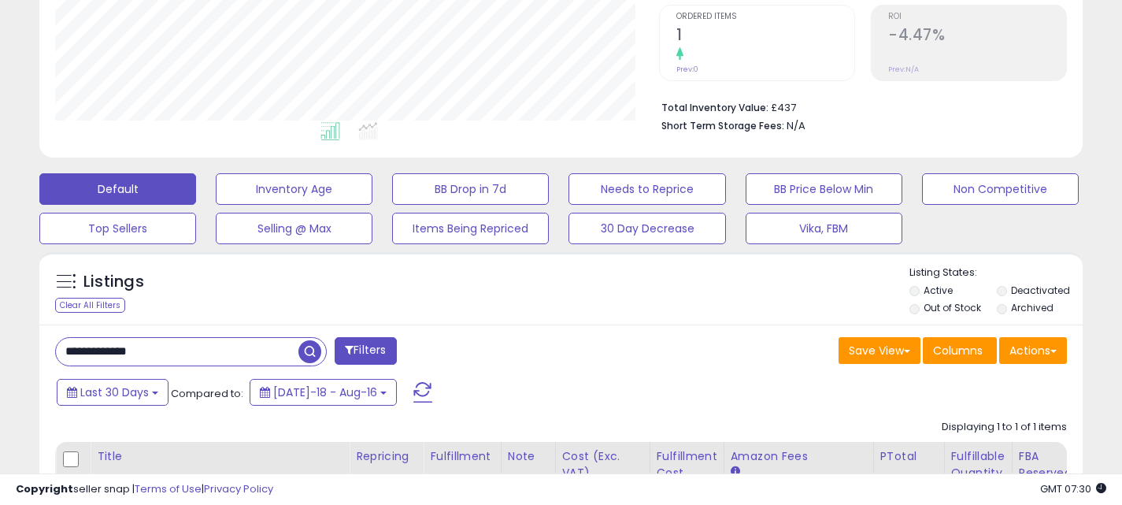
drag, startPoint x: 169, startPoint y: 357, endPoint x: 40, endPoint y: 356, distance: 128.4
click at [42, 357] on div "**********" at bounding box center [561, 513] width 1044 height 376
paste input "text"
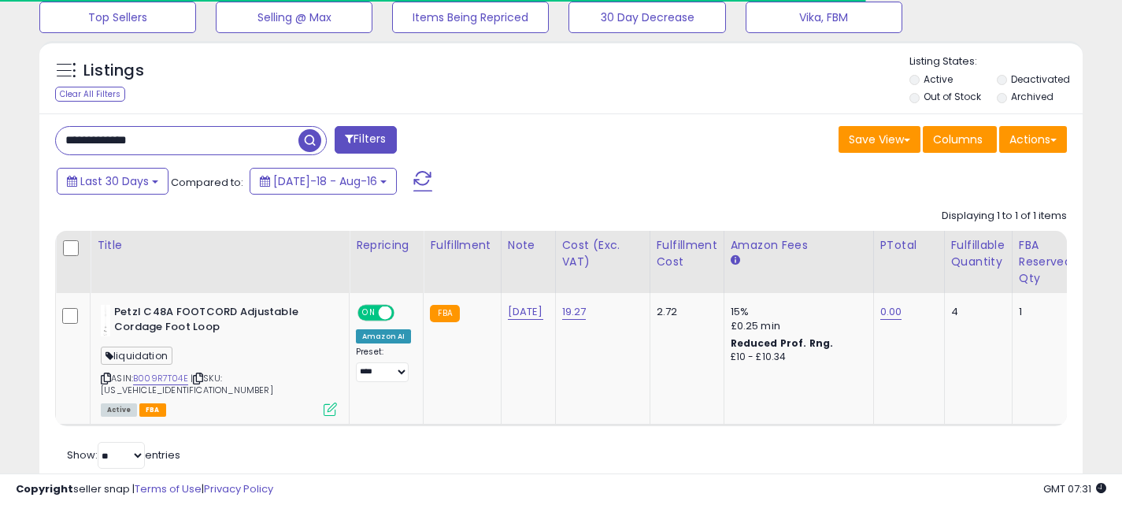
scroll to position [566, 0]
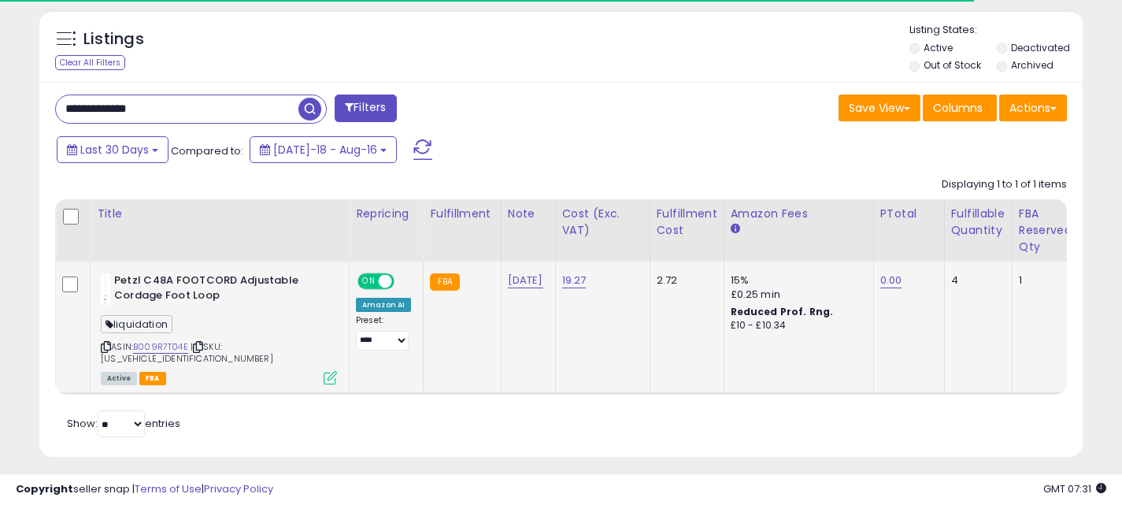
click at [106, 346] on icon at bounding box center [106, 347] width 10 height 9
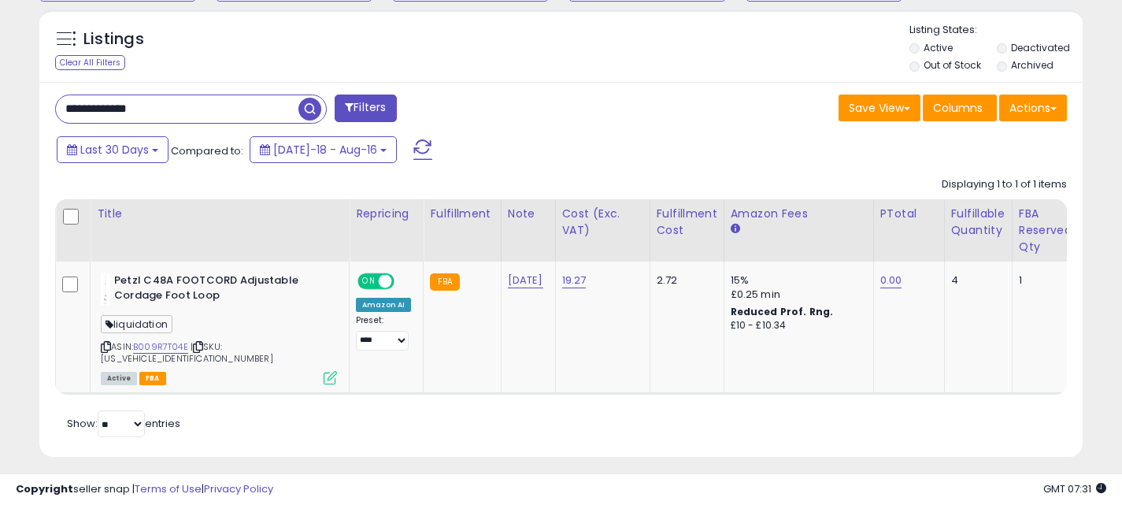
scroll to position [323, 604]
drag, startPoint x: 219, startPoint y: 109, endPoint x: 15, endPoint y: 103, distance: 204.1
paste input "text"
type input "**********"
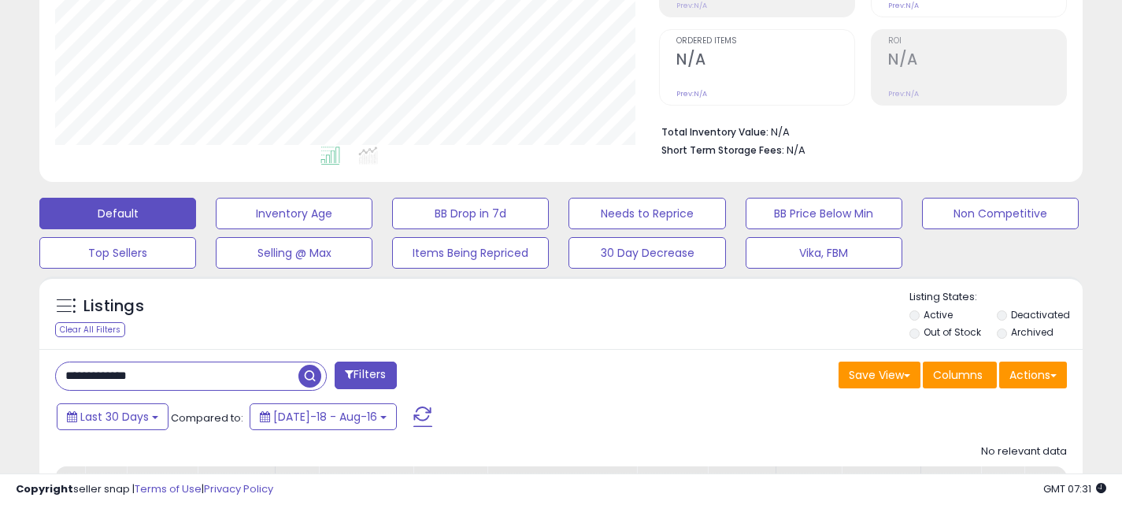
scroll to position [0, 0]
